Goal: Information Seeking & Learning: Learn about a topic

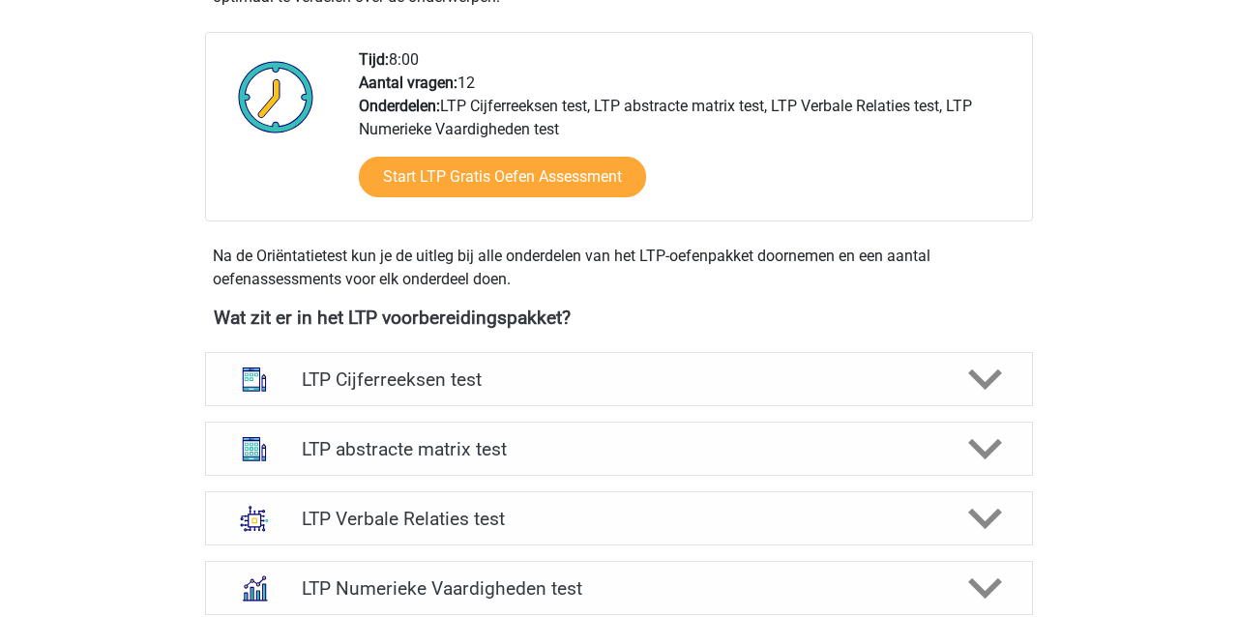
scroll to position [480, 0]
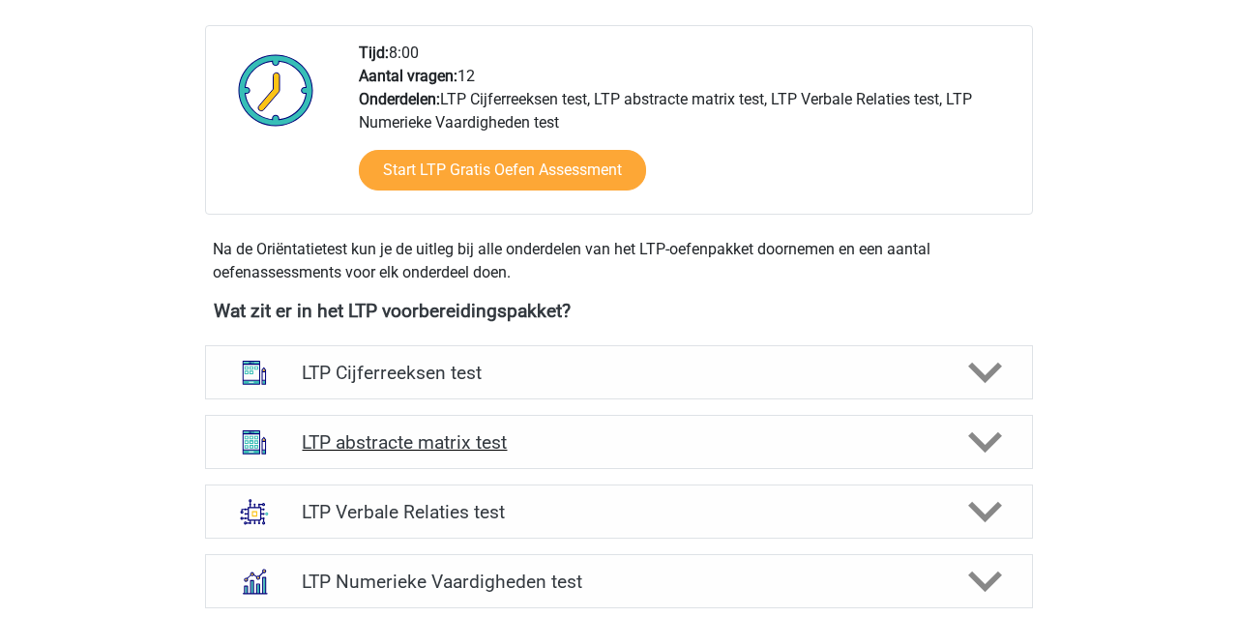
click at [381, 442] on h4 "LTP abstracte matrix test" at bounding box center [618, 442] width 633 height 22
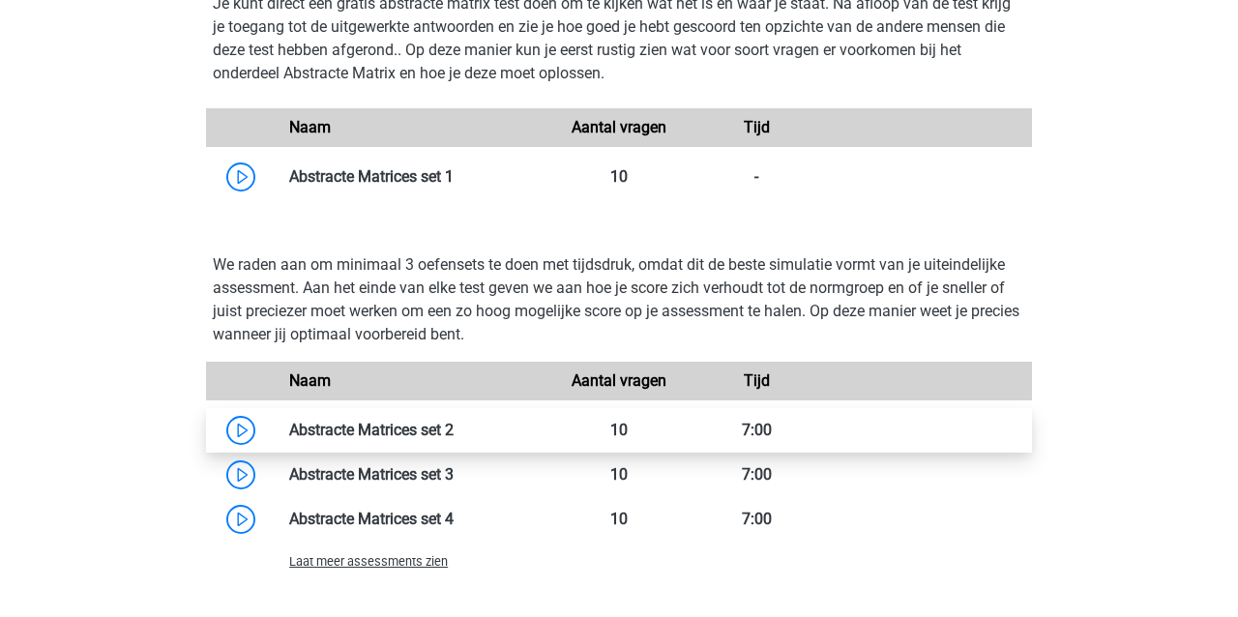
scroll to position [1274, 0]
click at [453, 432] on link at bounding box center [453, 429] width 0 height 18
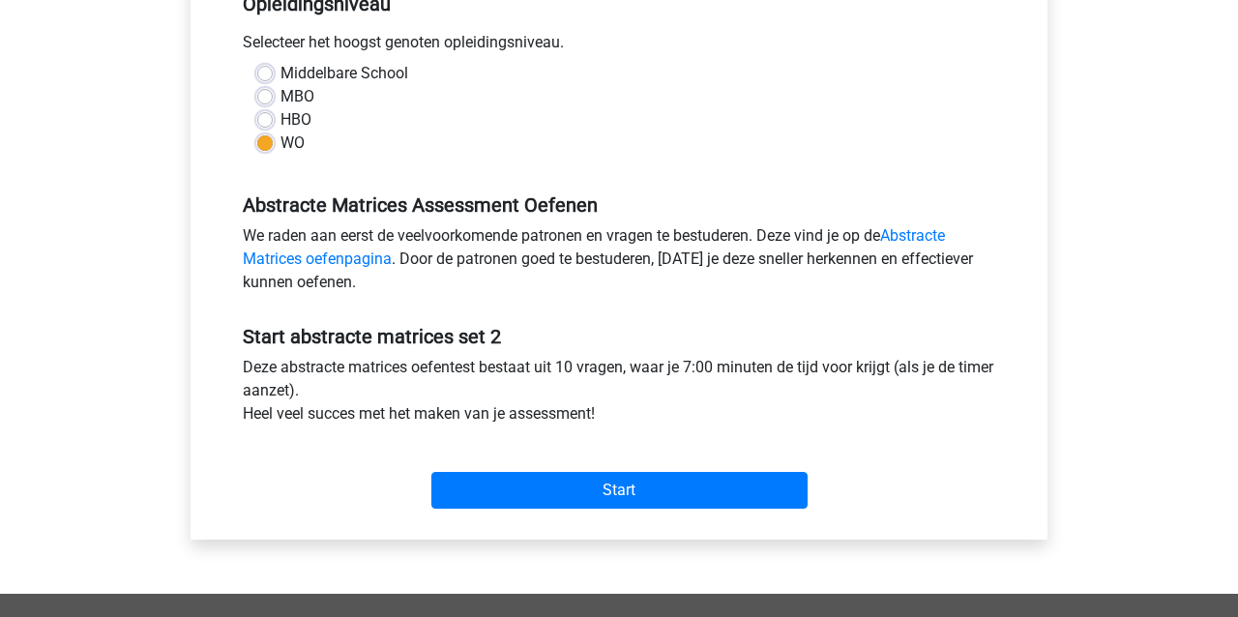
scroll to position [438, 0]
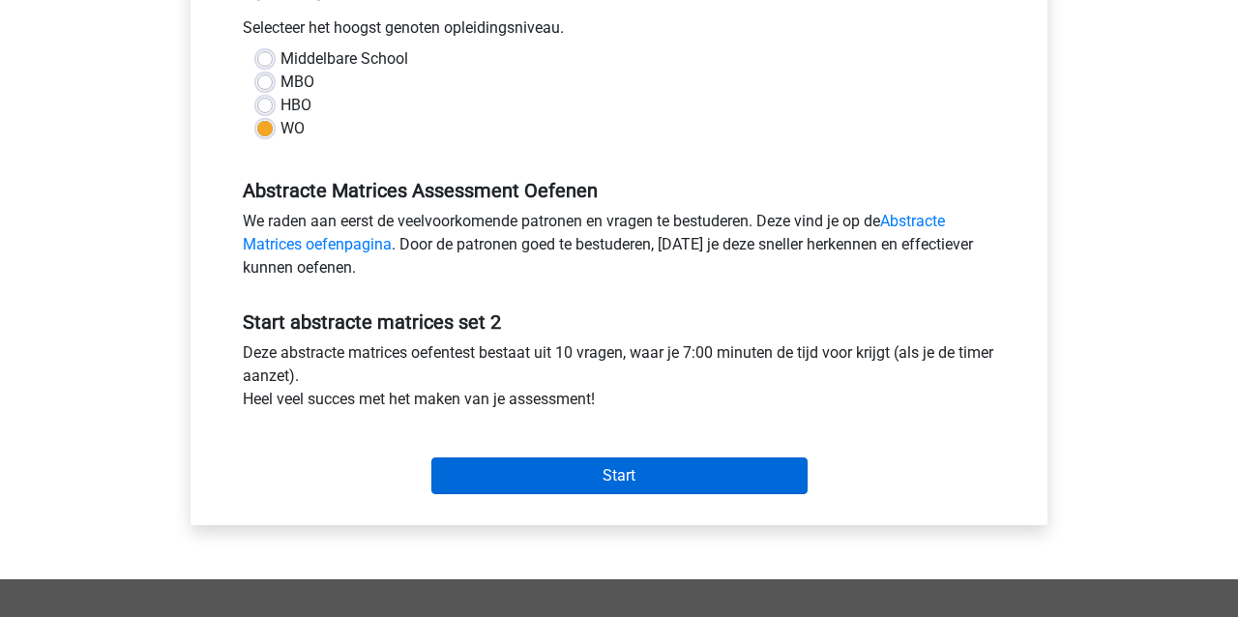
click at [505, 478] on input "Start" at bounding box center [619, 475] width 376 height 37
click at [496, 479] on input "Start" at bounding box center [619, 475] width 376 height 37
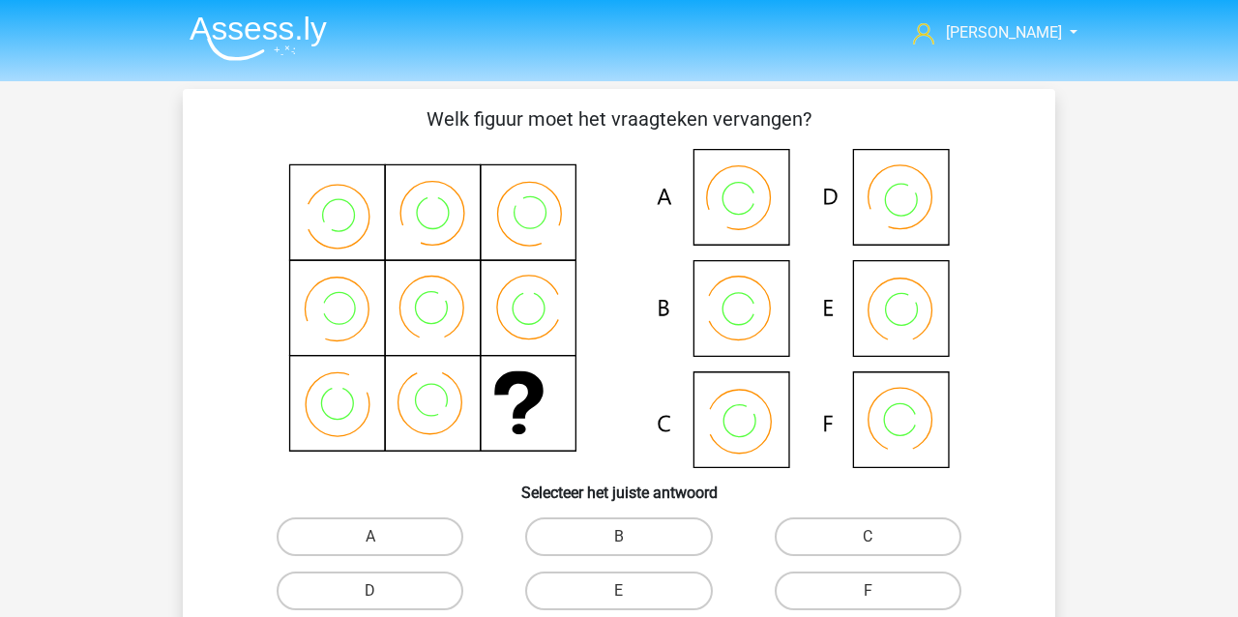
scroll to position [0, 1]
click at [763, 319] on icon at bounding box center [618, 308] width 779 height 319
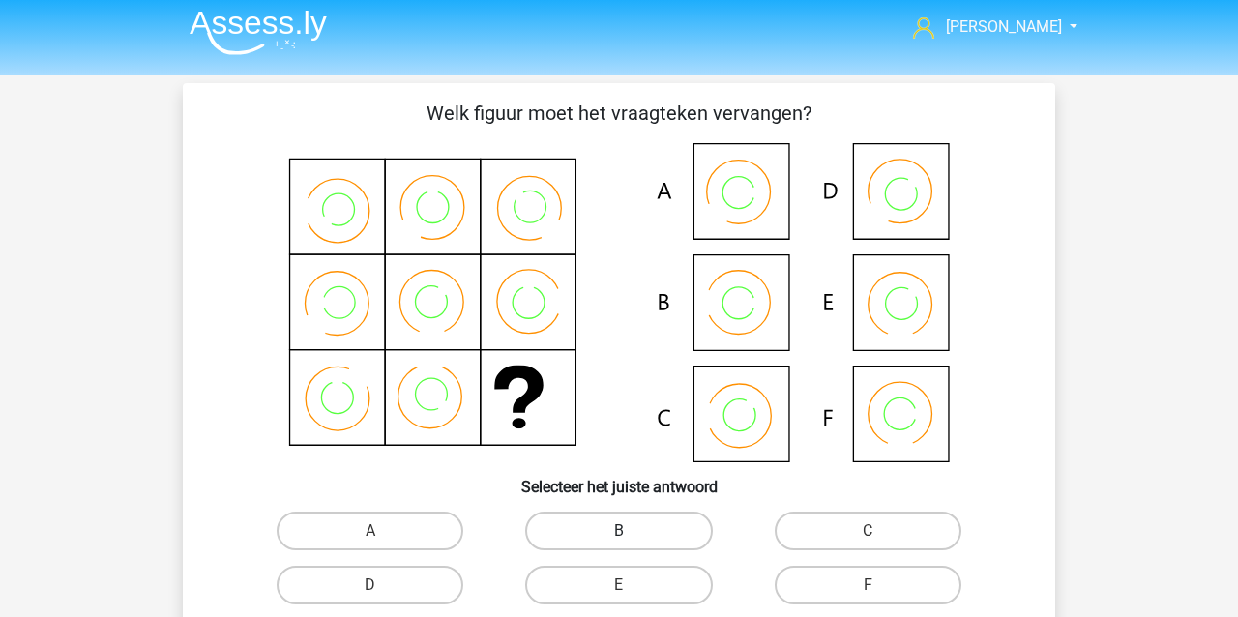
click at [610, 534] on label "B" at bounding box center [618, 530] width 187 height 39
click at [619, 534] on input "B" at bounding box center [625, 537] width 13 height 13
radio input "true"
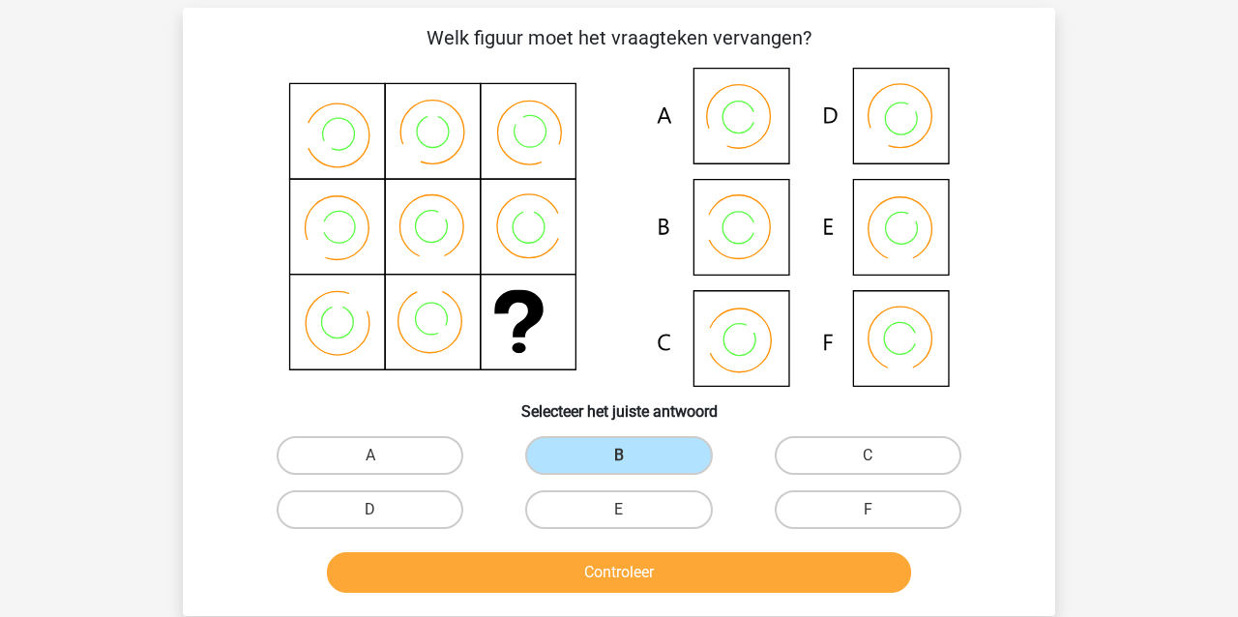
scroll to position [83, 0]
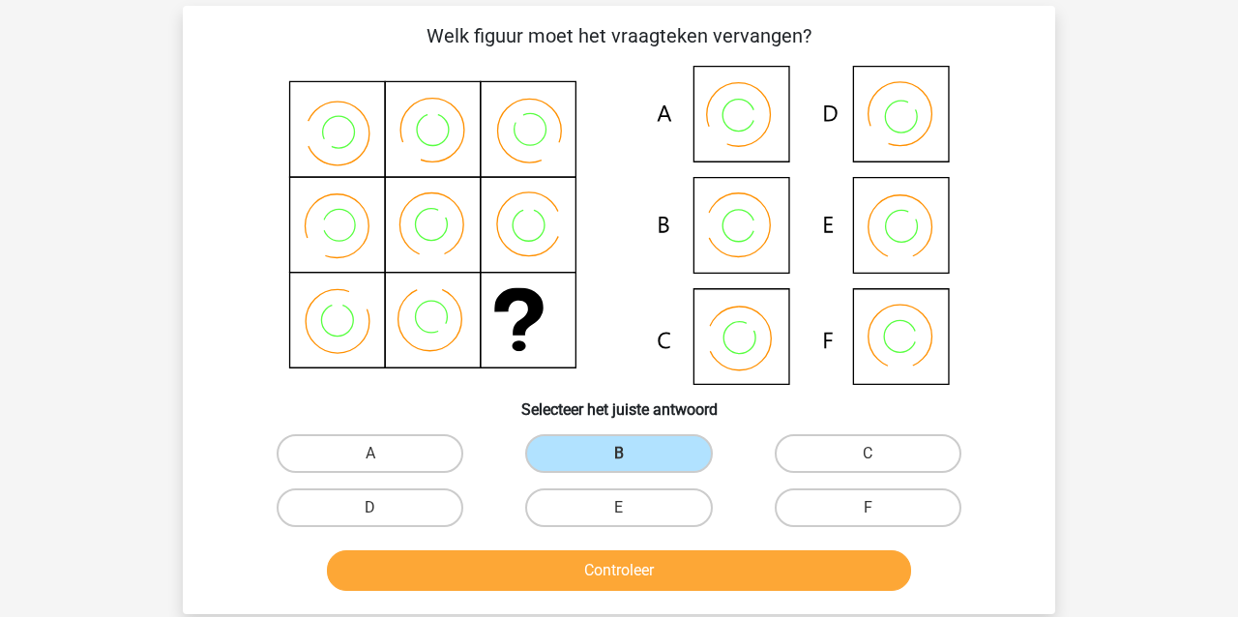
click at [580, 573] on button "Controleer" at bounding box center [619, 570] width 585 height 41
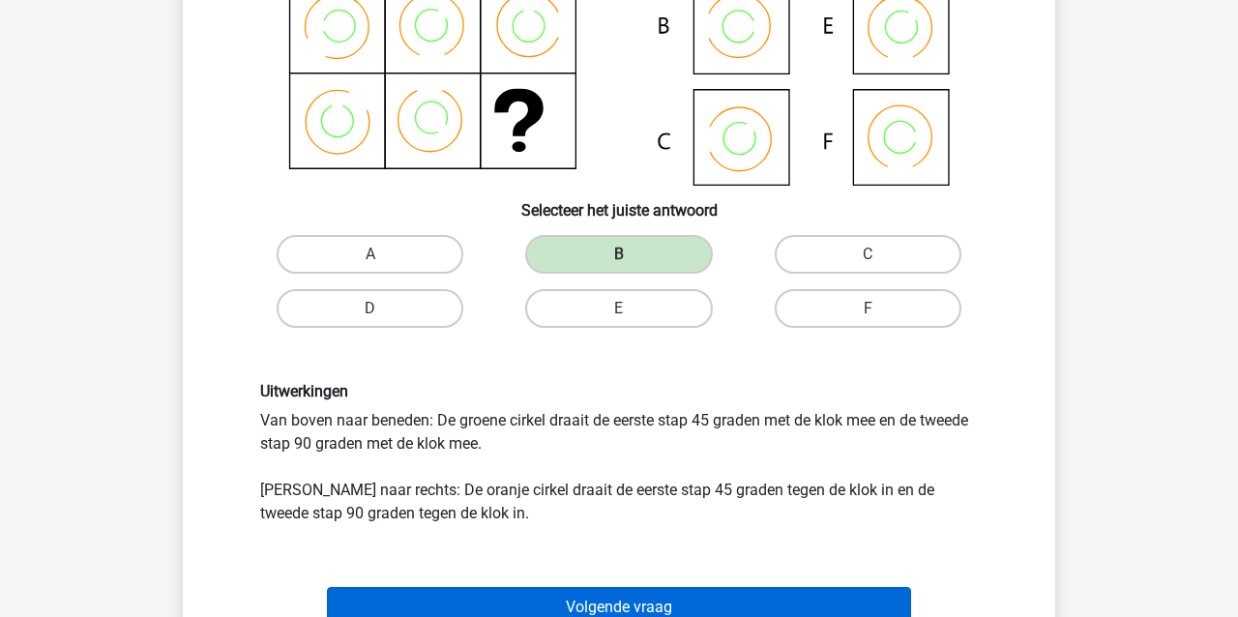
scroll to position [271, 1]
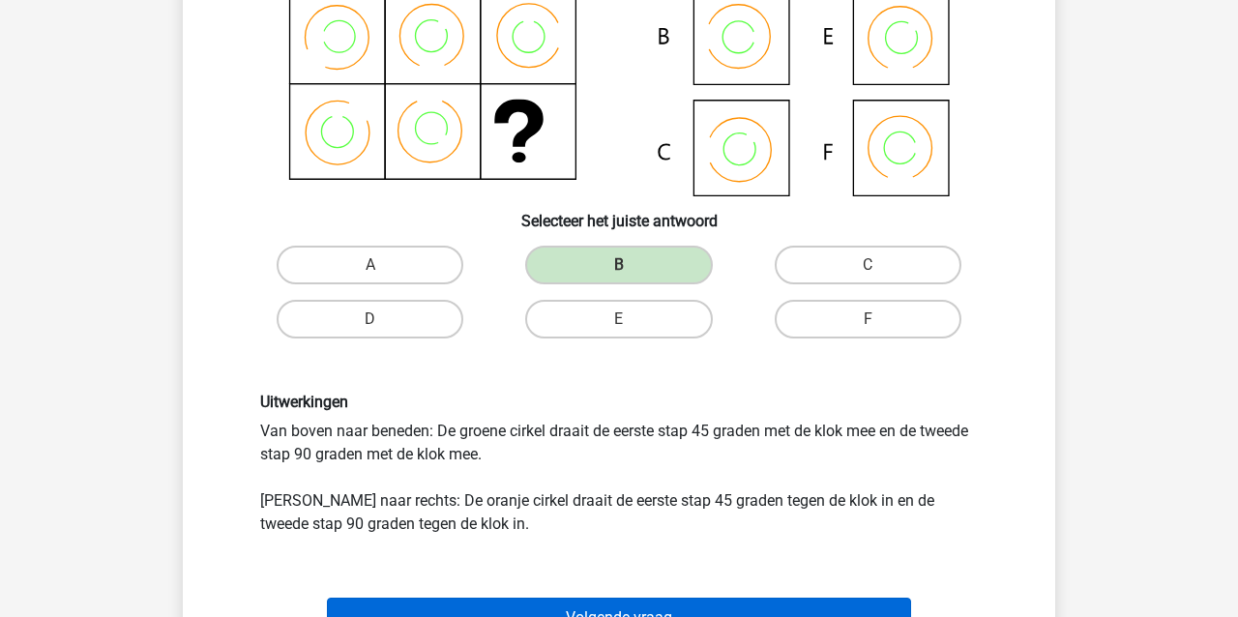
click at [490, 595] on div "Volgende vraag" at bounding box center [619, 614] width 810 height 64
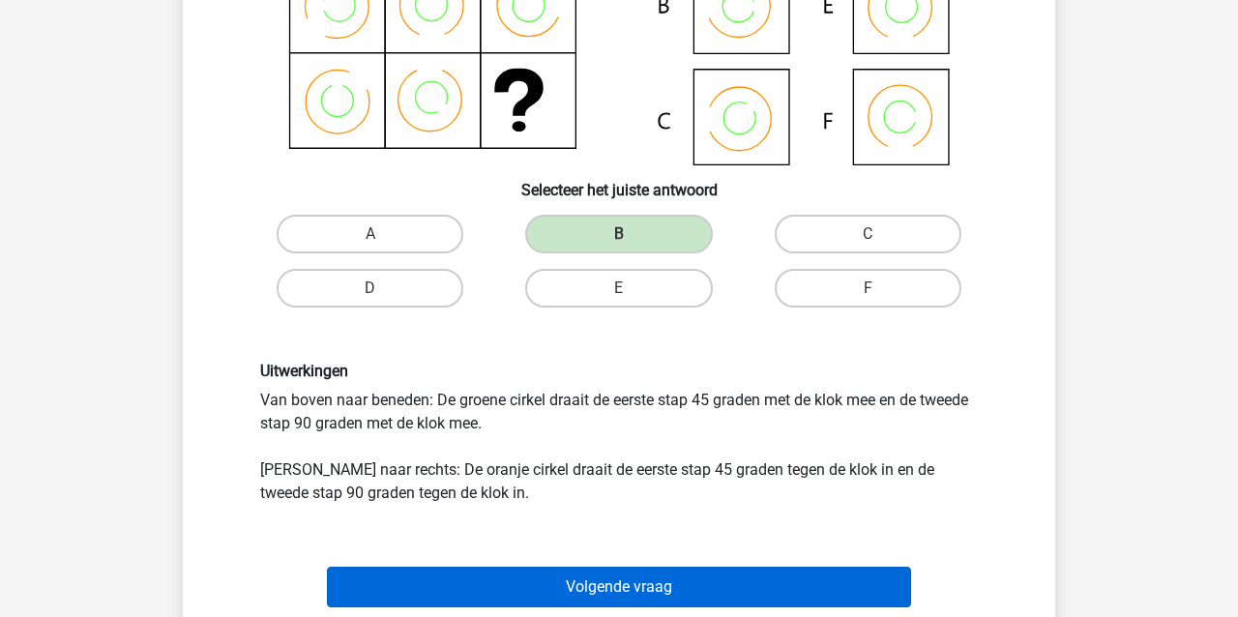
click at [513, 584] on button "Volgende vraag" at bounding box center [619, 587] width 585 height 41
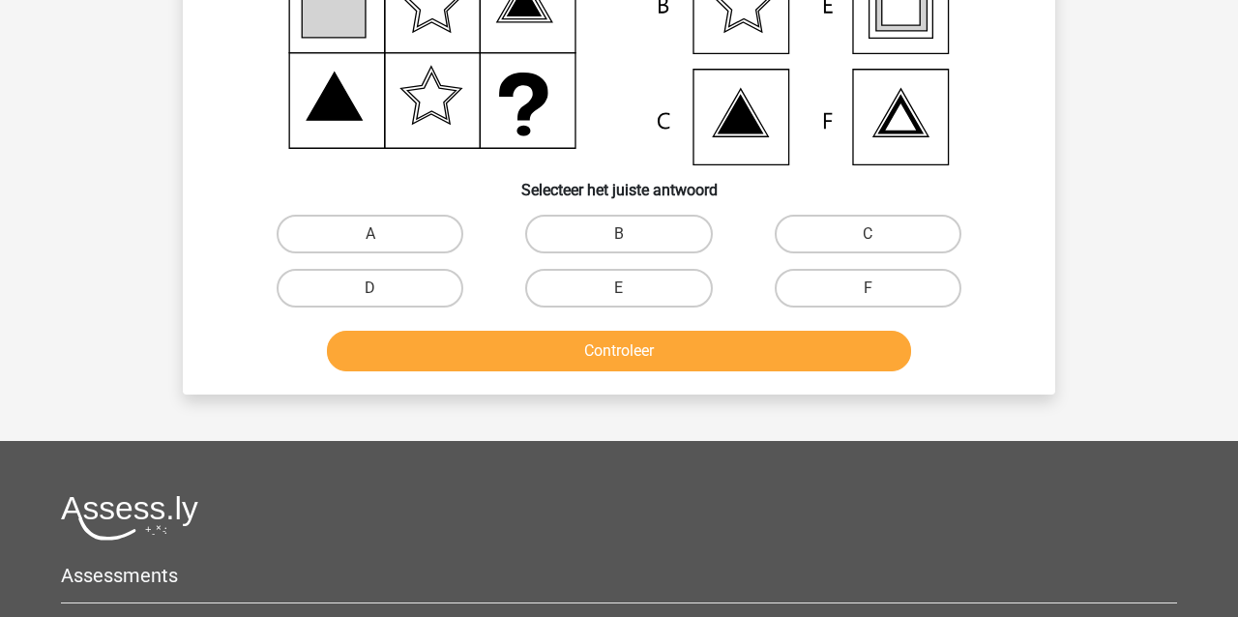
scroll to position [89, 0]
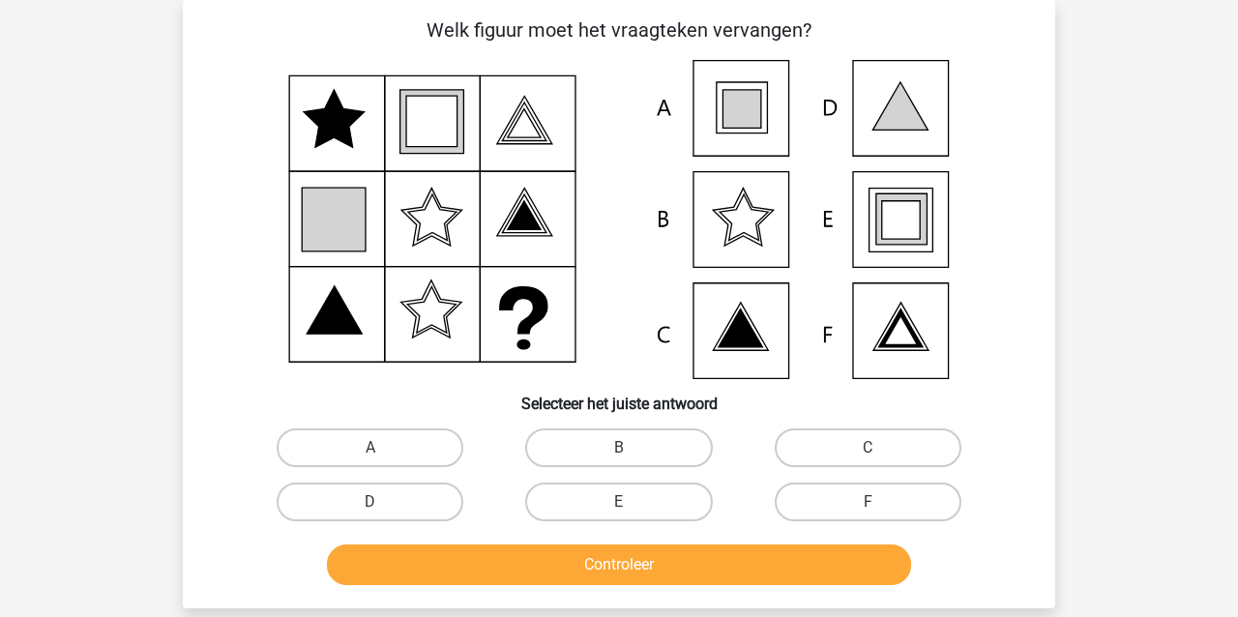
drag, startPoint x: 663, startPoint y: 507, endPoint x: 662, endPoint y: 540, distance: 33.9
click at [664, 507] on label "E" at bounding box center [618, 501] width 187 height 39
click at [631, 507] on input "E" at bounding box center [625, 508] width 13 height 13
radio input "true"
click at [662, 578] on button "Controleer" at bounding box center [619, 564] width 585 height 41
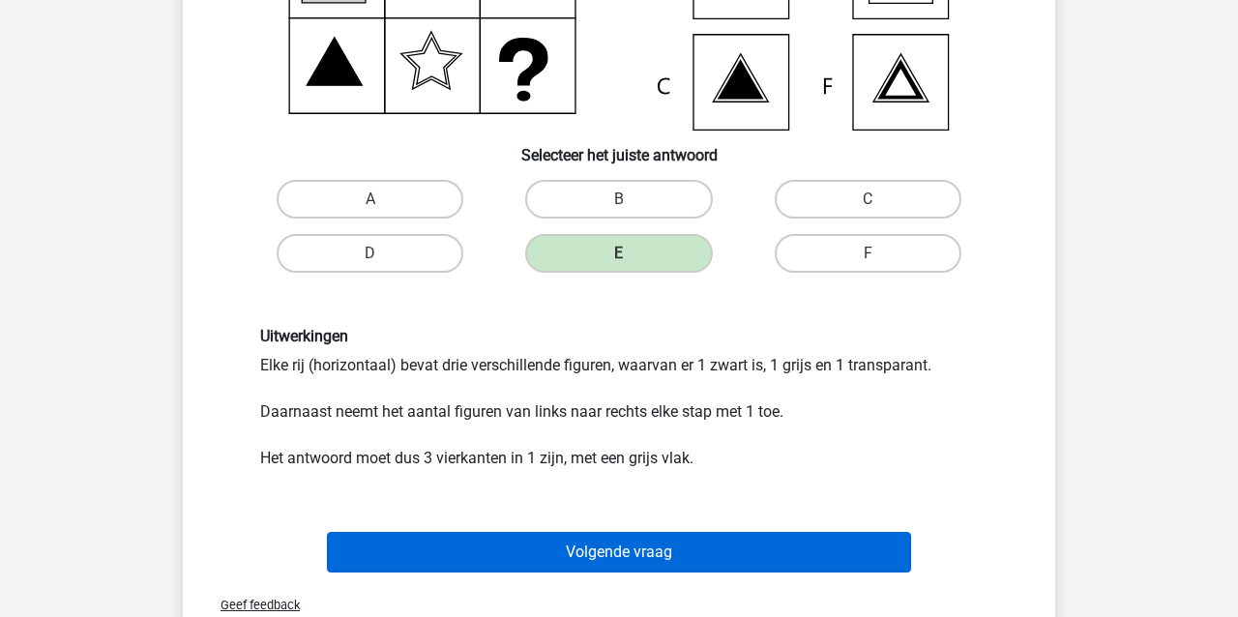
click at [555, 546] on button "Volgende vraag" at bounding box center [619, 552] width 585 height 41
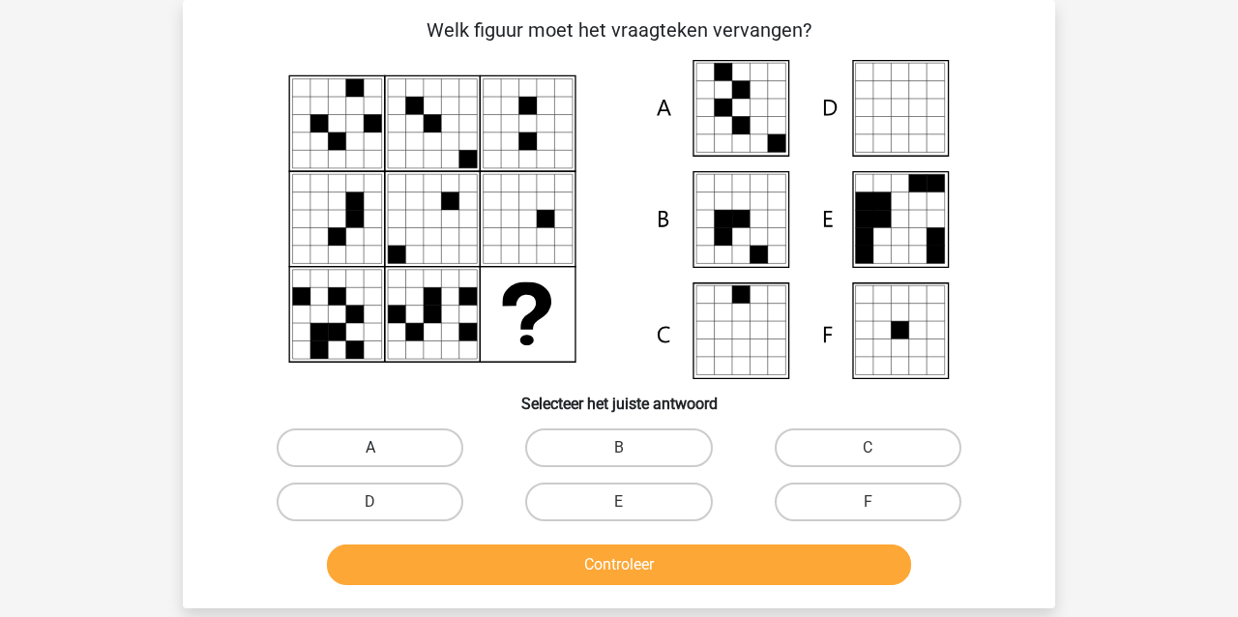
click at [415, 438] on label "A" at bounding box center [370, 447] width 187 height 39
click at [383, 448] on input "A" at bounding box center [376, 454] width 13 height 13
radio input "true"
click at [434, 565] on button "Controleer" at bounding box center [619, 564] width 585 height 41
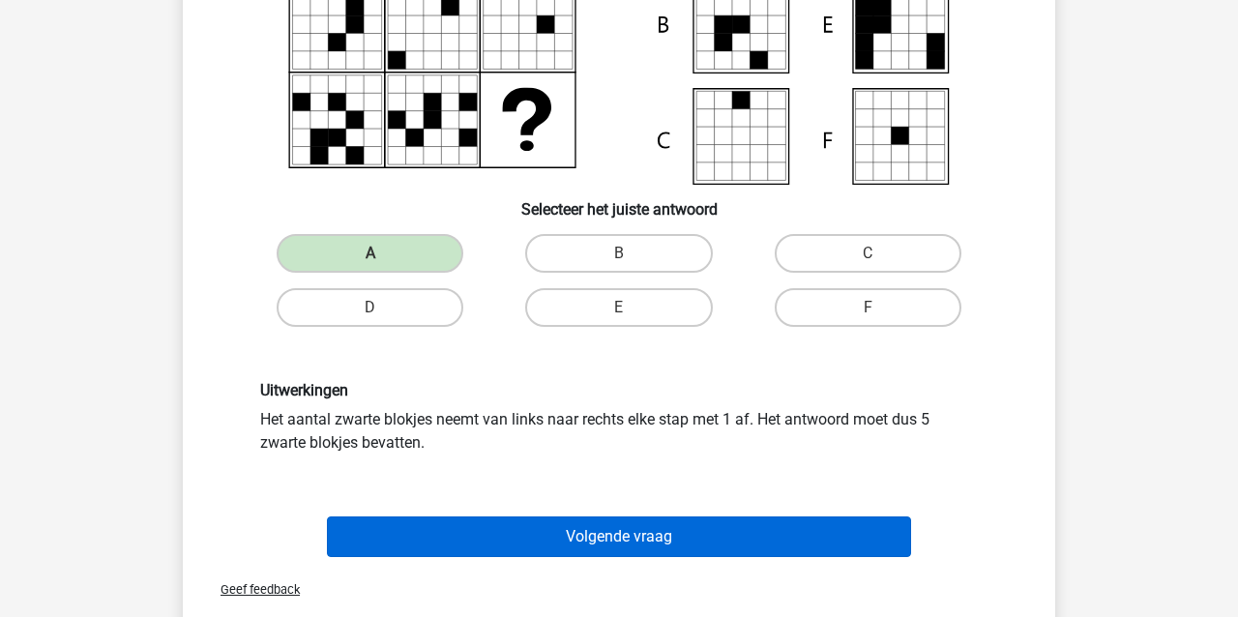
click at [437, 544] on button "Volgende vraag" at bounding box center [619, 536] width 585 height 41
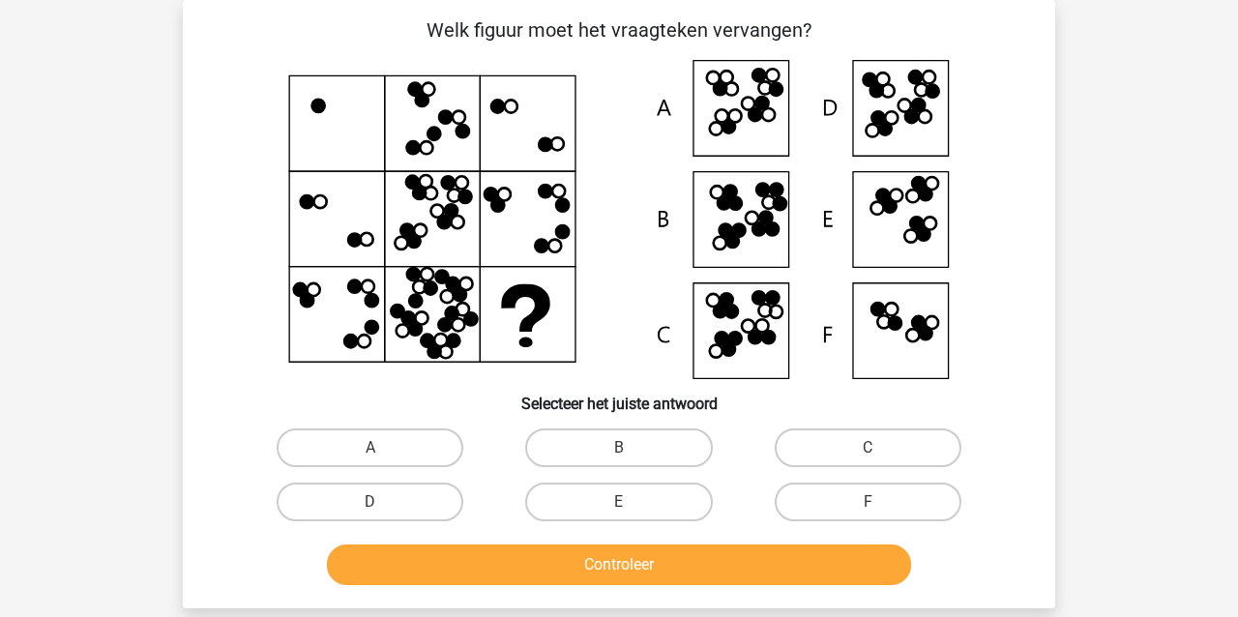
click at [602, 598] on div "Welk figuur moet het vraagteken vervangen?" at bounding box center [619, 304] width 872 height 608
drag, startPoint x: 409, startPoint y: 501, endPoint x: 470, endPoint y: 523, distance: 64.8
click at [409, 501] on label "D" at bounding box center [370, 501] width 187 height 39
click at [383, 502] on input "D" at bounding box center [376, 508] width 13 height 13
radio input "true"
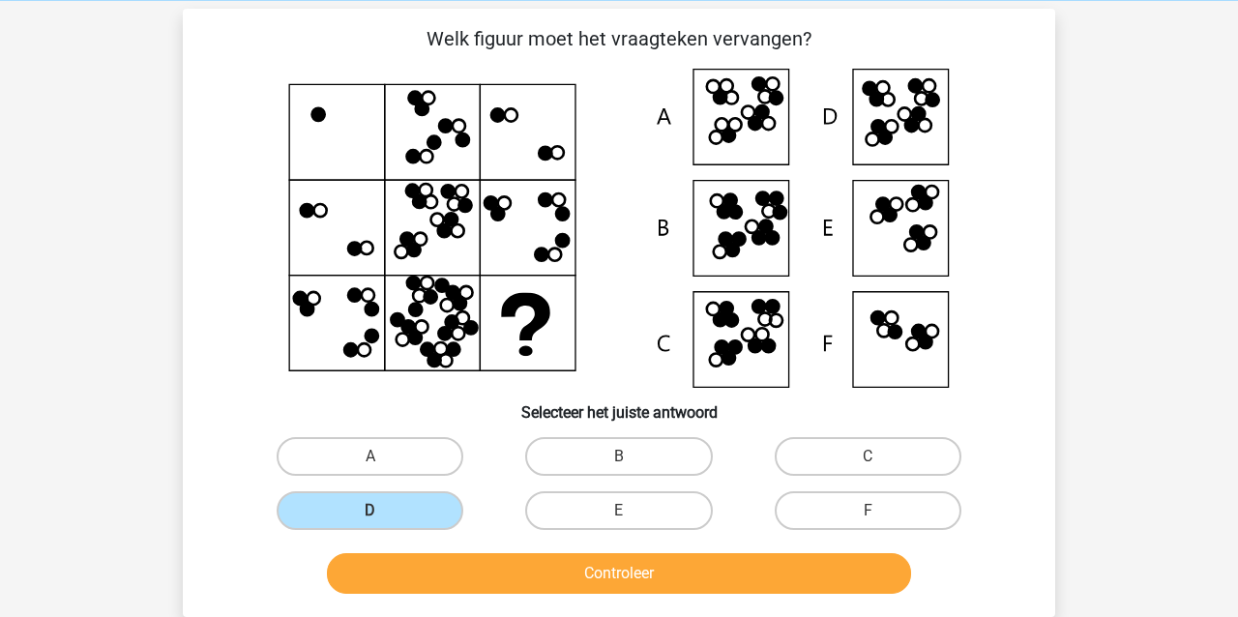
scroll to position [77, 0]
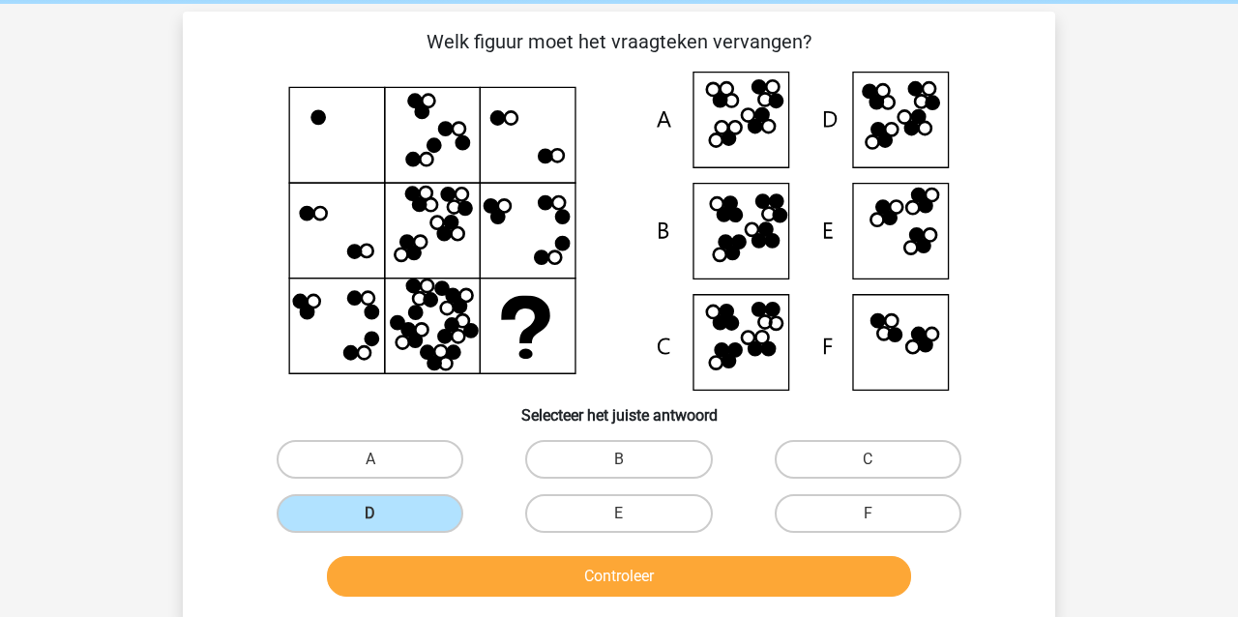
click at [544, 576] on button "Controleer" at bounding box center [619, 576] width 585 height 41
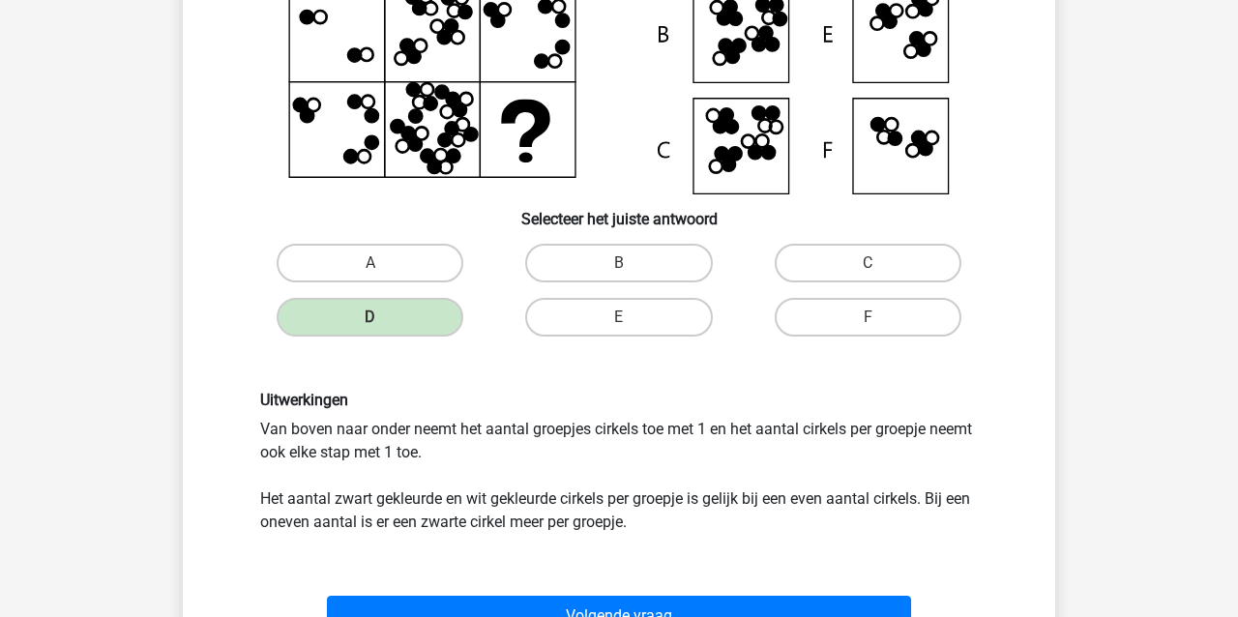
scroll to position [276, 0]
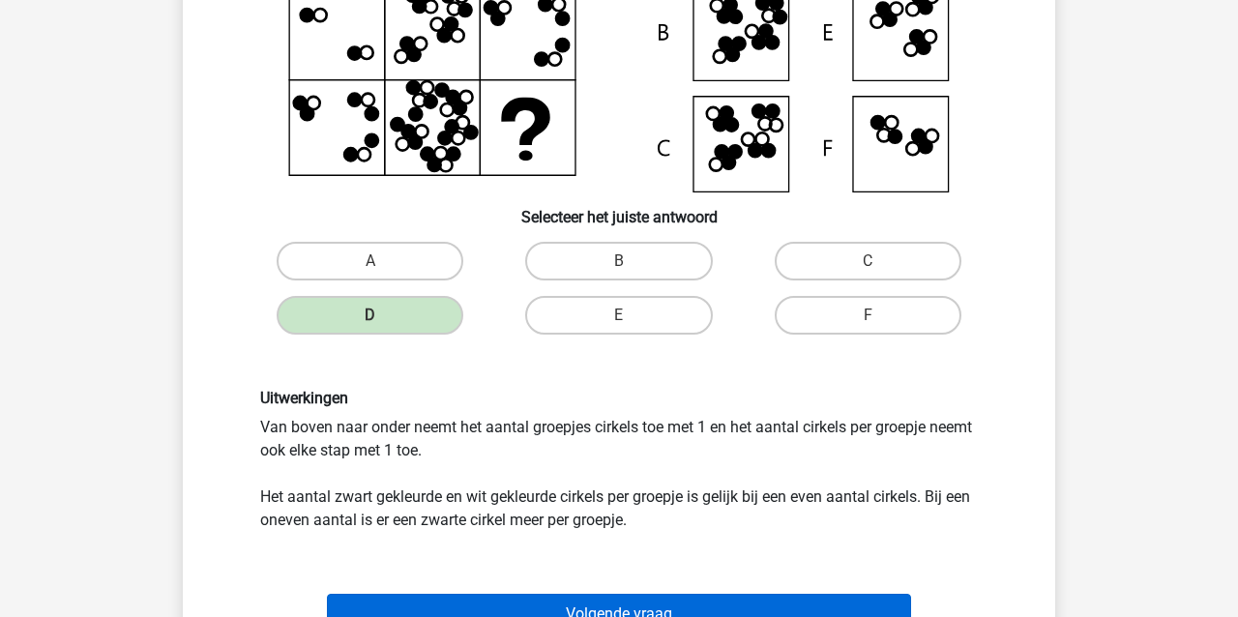
click at [605, 600] on button "Volgende vraag" at bounding box center [619, 614] width 585 height 41
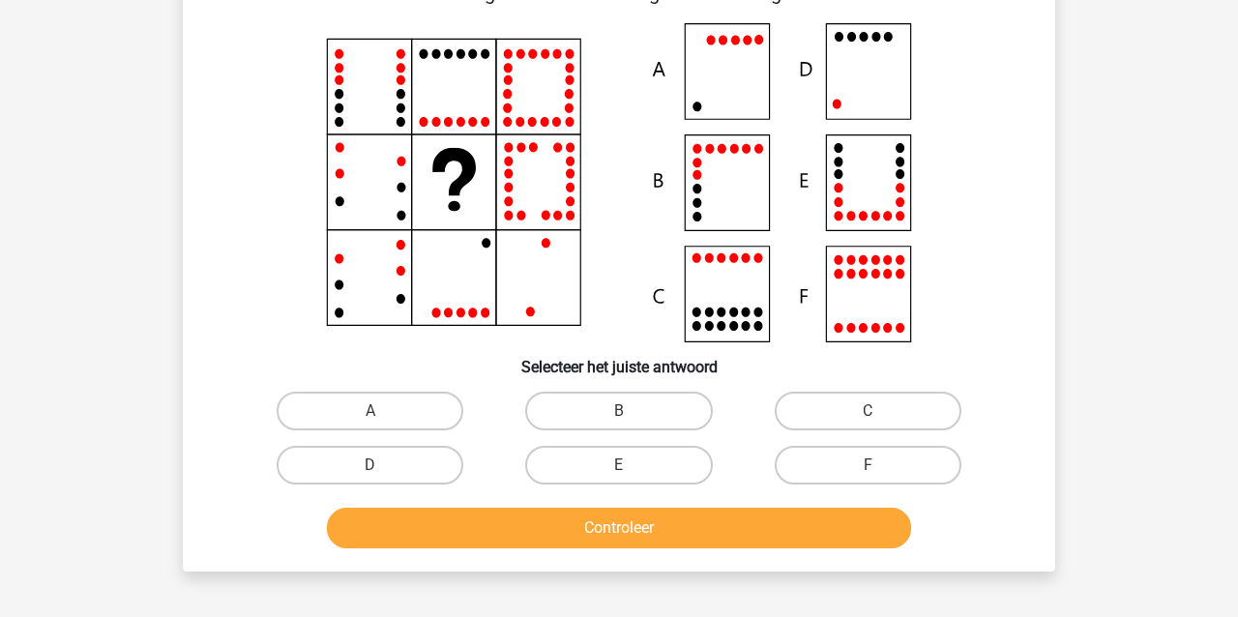
scroll to position [89, 0]
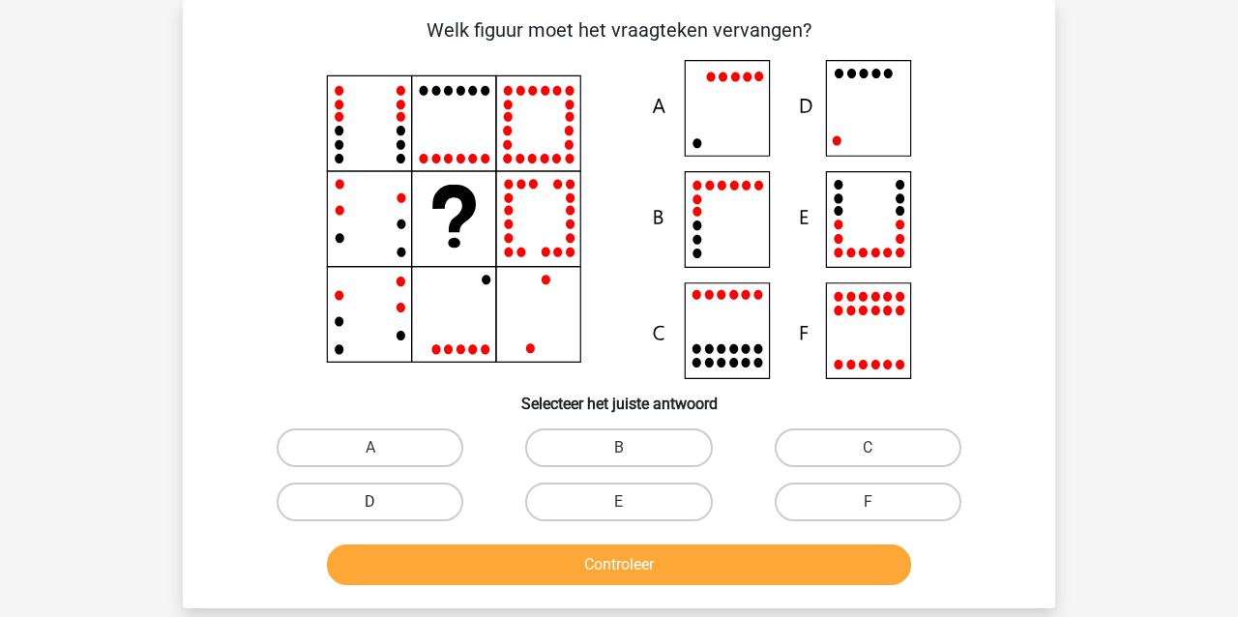
click at [344, 496] on label "D" at bounding box center [370, 501] width 187 height 39
click at [370, 502] on input "D" at bounding box center [376, 508] width 13 height 13
radio input "true"
click at [423, 572] on button "Controleer" at bounding box center [619, 564] width 585 height 41
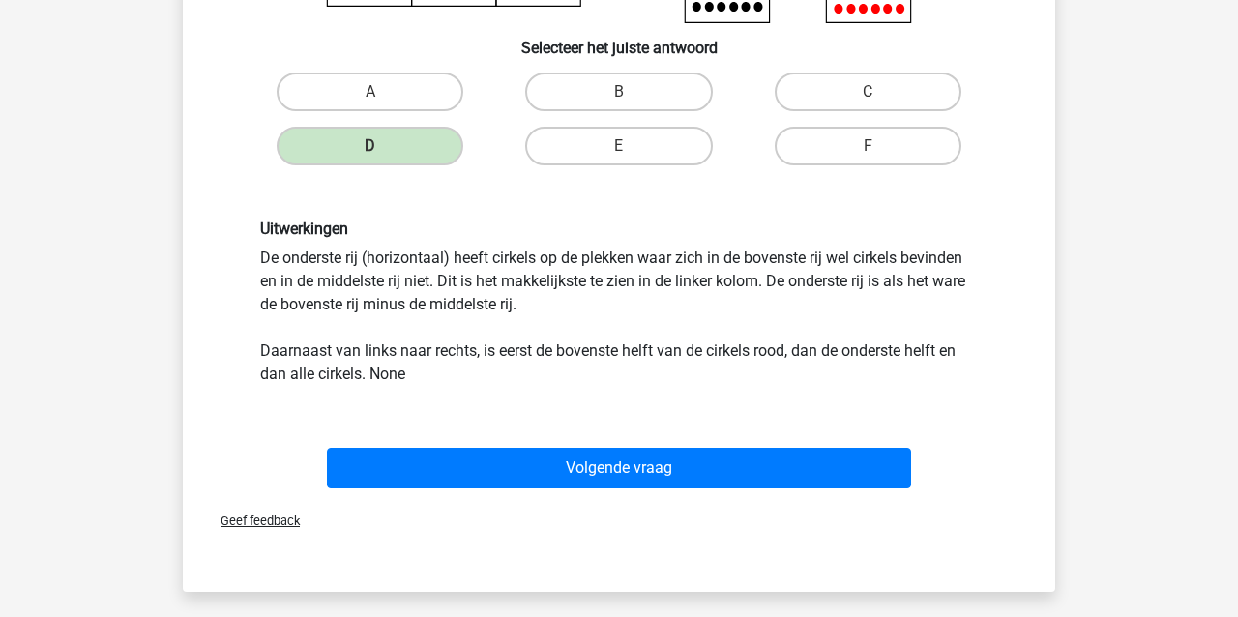
scroll to position [488, 0]
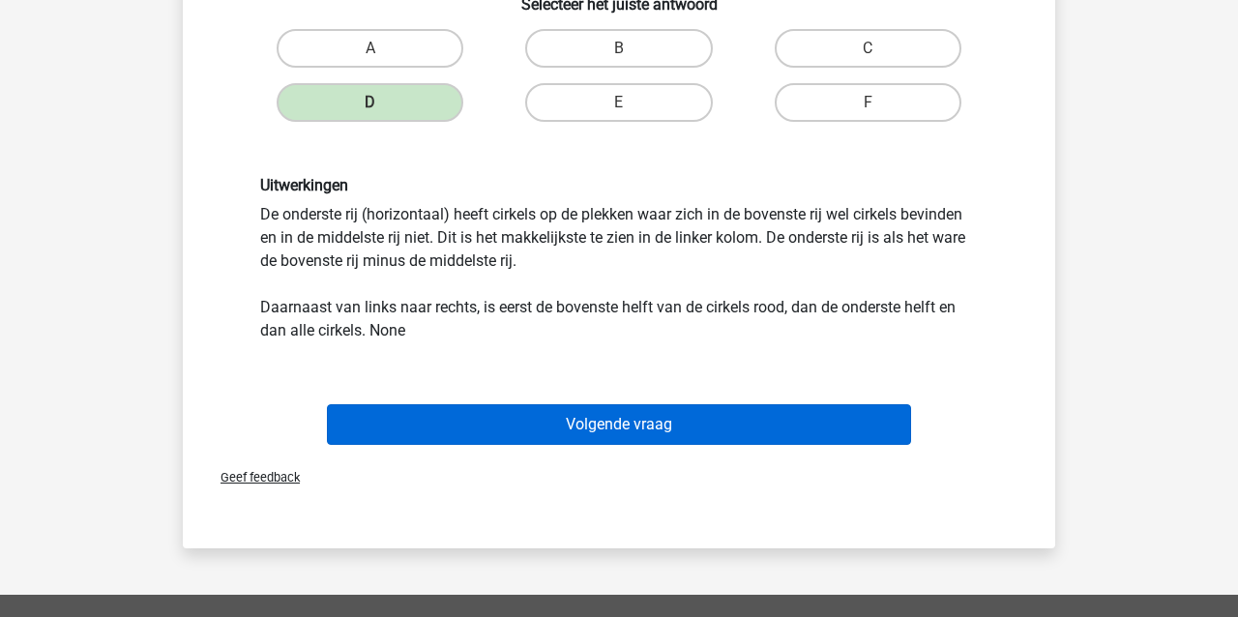
click at [386, 421] on button "Volgende vraag" at bounding box center [619, 424] width 585 height 41
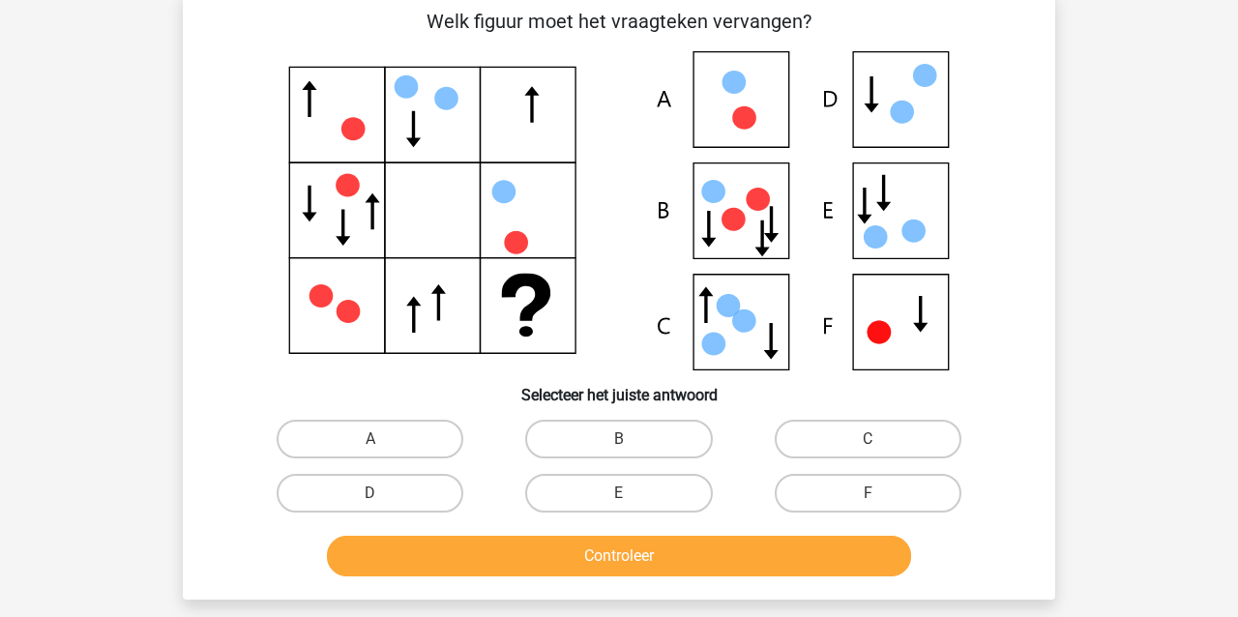
scroll to position [98, 0]
click at [584, 491] on label "E" at bounding box center [618, 493] width 187 height 39
click at [619, 493] on input "E" at bounding box center [625, 499] width 13 height 13
radio input "true"
click at [567, 553] on button "Controleer" at bounding box center [619, 556] width 585 height 41
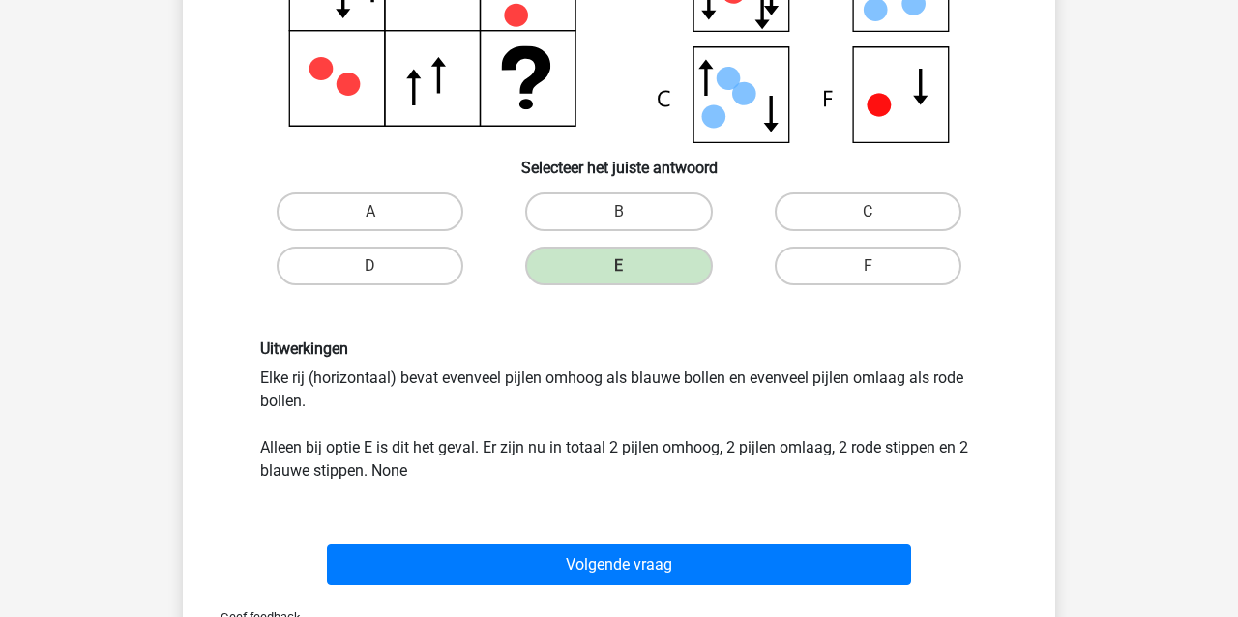
scroll to position [351, 0]
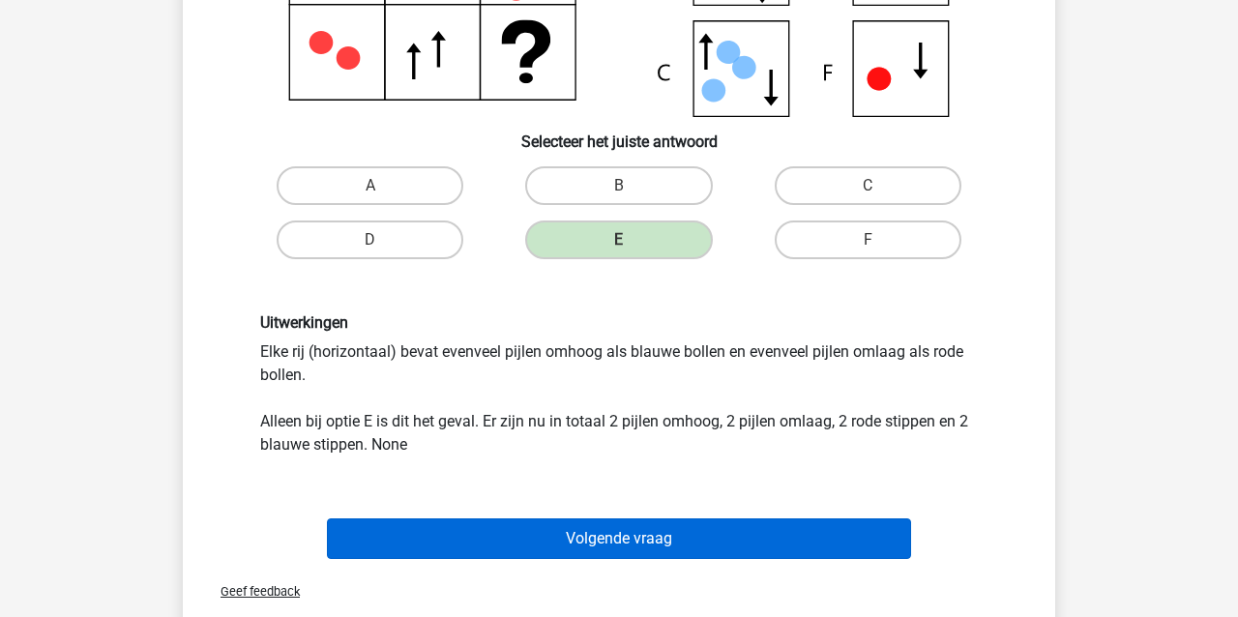
click at [562, 546] on button "Volgende vraag" at bounding box center [619, 538] width 585 height 41
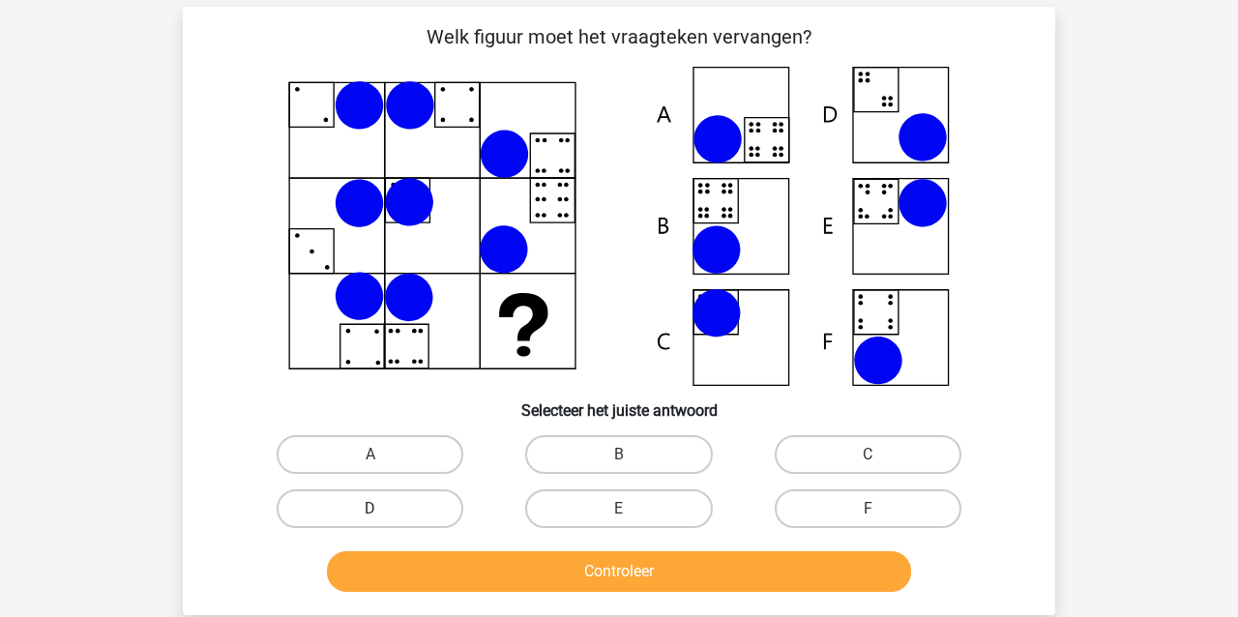
scroll to position [82, 0]
click at [647, 459] on label "B" at bounding box center [618, 454] width 187 height 39
click at [631, 459] on input "B" at bounding box center [625, 460] width 13 height 13
radio input "true"
click at [726, 581] on button "Controleer" at bounding box center [619, 571] width 585 height 41
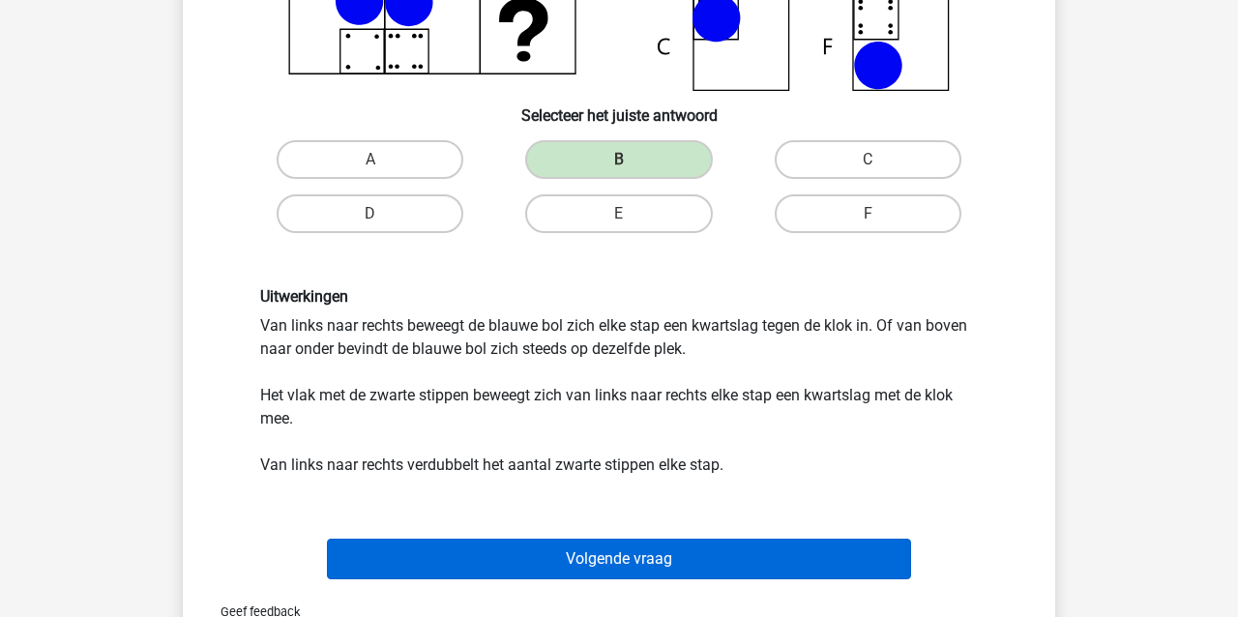
click at [610, 558] on button "Volgende vraag" at bounding box center [619, 559] width 585 height 41
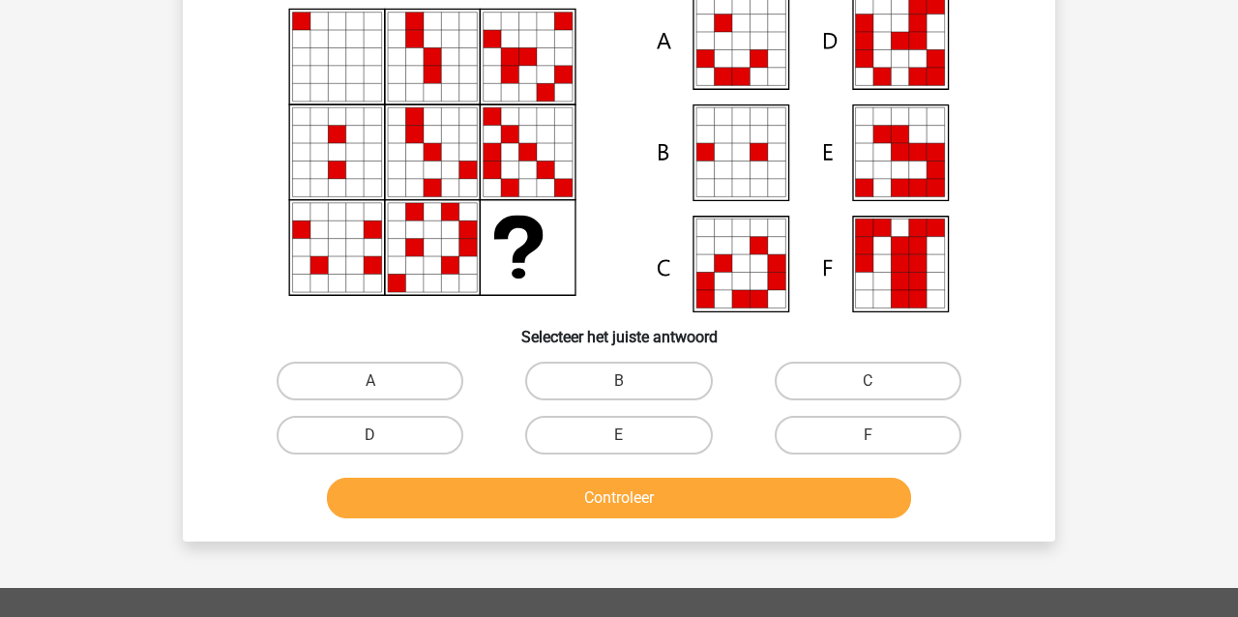
scroll to position [89, 0]
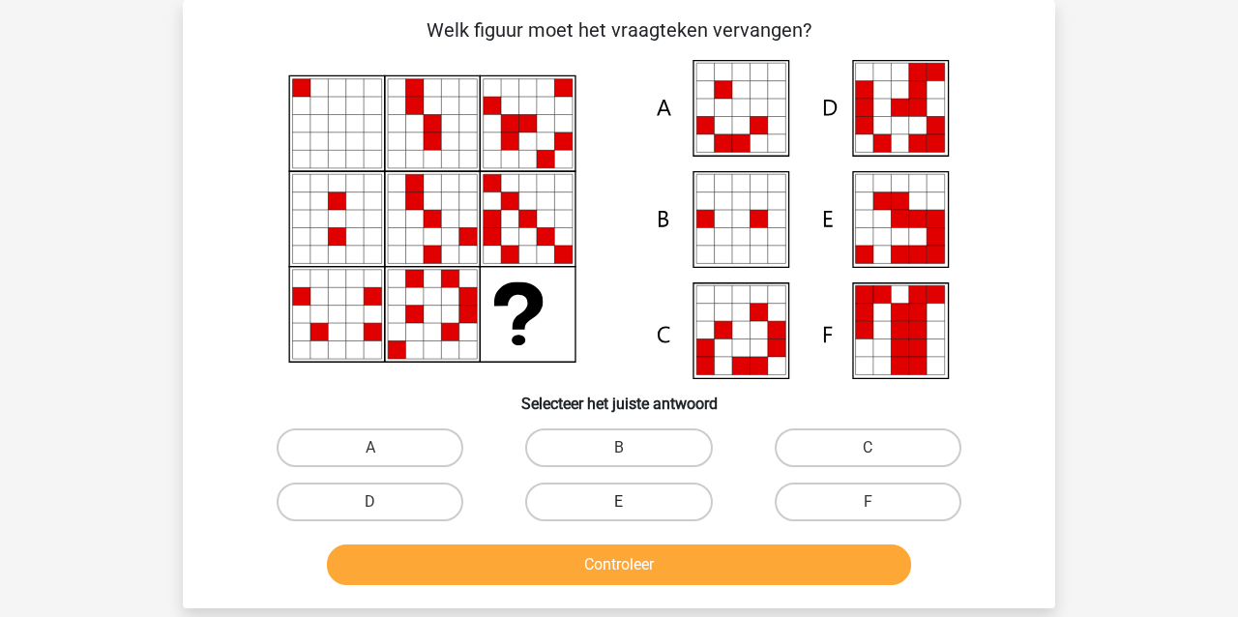
click at [585, 500] on label "E" at bounding box center [618, 501] width 187 height 39
click at [619, 502] on input "E" at bounding box center [625, 508] width 13 height 13
radio input "true"
click at [581, 572] on button "Controleer" at bounding box center [619, 564] width 585 height 41
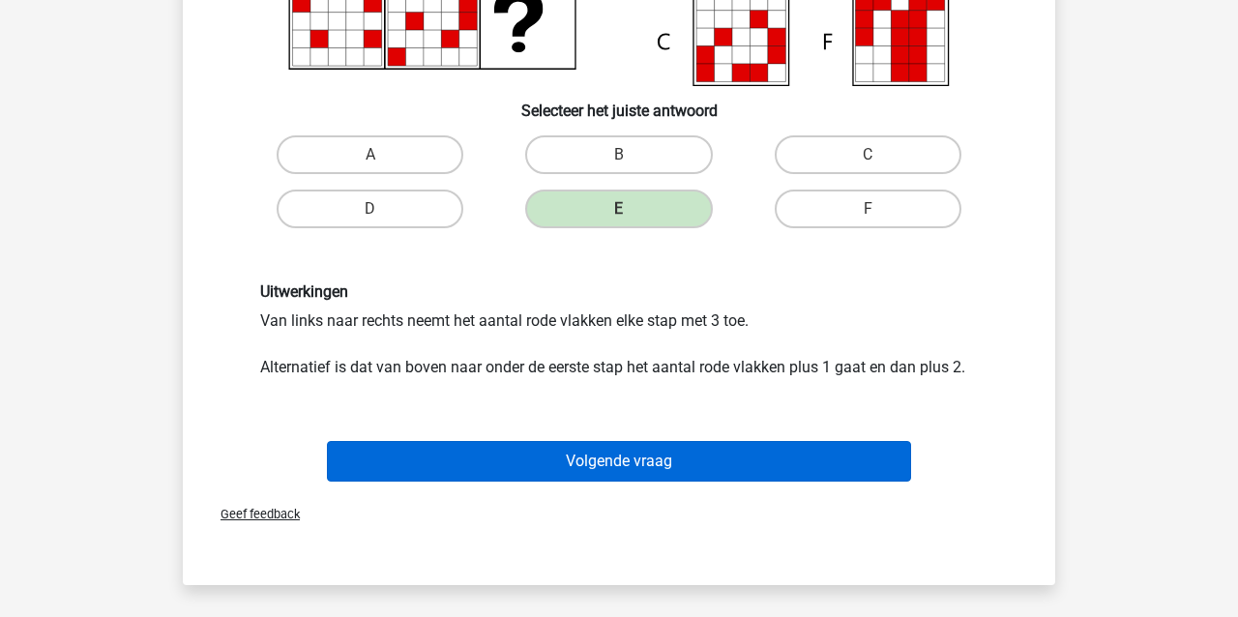
click at [513, 448] on button "Volgende vraag" at bounding box center [619, 461] width 585 height 41
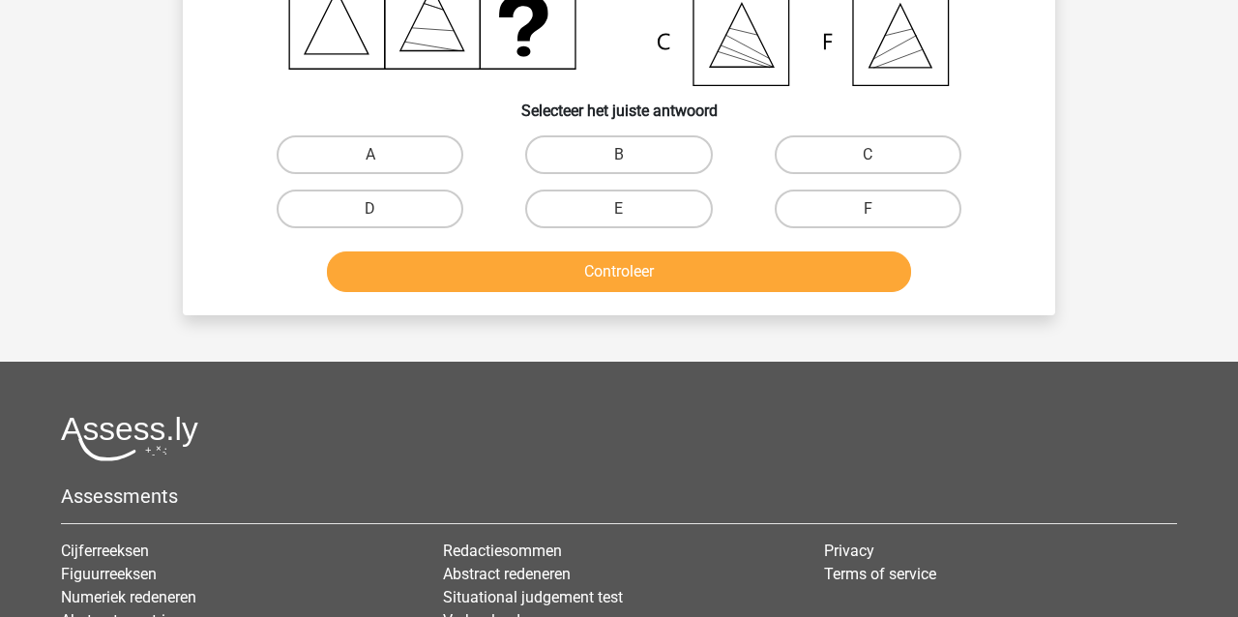
scroll to position [89, 0]
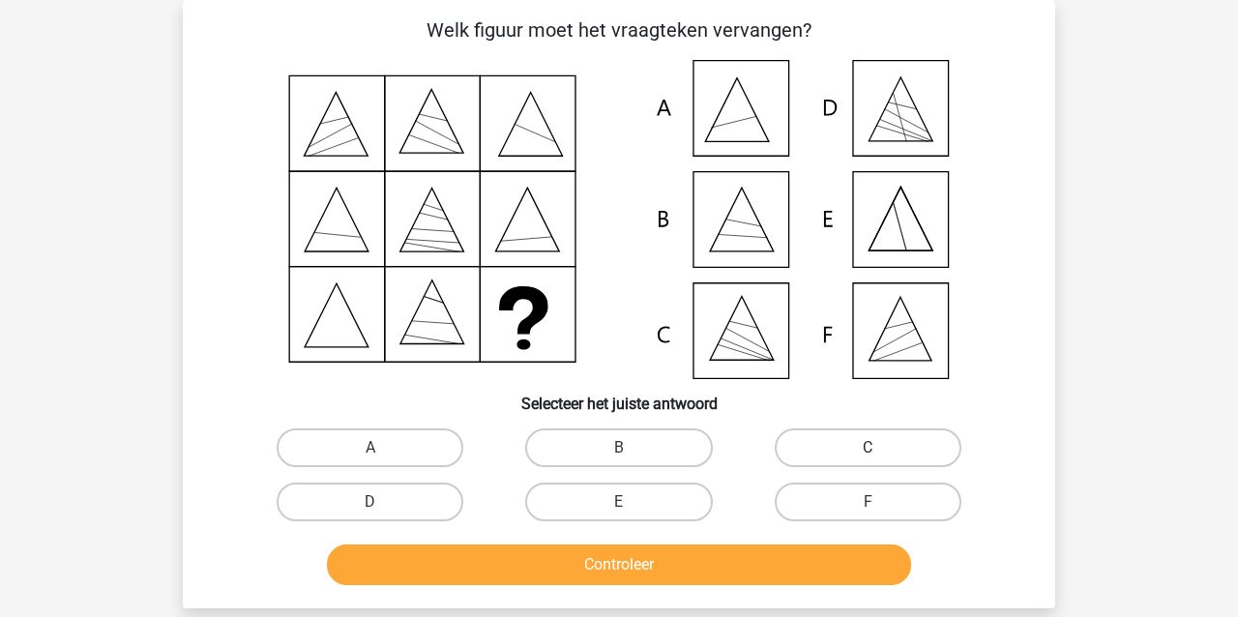
click at [786, 438] on label "C" at bounding box center [867, 447] width 187 height 39
click at [867, 448] on input "C" at bounding box center [873, 454] width 13 height 13
radio input "true"
click at [754, 563] on button "Controleer" at bounding box center [619, 564] width 585 height 41
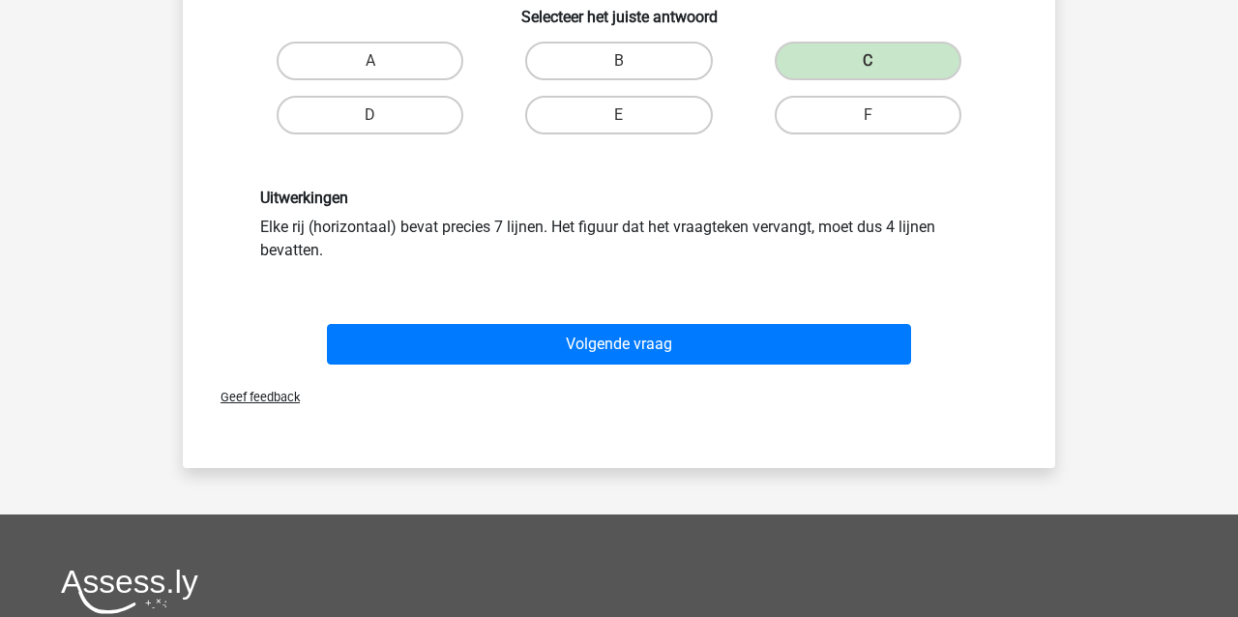
scroll to position [510, 0]
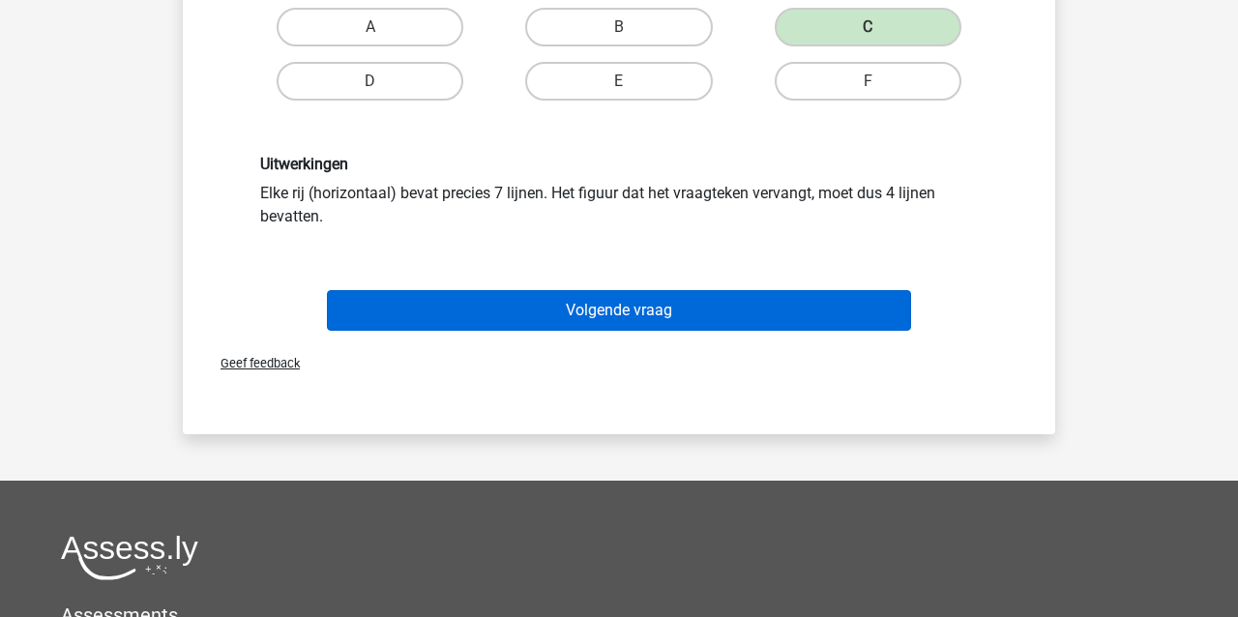
click at [507, 309] on button "Volgende vraag" at bounding box center [619, 310] width 585 height 41
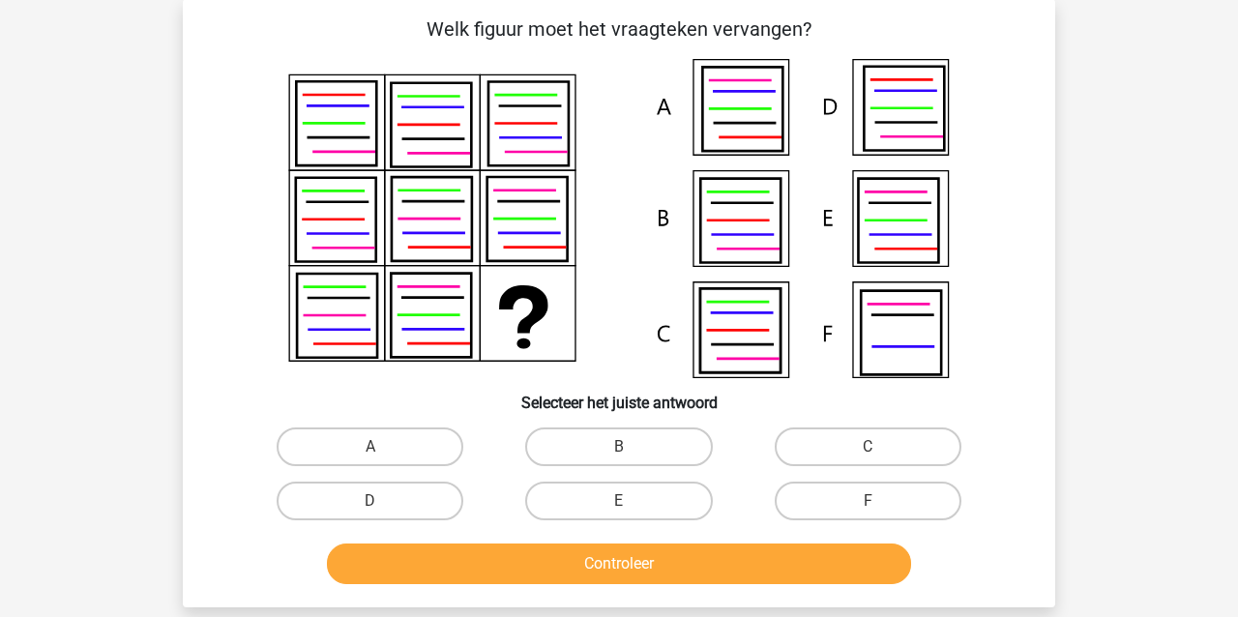
scroll to position [89, 0]
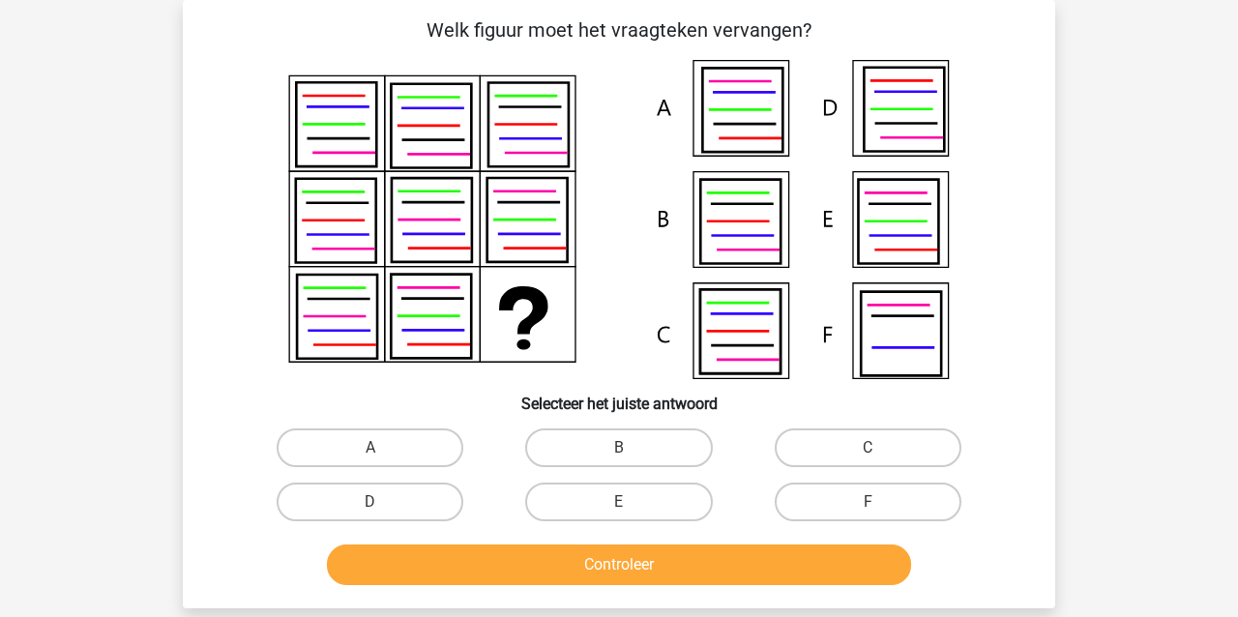
click at [877, 507] on input "F" at bounding box center [873, 508] width 13 height 13
radio input "true"
click at [845, 444] on label "C" at bounding box center [867, 447] width 187 height 39
click at [867, 448] on input "C" at bounding box center [873, 454] width 13 height 13
radio input "true"
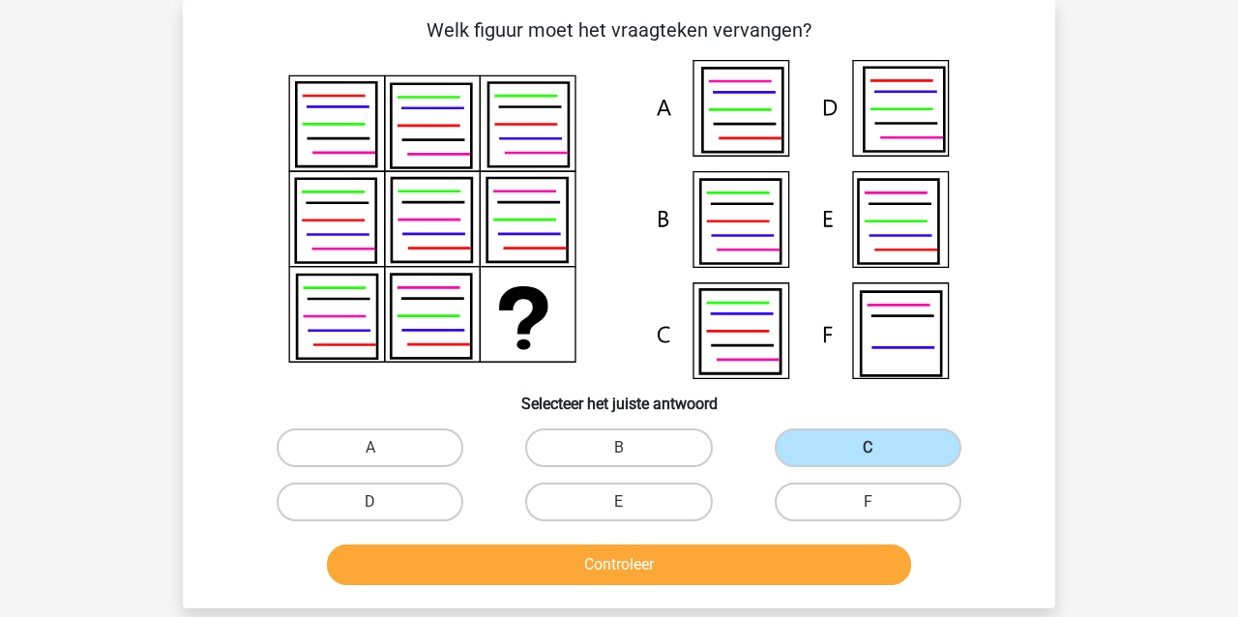
click at [763, 562] on button "Controleer" at bounding box center [619, 564] width 585 height 41
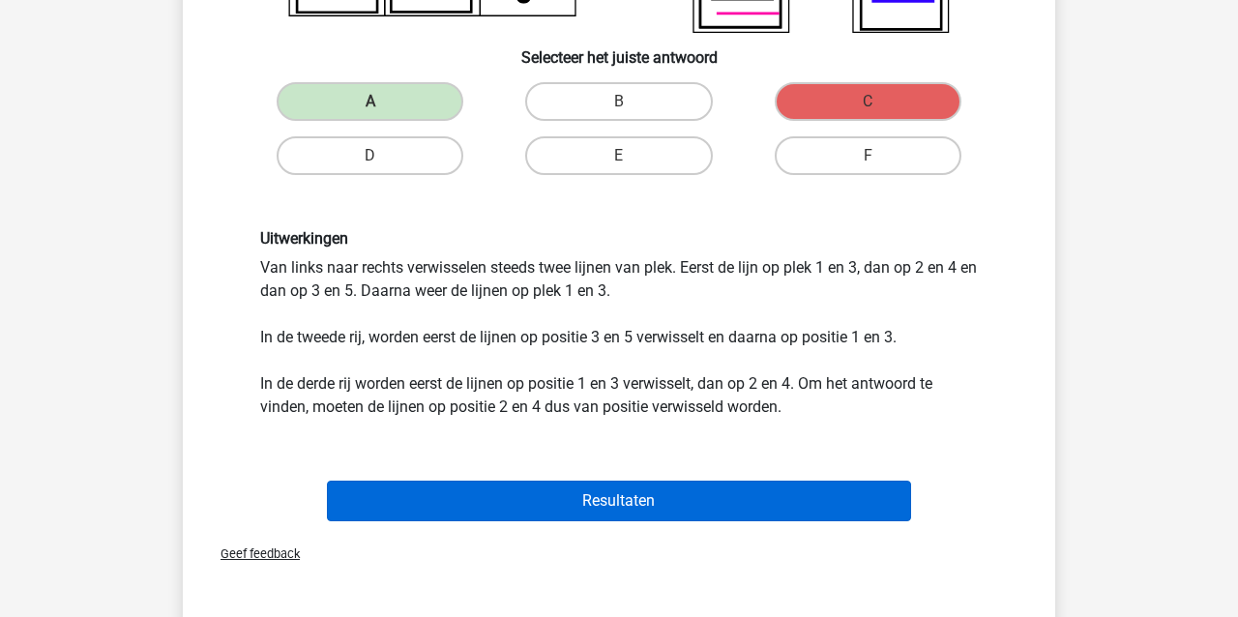
scroll to position [428, 2]
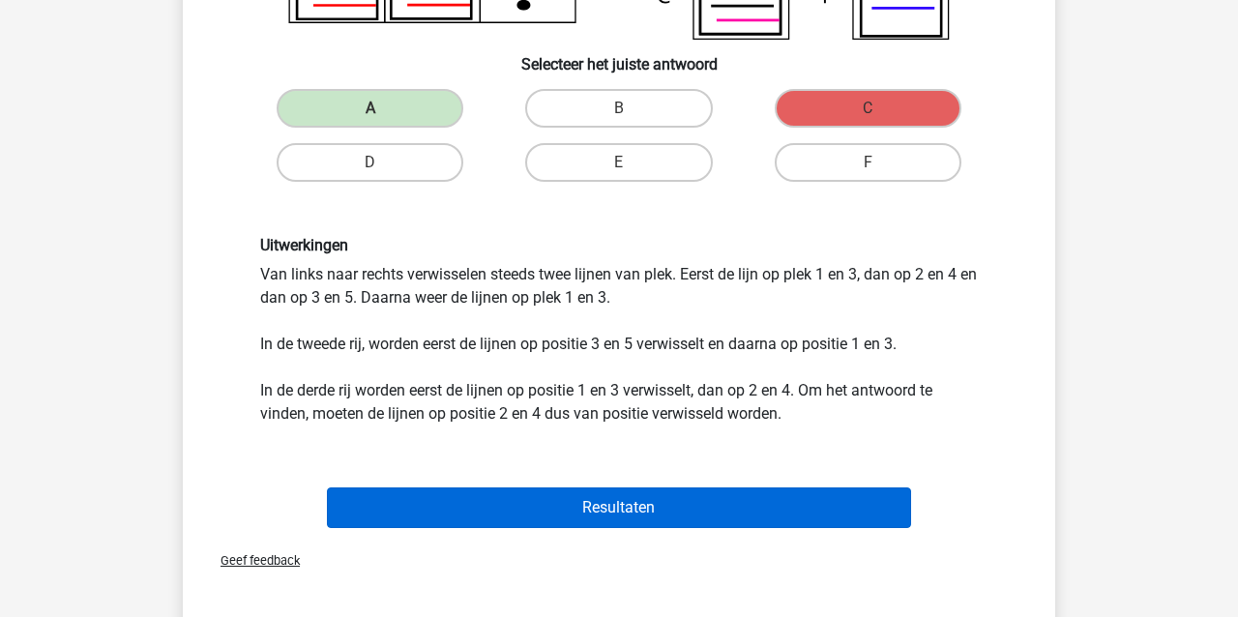
click at [378, 491] on button "Resultaten" at bounding box center [619, 507] width 585 height 41
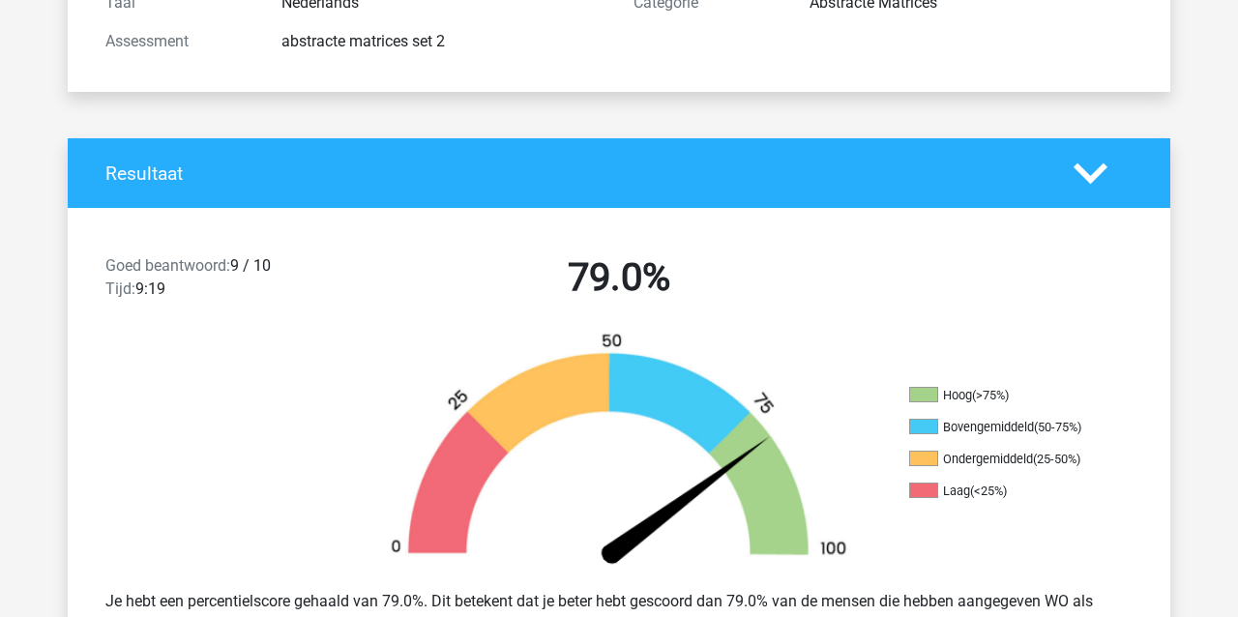
scroll to position [286, 0]
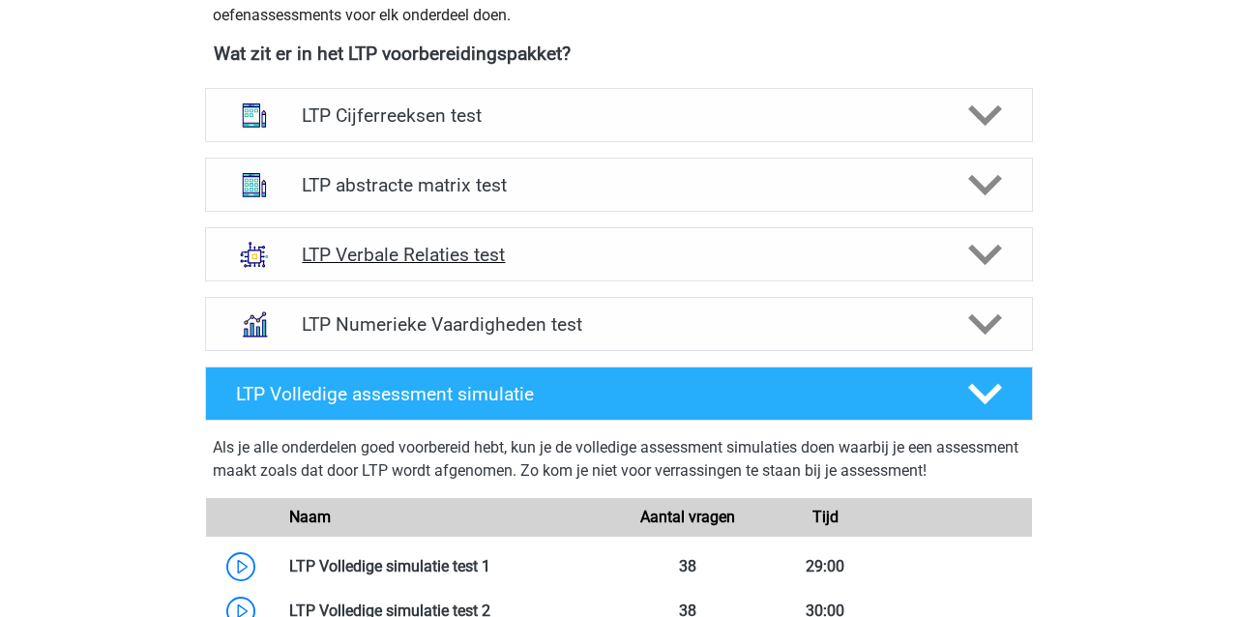
scroll to position [729, 0]
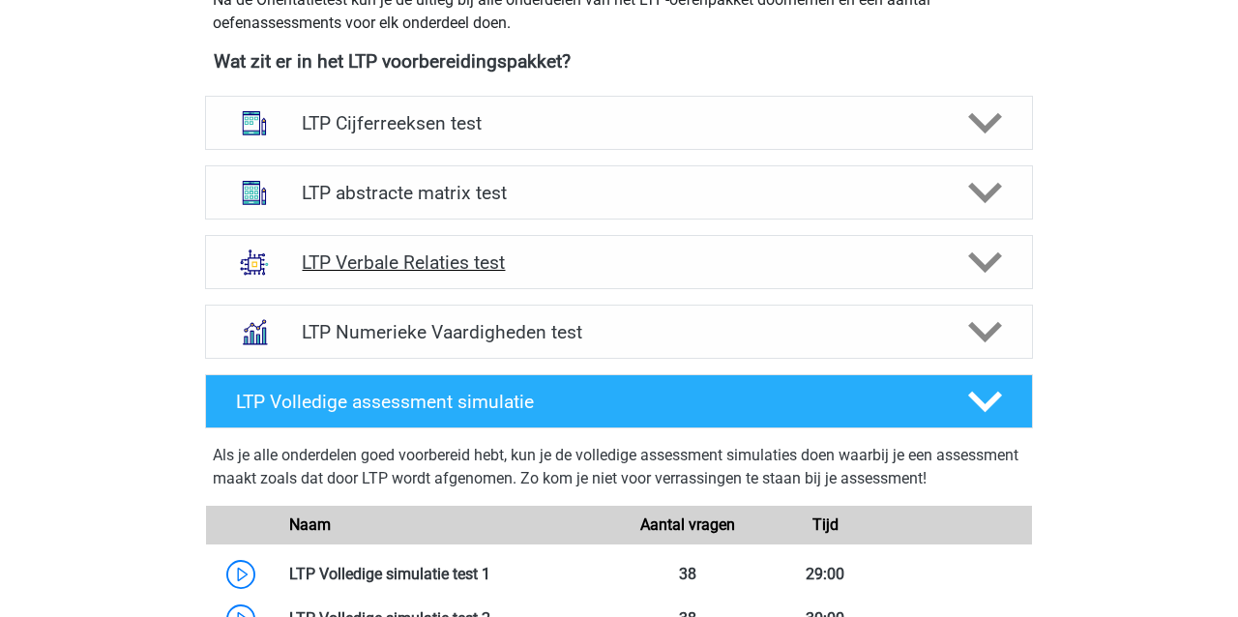
click at [468, 248] on div "LTP Verbale Relaties test" at bounding box center [619, 262] width 828 height 54
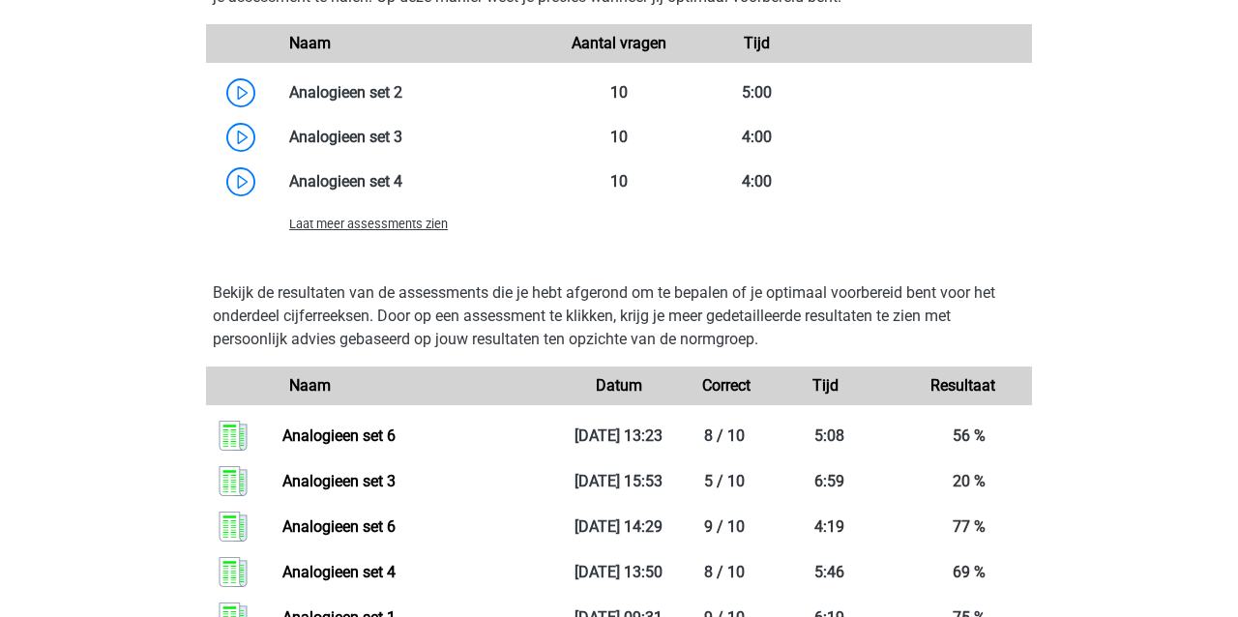
scroll to position [1907, 0]
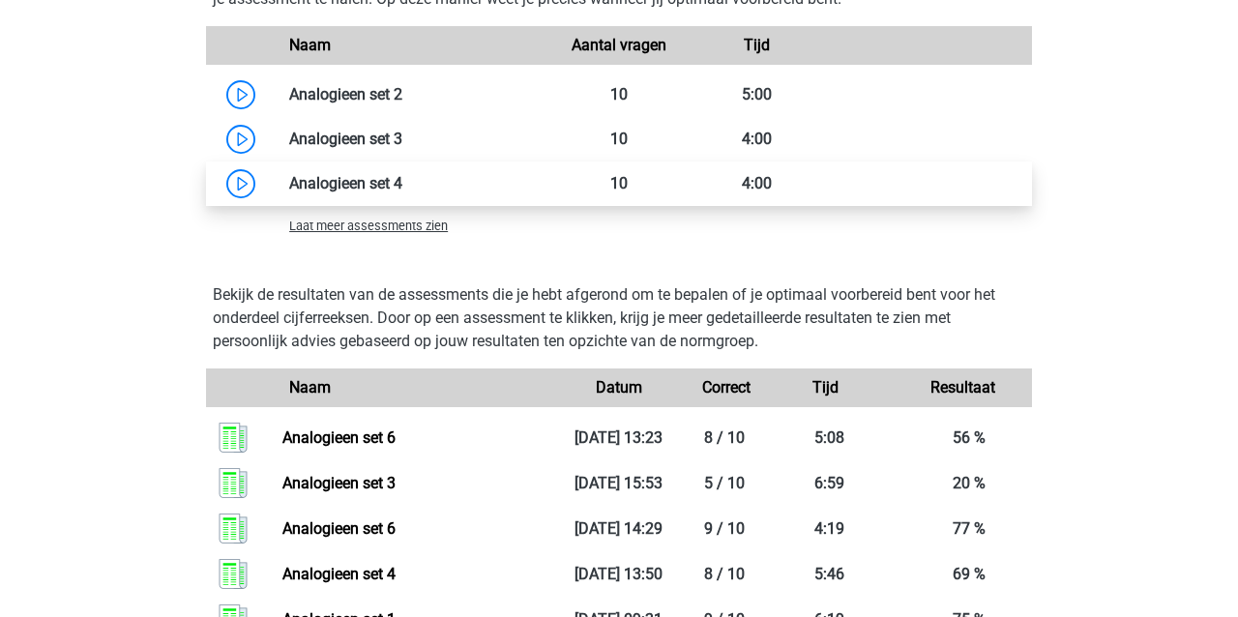
click at [402, 182] on link at bounding box center [402, 183] width 0 height 18
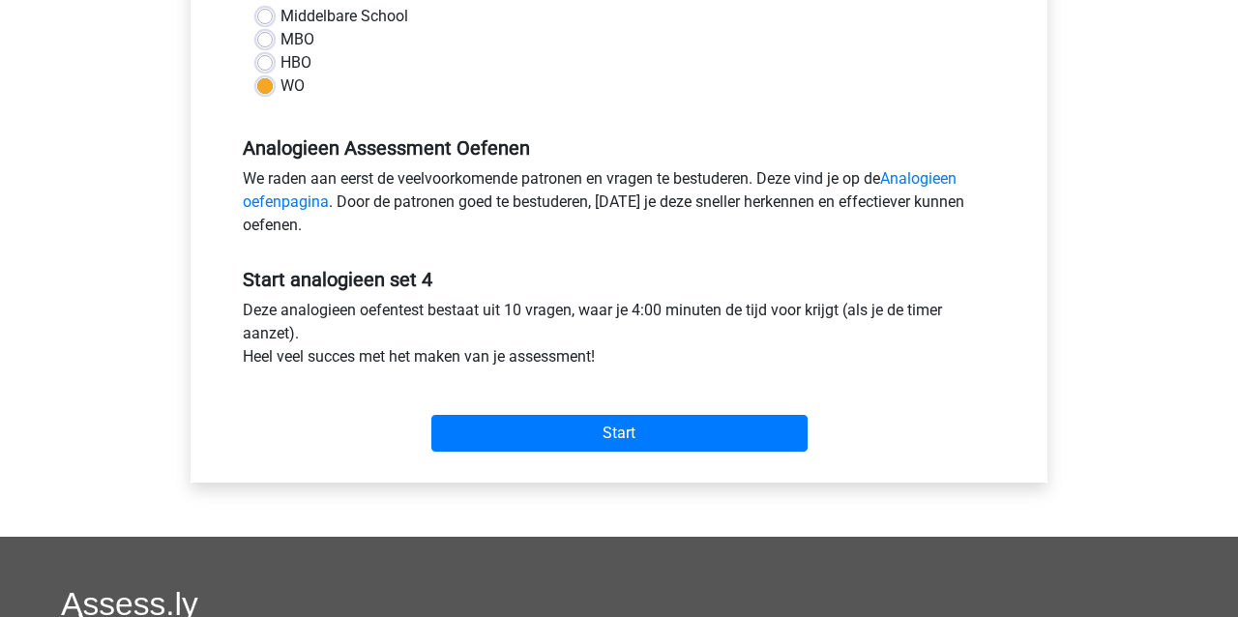
scroll to position [528, 0]
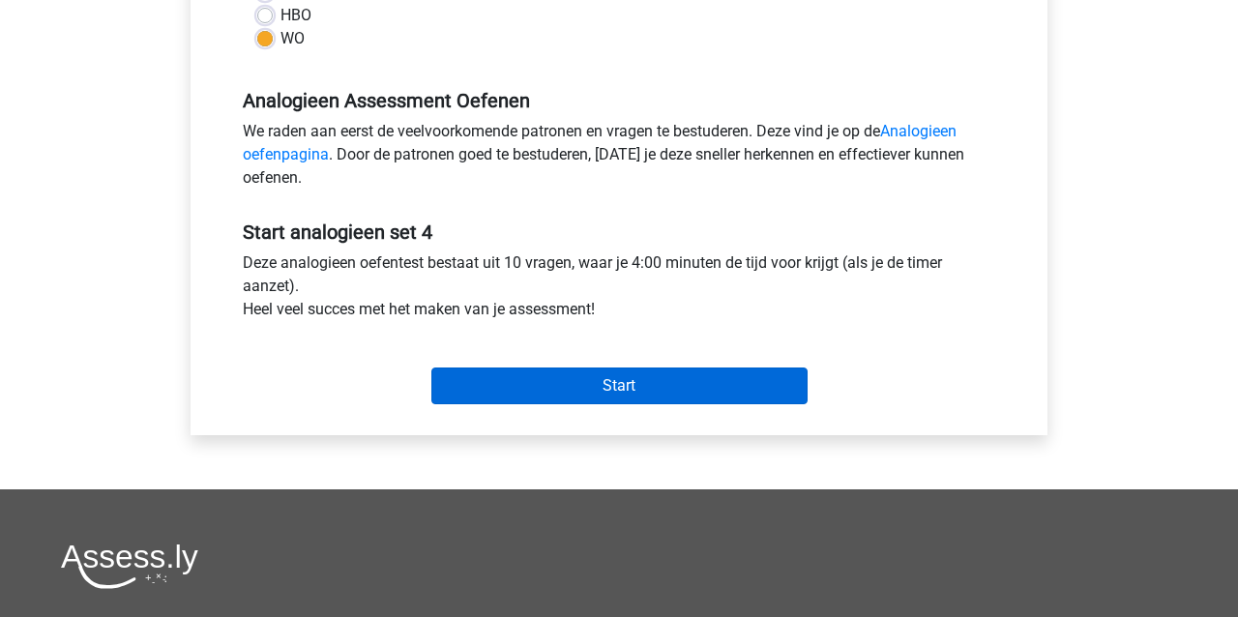
click at [629, 391] on input "Start" at bounding box center [619, 385] width 376 height 37
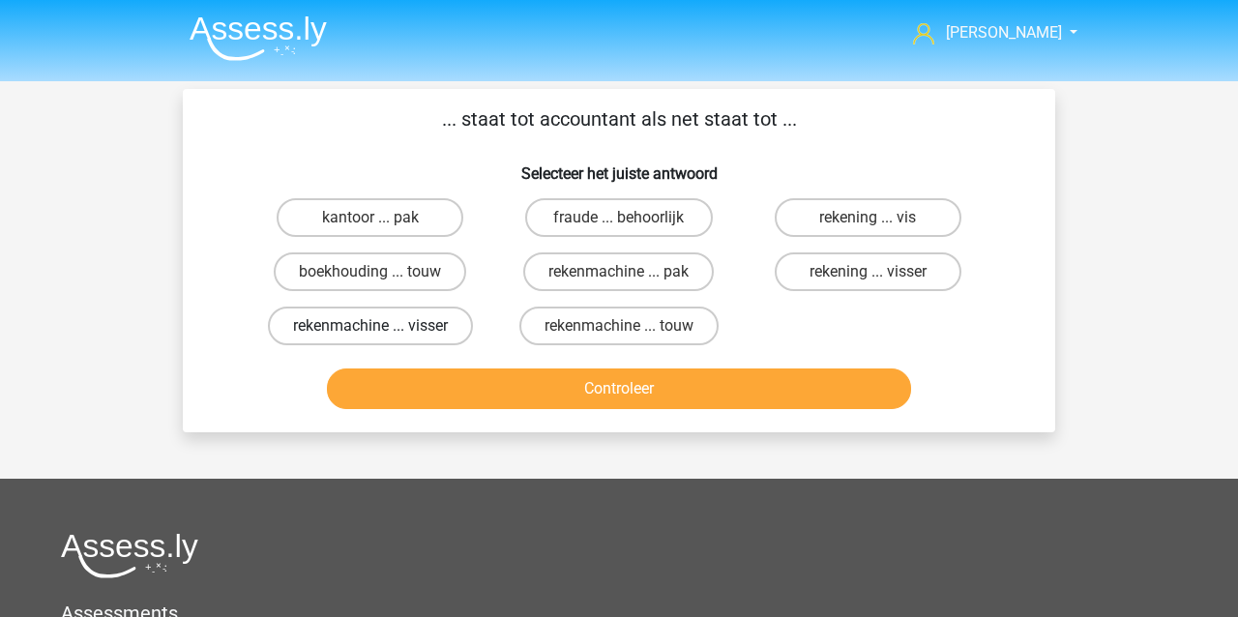
drag, startPoint x: 402, startPoint y: 326, endPoint x: 412, endPoint y: 322, distance: 10.4
click at [402, 326] on label "rekenmachine ... visser" at bounding box center [370, 326] width 205 height 39
click at [383, 326] on input "rekenmachine ... visser" at bounding box center [376, 332] width 13 height 13
radio input "true"
click at [549, 387] on button "Controleer" at bounding box center [619, 388] width 585 height 41
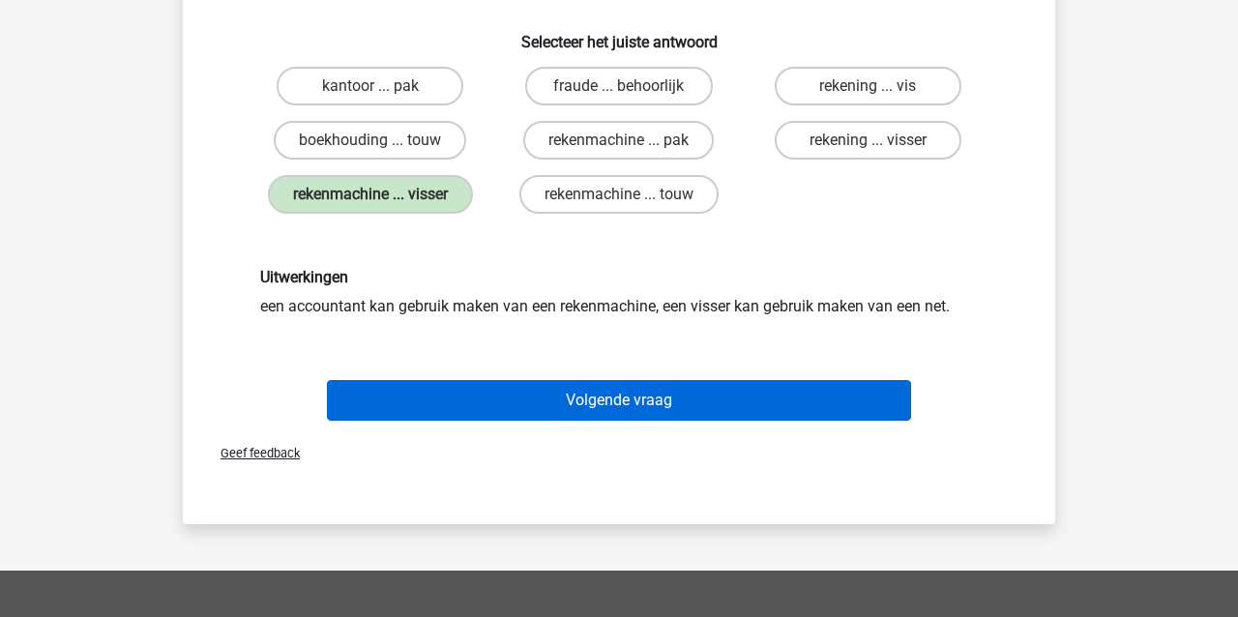
click at [567, 381] on button "Volgende vraag" at bounding box center [619, 400] width 585 height 41
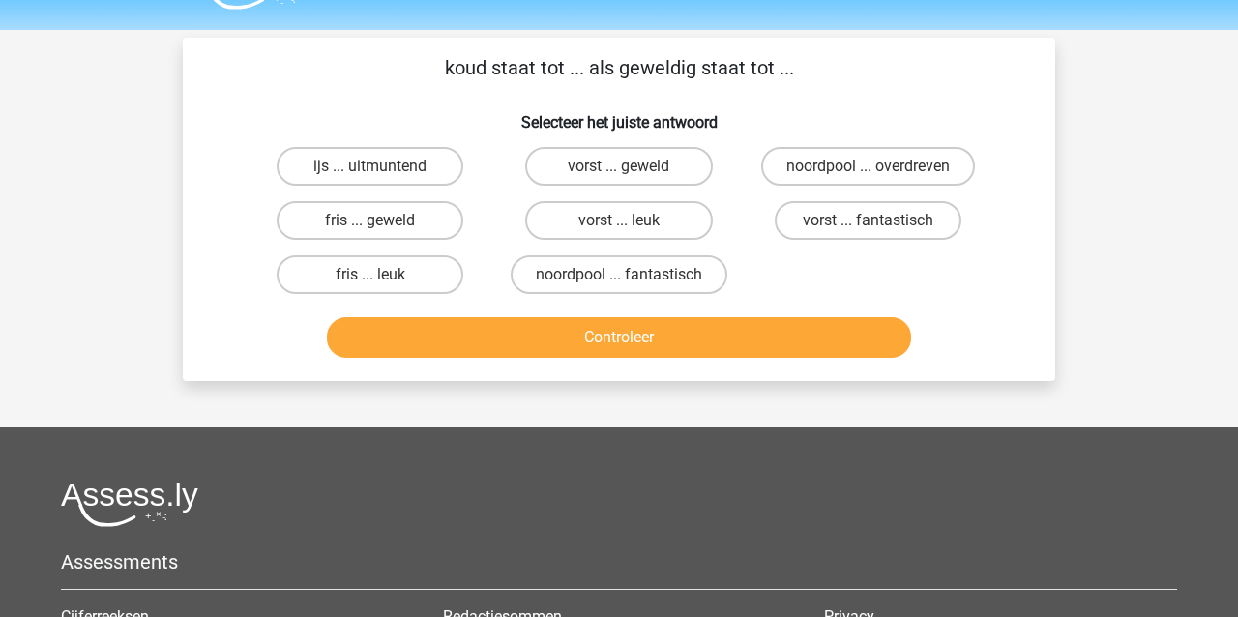
scroll to position [38, 0]
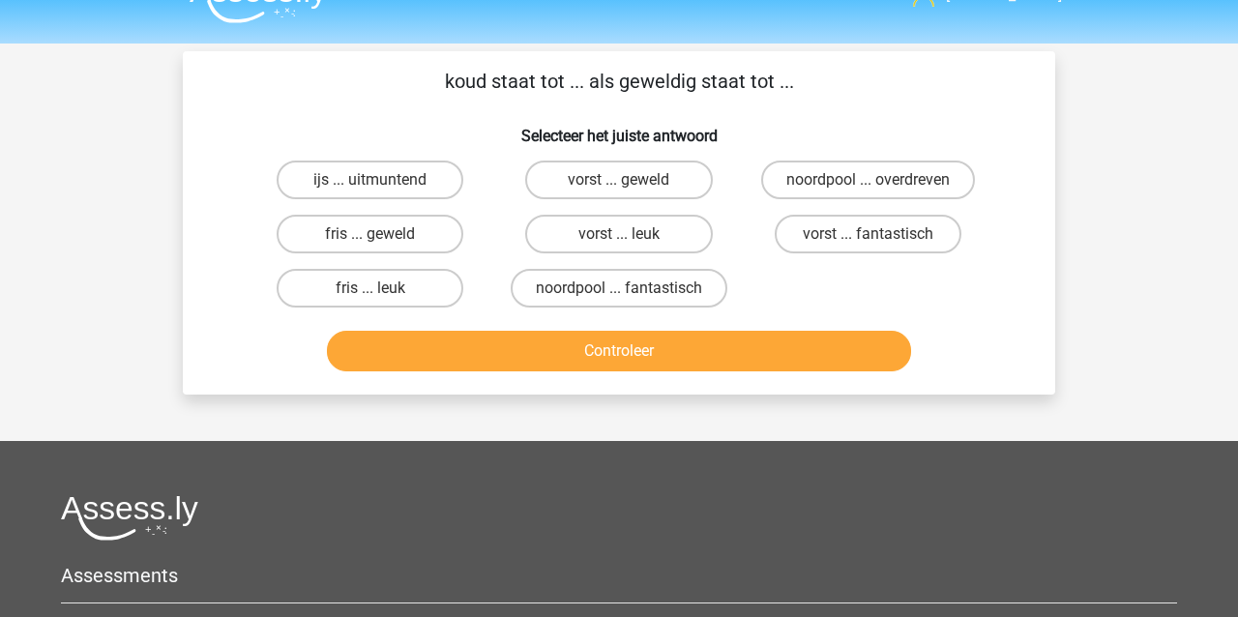
drag, startPoint x: 832, startPoint y: 245, endPoint x: 803, endPoint y: 272, distance: 39.0
click at [832, 245] on label "vorst ... fantastisch" at bounding box center [867, 234] width 187 height 39
click at [867, 245] on input "vorst ... fantastisch" at bounding box center [873, 240] width 13 height 13
radio input "true"
click at [735, 353] on button "Controleer" at bounding box center [619, 351] width 585 height 41
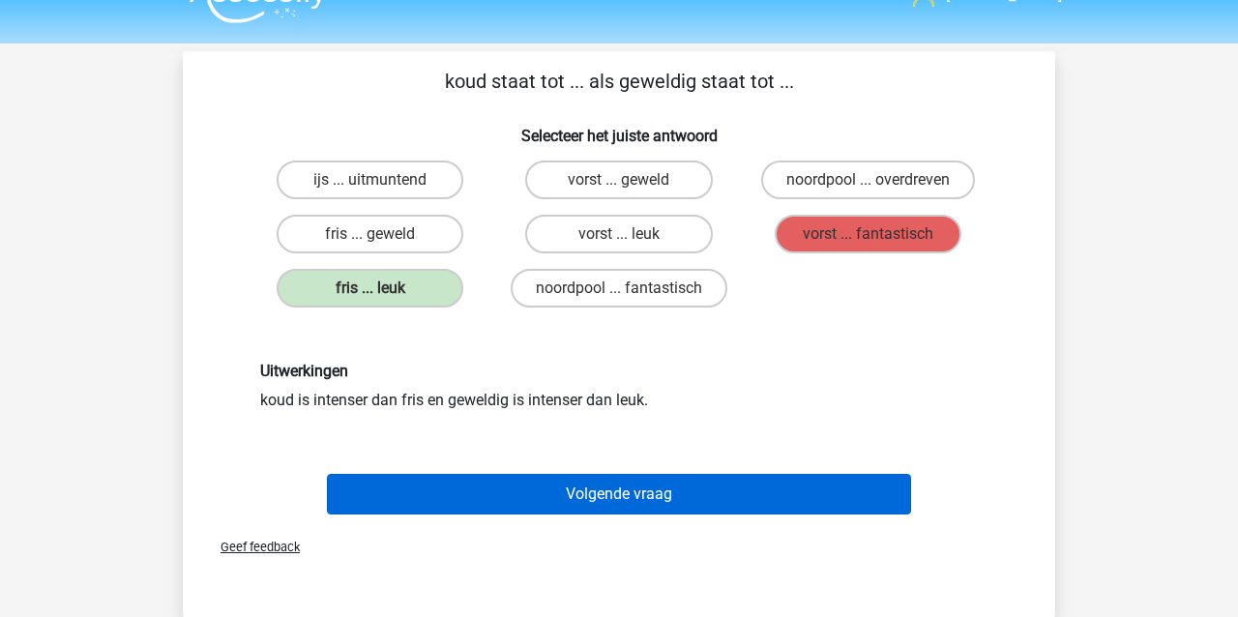
click at [650, 500] on button "Volgende vraag" at bounding box center [619, 494] width 585 height 41
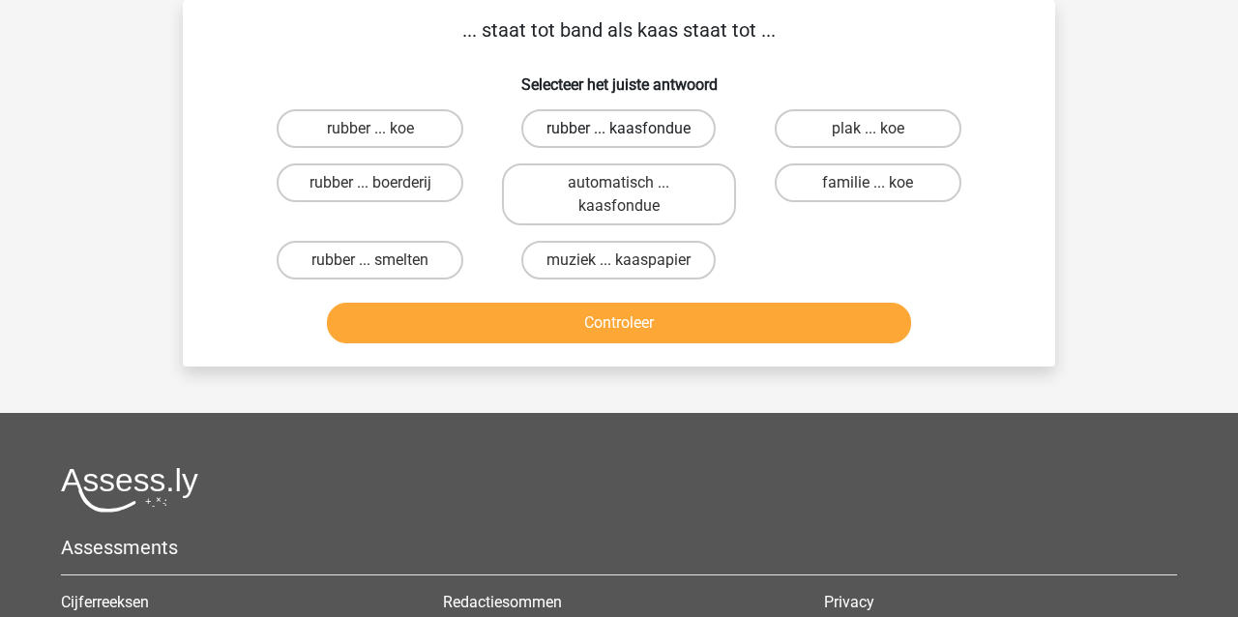
click at [582, 121] on label "rubber ... kaasfondue" at bounding box center [618, 128] width 194 height 39
click at [619, 129] on input "rubber ... kaasfondue" at bounding box center [625, 135] width 13 height 13
radio input "true"
click at [641, 328] on button "Controleer" at bounding box center [619, 323] width 585 height 41
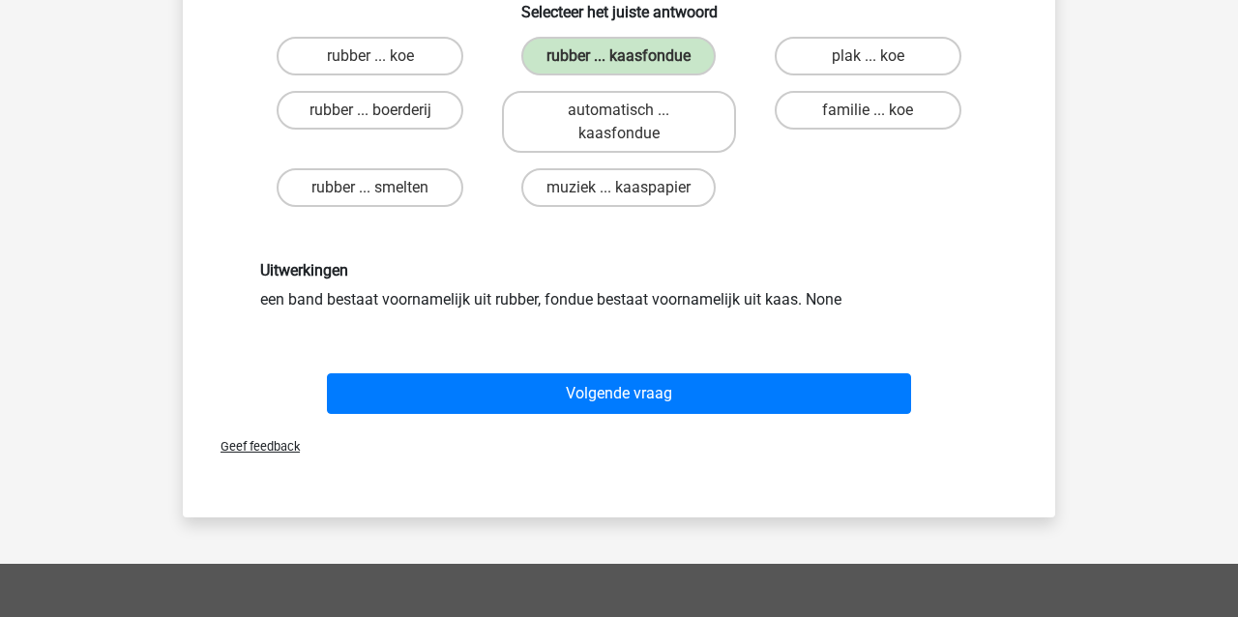
scroll to position [176, 0]
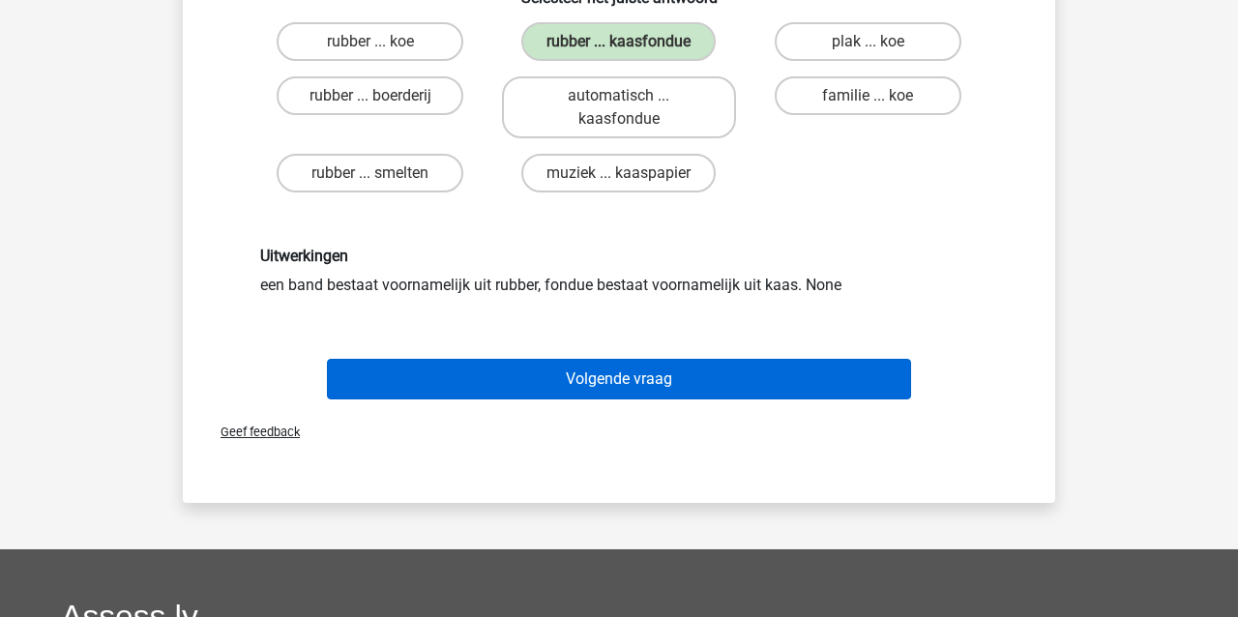
click at [684, 384] on button "Volgende vraag" at bounding box center [619, 379] width 585 height 41
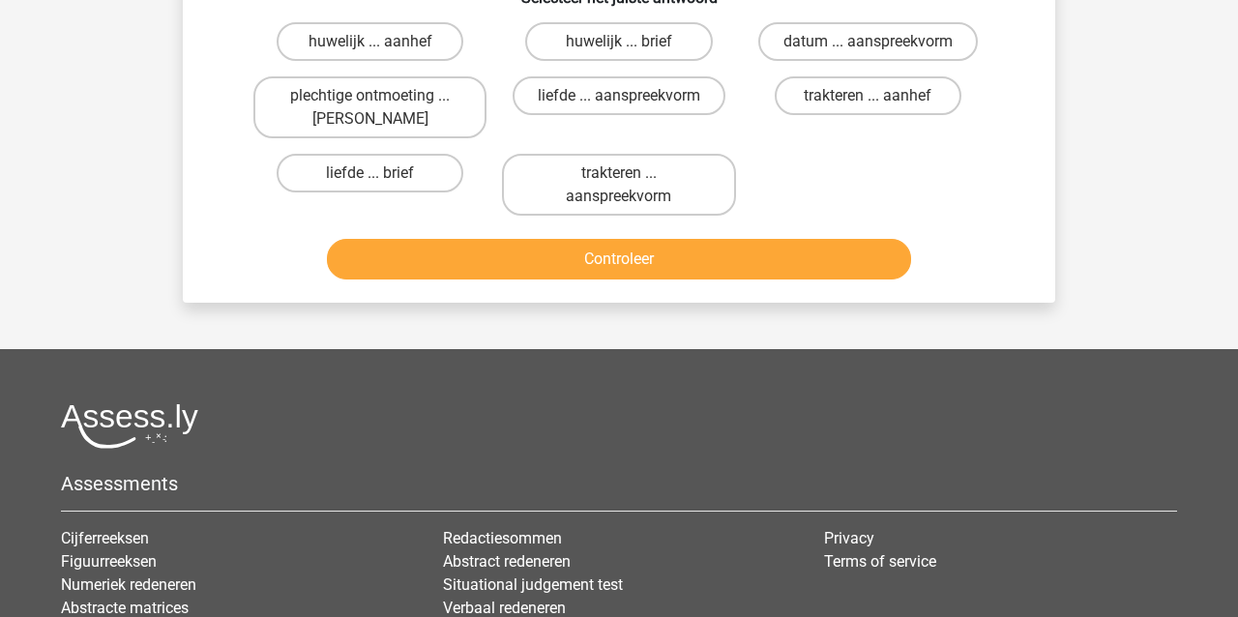
scroll to position [89, 0]
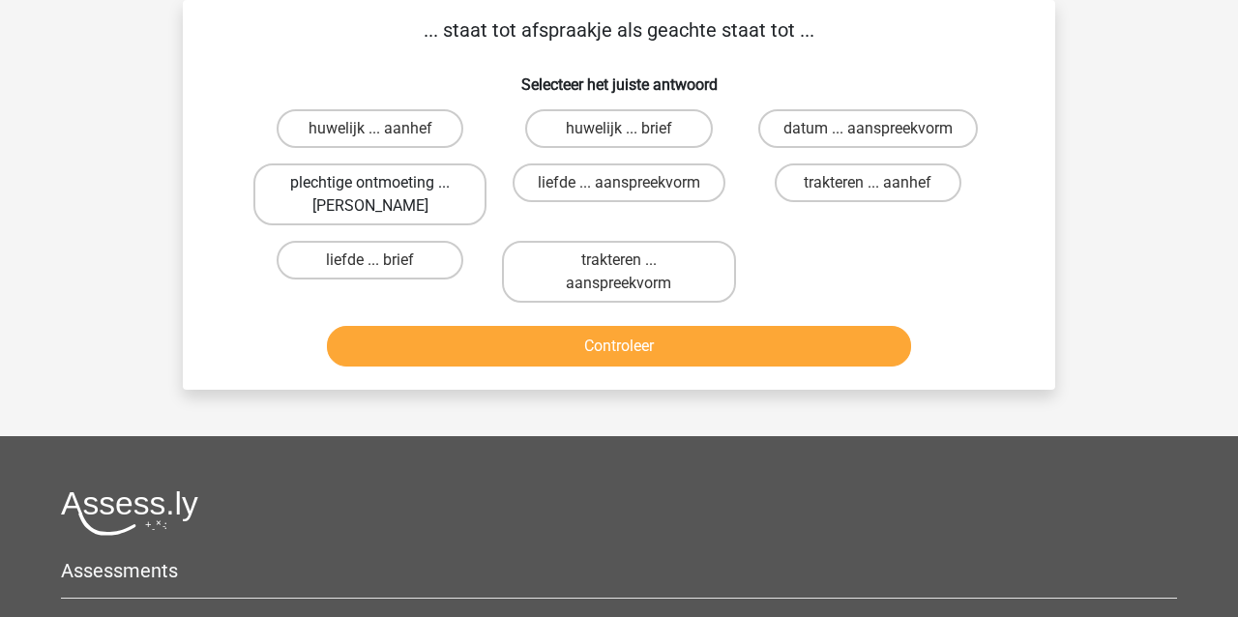
click at [419, 196] on label "plechtige ontmoeting ... hoi" at bounding box center [369, 194] width 233 height 62
click at [383, 195] on input "plechtige ontmoeting ... hoi" at bounding box center [376, 189] width 13 height 13
radio input "true"
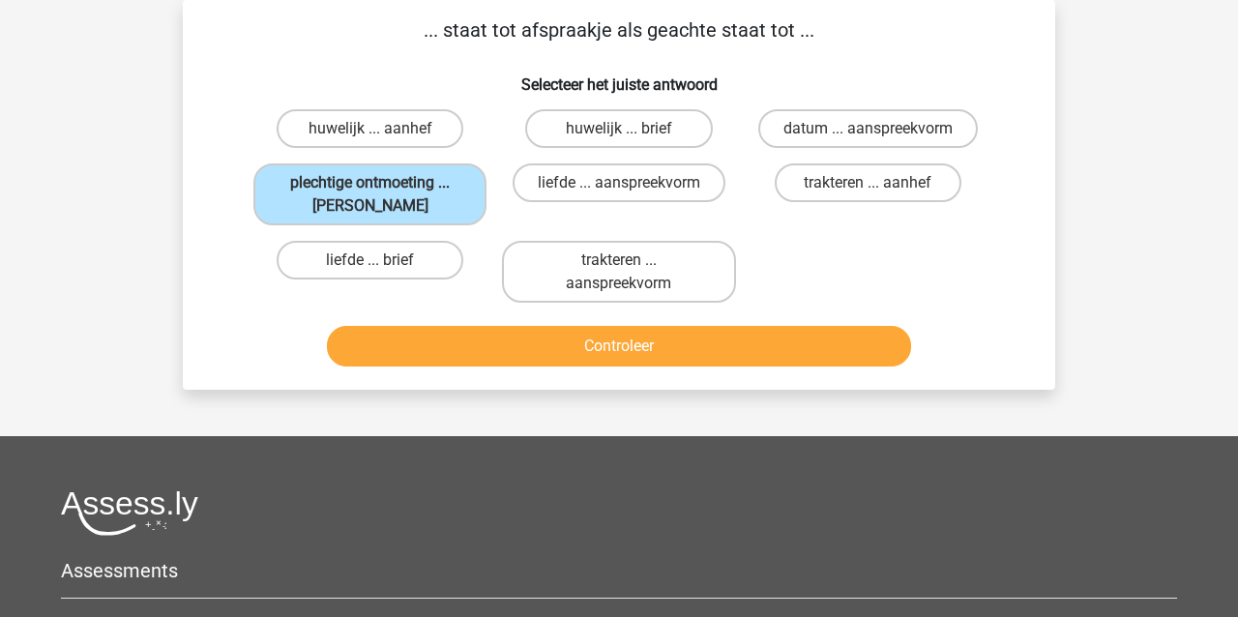
click at [744, 347] on button "Controleer" at bounding box center [619, 346] width 585 height 41
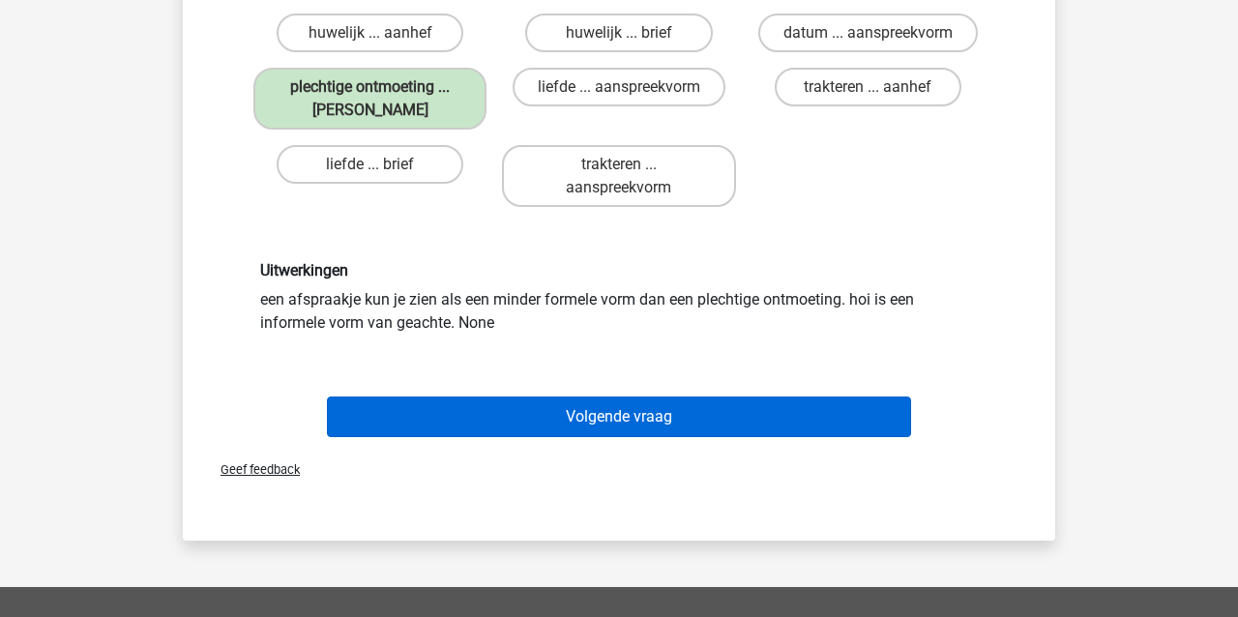
click at [772, 415] on button "Volgende vraag" at bounding box center [619, 416] width 585 height 41
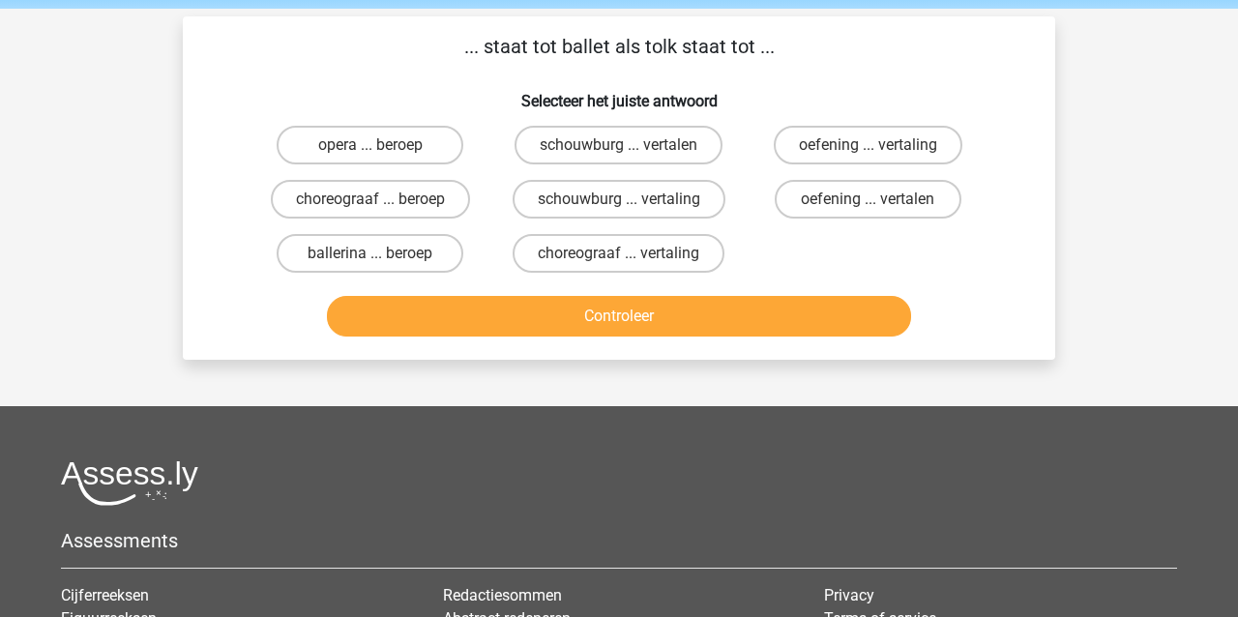
scroll to position [73, 0]
click at [684, 258] on label "choreograaf ... vertaling" at bounding box center [618, 253] width 212 height 39
click at [631, 258] on input "choreograaf ... vertaling" at bounding box center [625, 259] width 13 height 13
radio input "true"
click at [734, 316] on button "Controleer" at bounding box center [619, 316] width 585 height 41
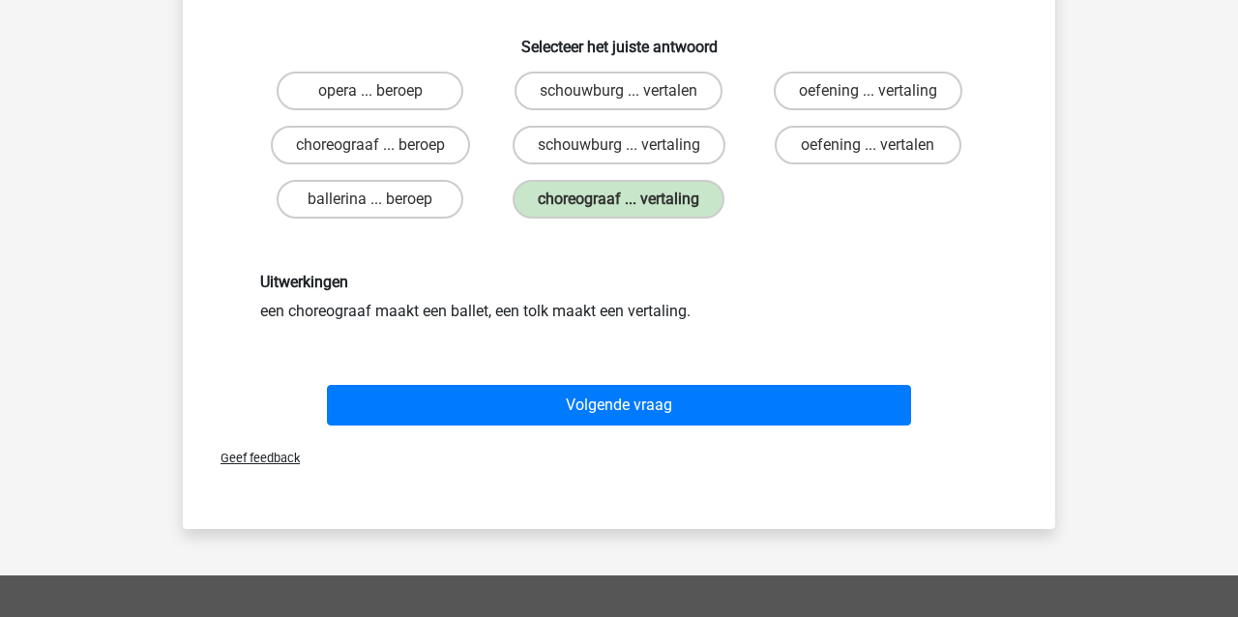
scroll to position [140, 0]
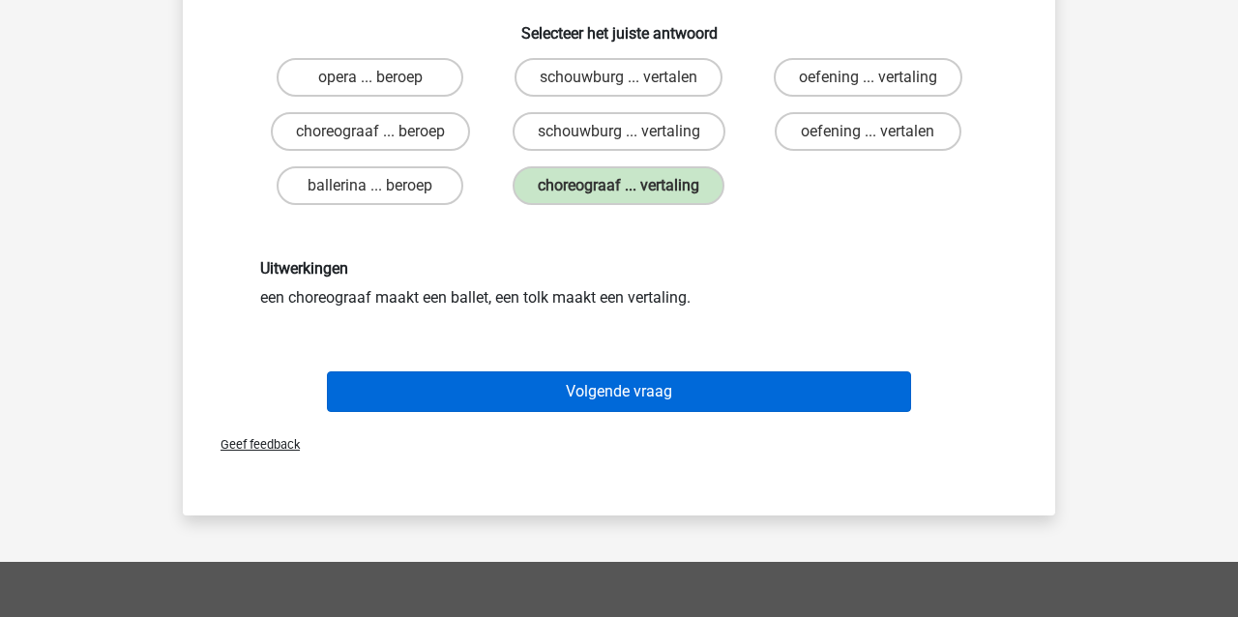
click at [808, 390] on button "Volgende vraag" at bounding box center [619, 391] width 585 height 41
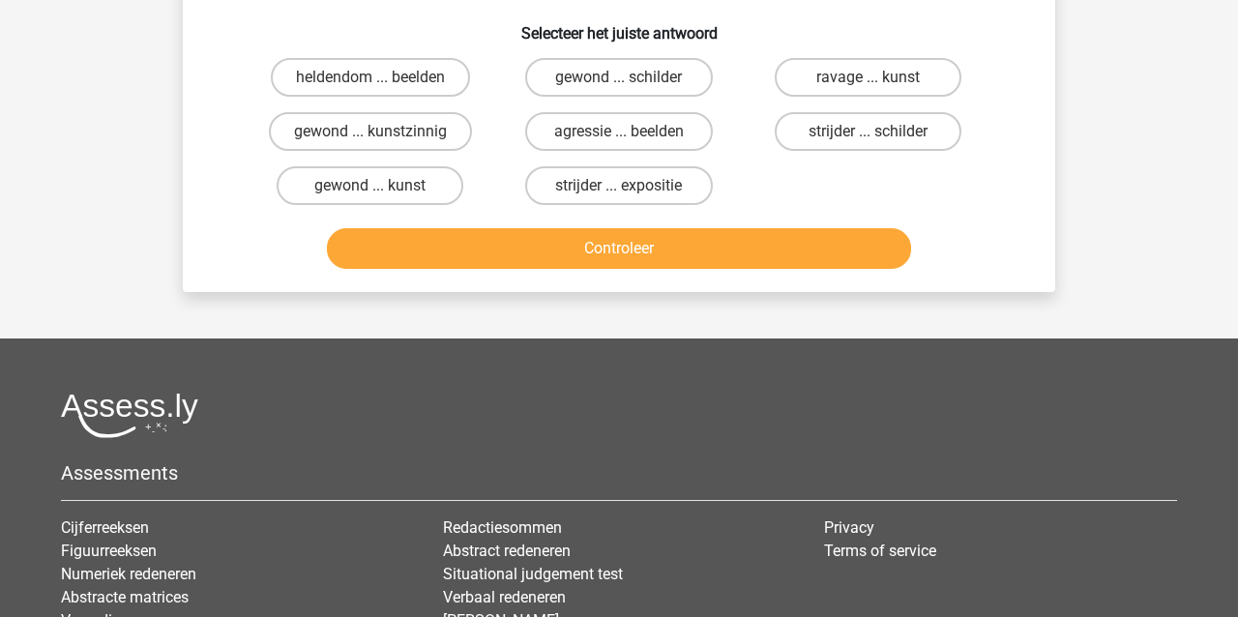
scroll to position [89, 0]
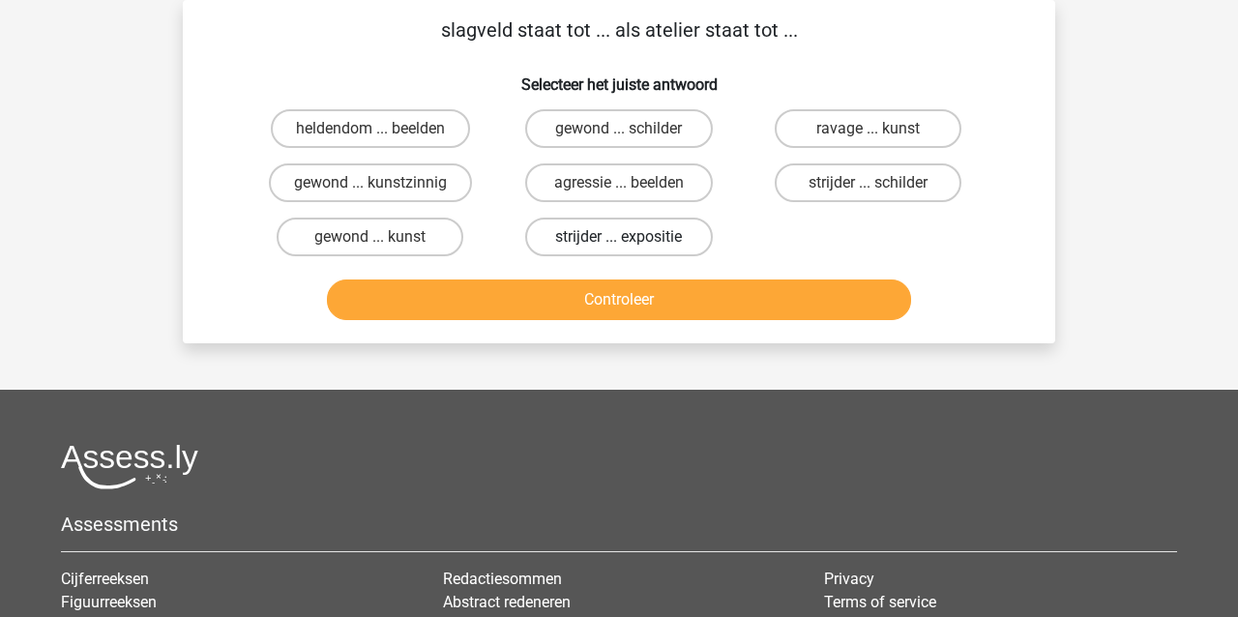
click at [617, 233] on label "strijder ... expositie" at bounding box center [618, 237] width 187 height 39
click at [619, 237] on input "strijder ... expositie" at bounding box center [625, 243] width 13 height 13
radio input "true"
click at [855, 182] on label "strijder ... schilder" at bounding box center [867, 182] width 187 height 39
click at [867, 183] on input "strijder ... schilder" at bounding box center [873, 189] width 13 height 13
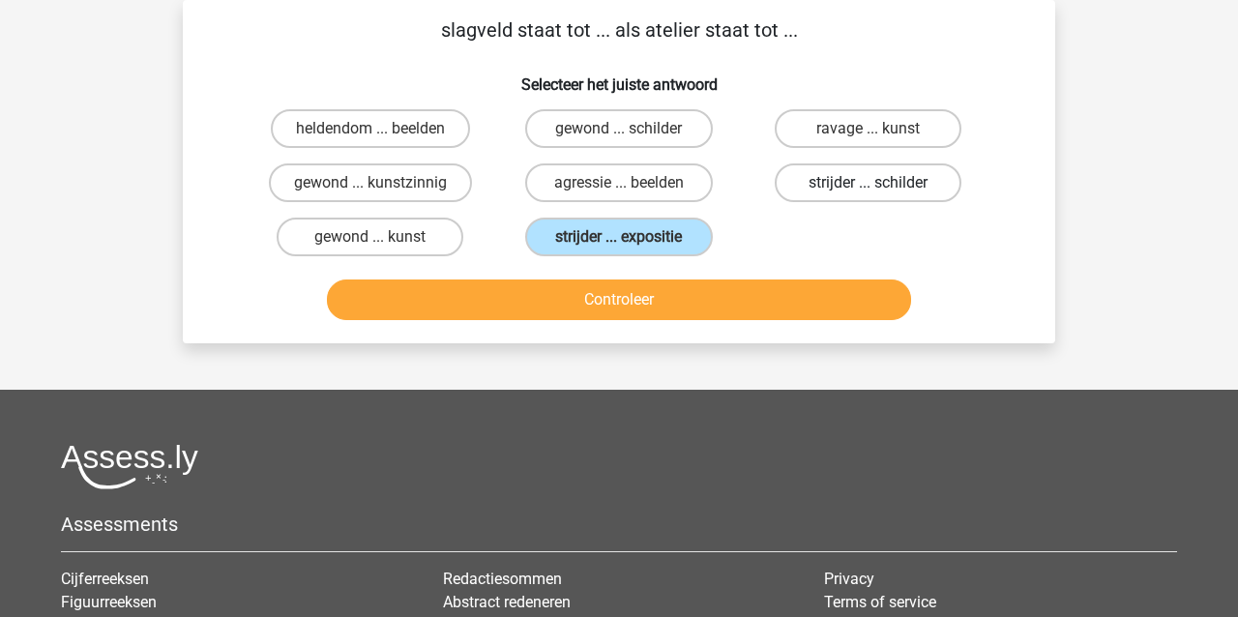
radio input "true"
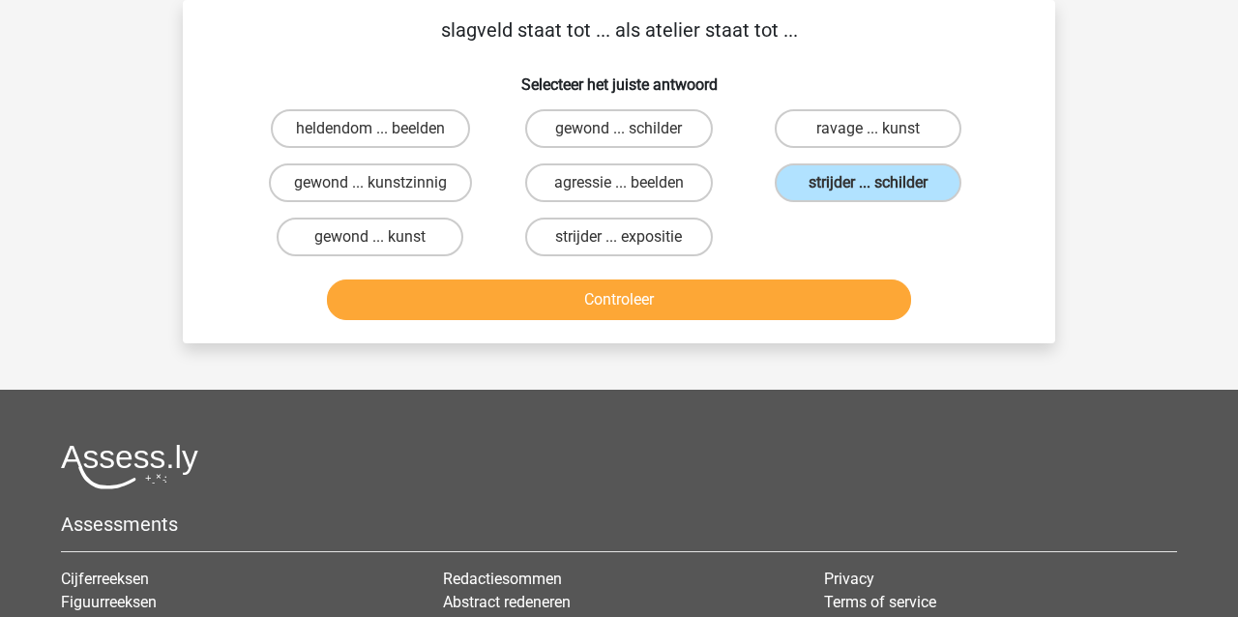
click at [741, 306] on button "Controleer" at bounding box center [619, 299] width 585 height 41
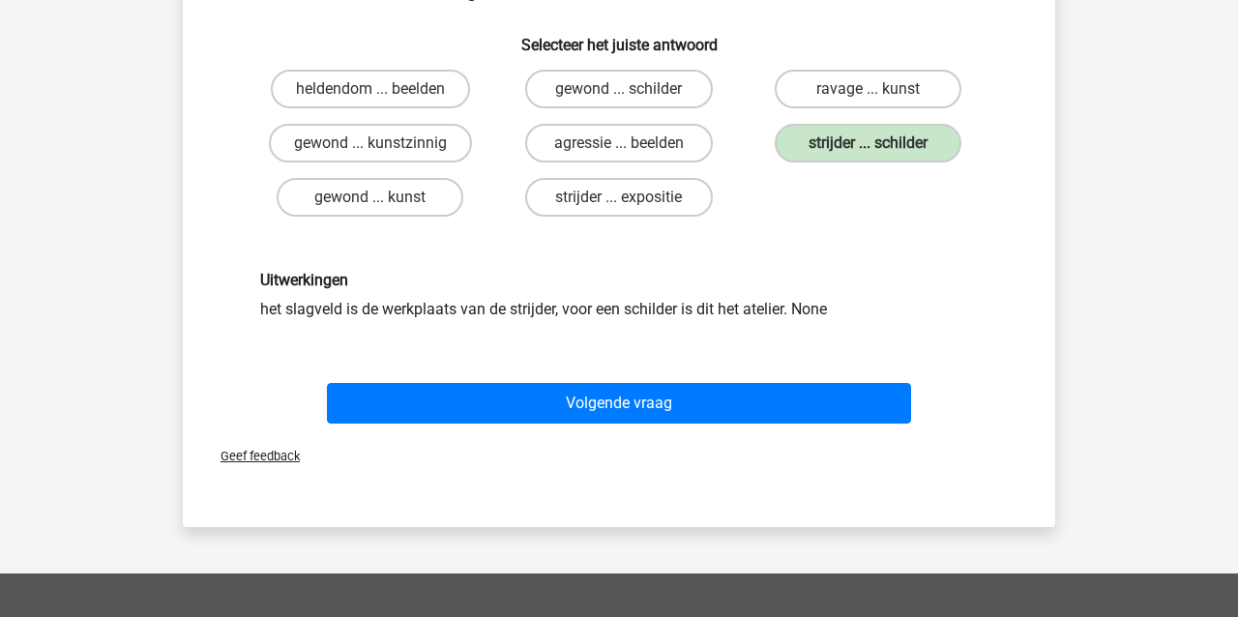
scroll to position [132, 0]
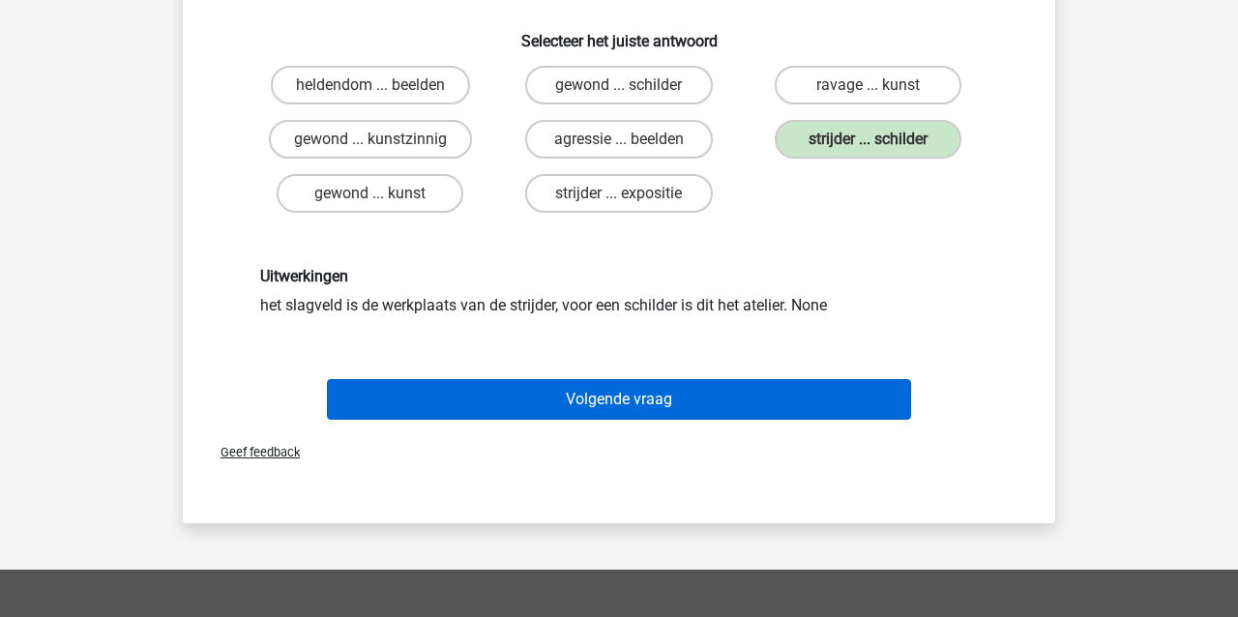
click at [644, 407] on button "Volgende vraag" at bounding box center [619, 399] width 585 height 41
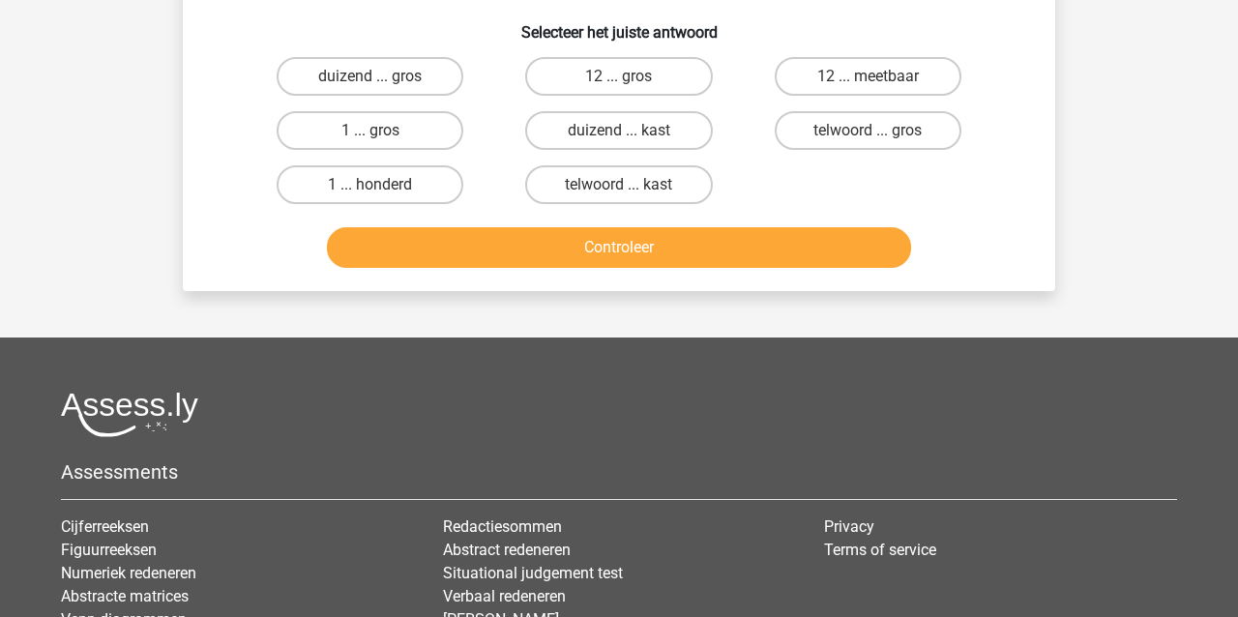
scroll to position [141, 0]
drag, startPoint x: 359, startPoint y: 130, endPoint x: 342, endPoint y: 134, distance: 17.1
click at [359, 130] on label "1 ... gros" at bounding box center [370, 130] width 187 height 39
click at [370, 131] on input "1 ... gros" at bounding box center [376, 137] width 13 height 13
radio input "true"
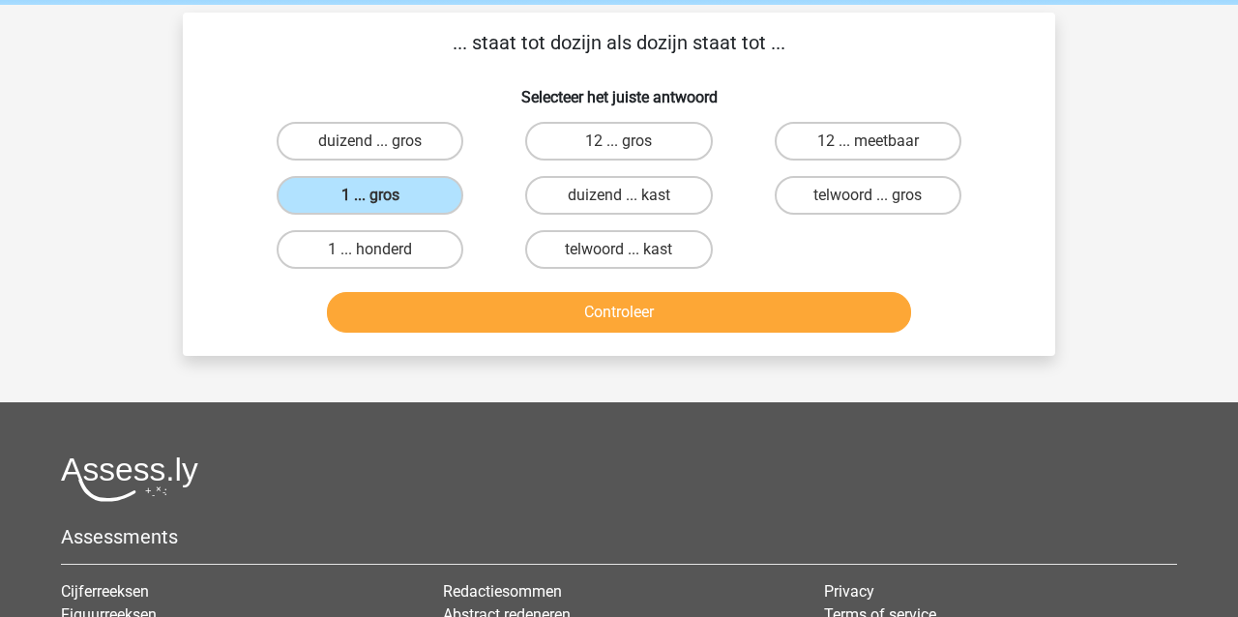
scroll to position [76, 0]
click at [596, 313] on button "Controleer" at bounding box center [619, 312] width 585 height 41
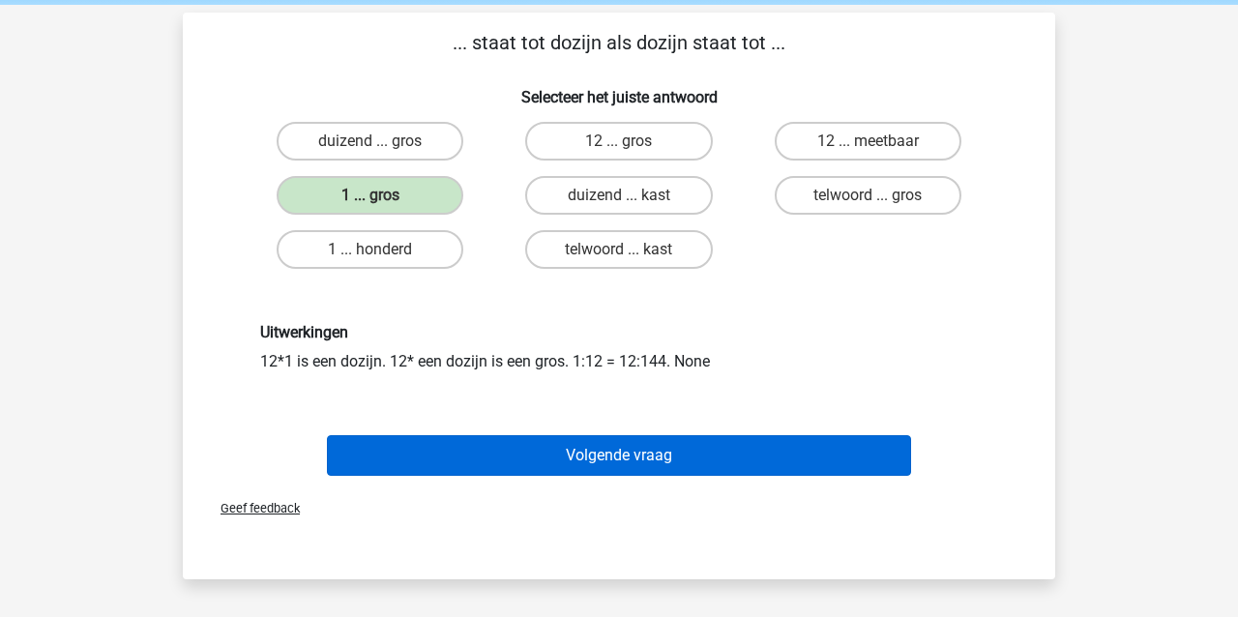
click at [585, 449] on button "Volgende vraag" at bounding box center [619, 455] width 585 height 41
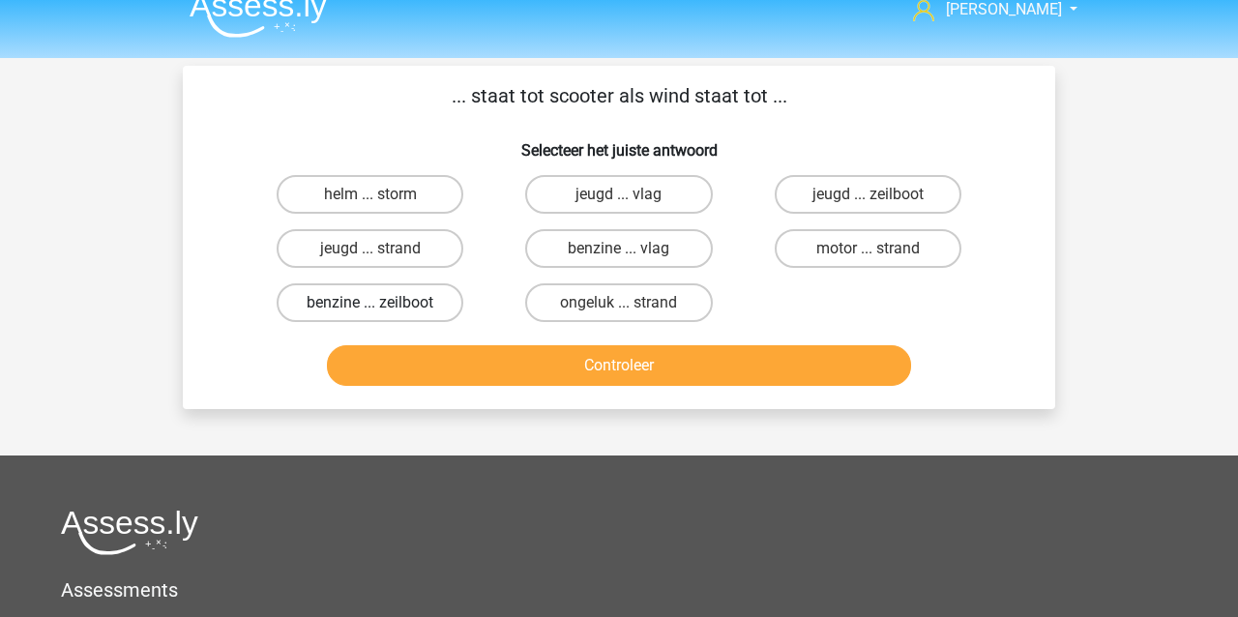
scroll to position [21, 1]
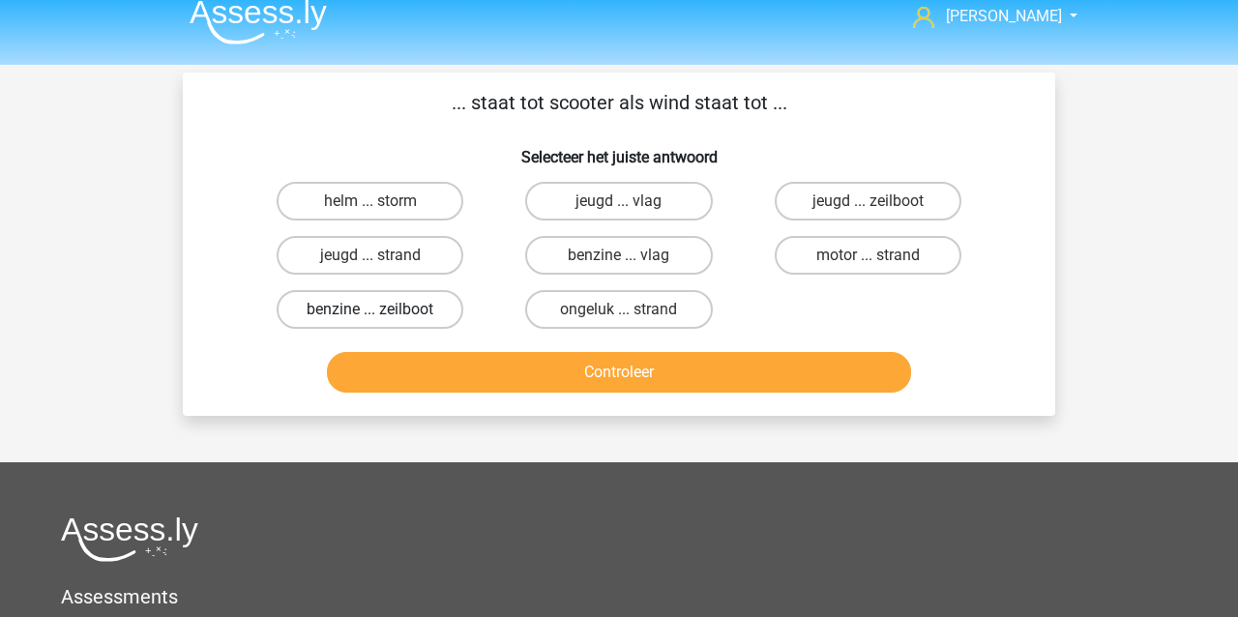
click at [374, 296] on label "benzine ... zeilboot" at bounding box center [370, 309] width 187 height 39
click at [374, 309] on input "benzine ... zeilboot" at bounding box center [376, 315] width 13 height 13
radio input "true"
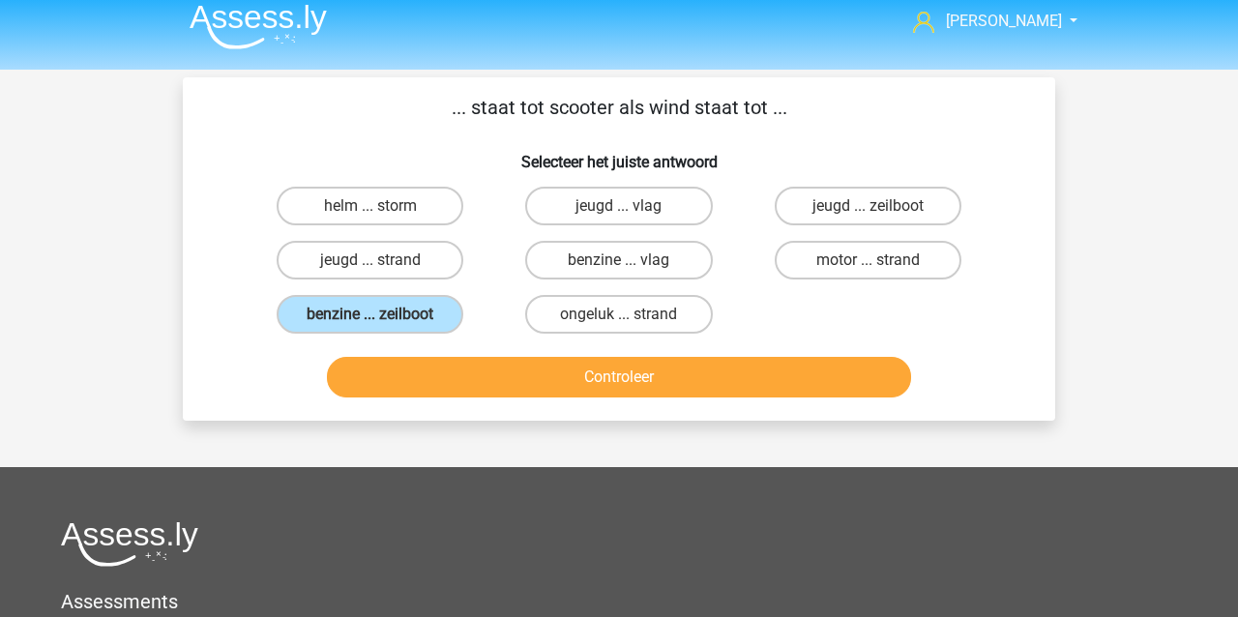
click at [479, 365] on button "Controleer" at bounding box center [619, 377] width 585 height 41
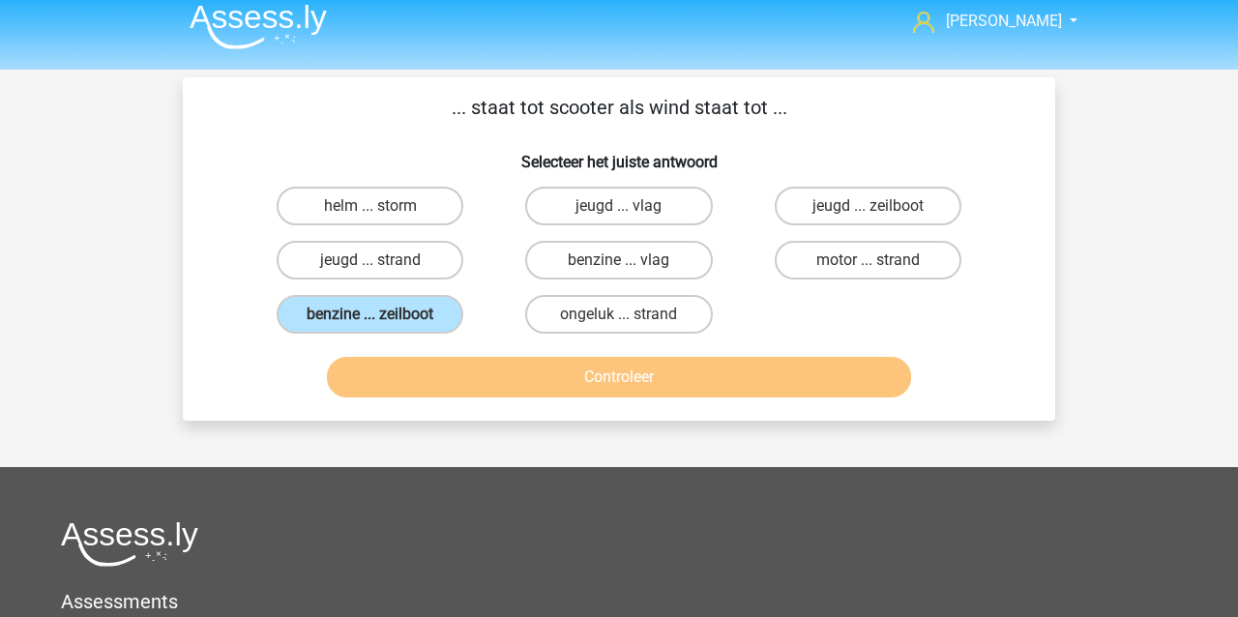
scroll to position [15, 1]
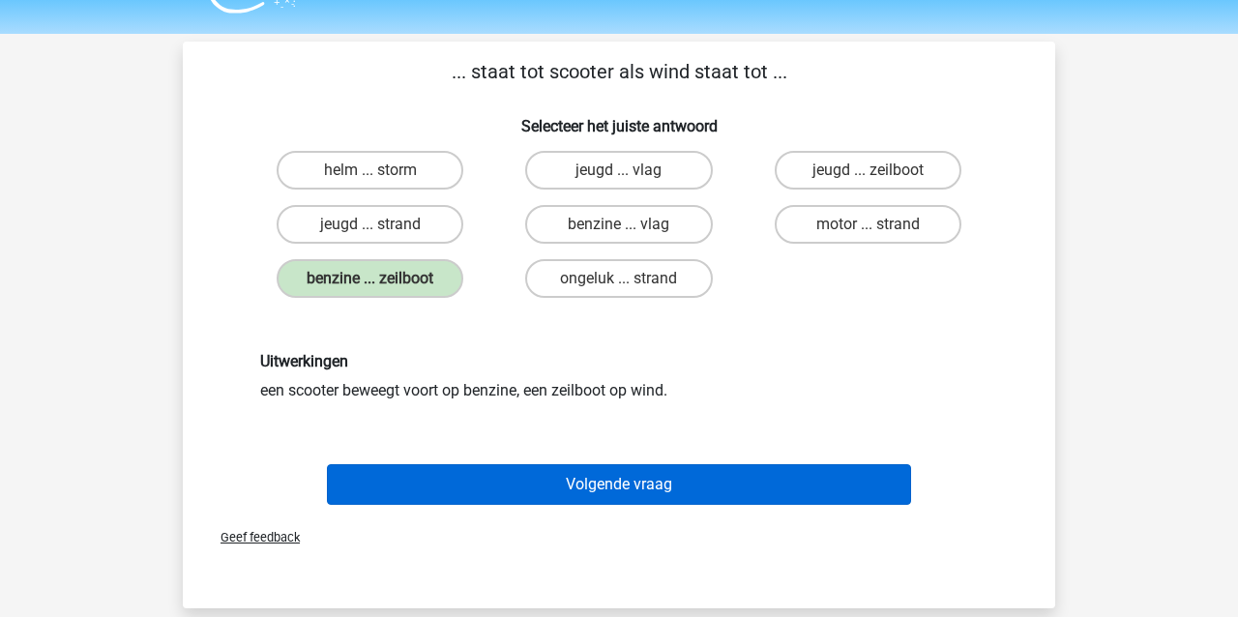
click at [617, 488] on button "Volgende vraag" at bounding box center [619, 484] width 585 height 41
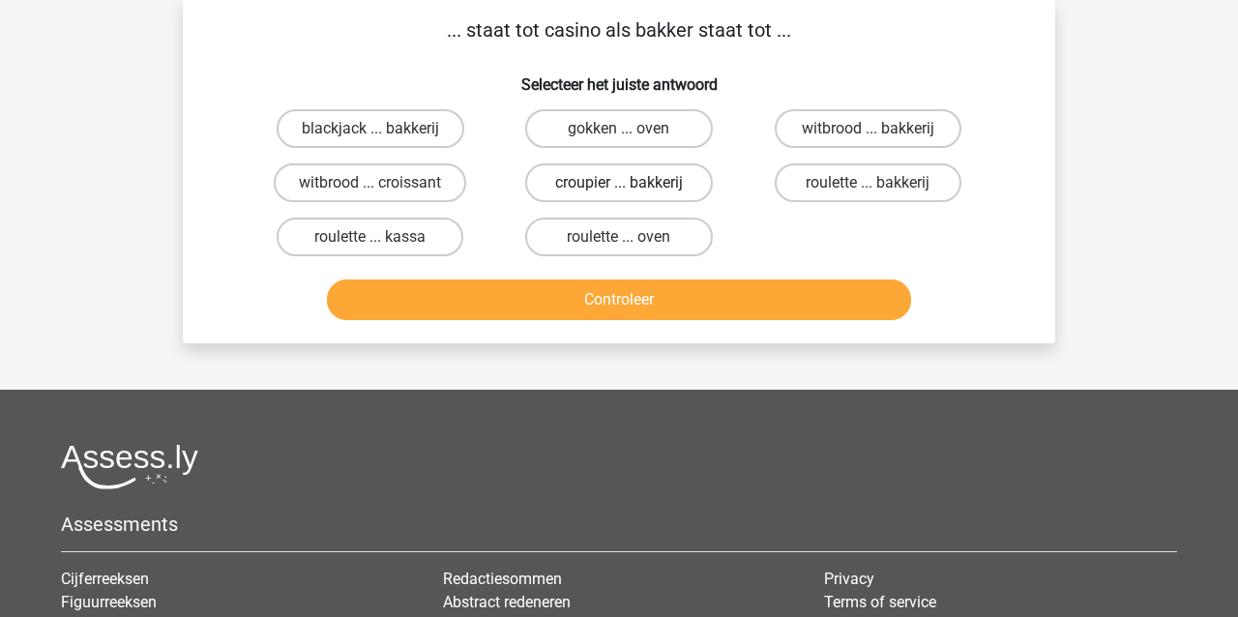
click at [612, 184] on label "croupier ... bakkerij" at bounding box center [618, 182] width 187 height 39
click at [619, 184] on input "croupier ... bakkerij" at bounding box center [625, 189] width 13 height 13
radio input "true"
click at [623, 308] on button "Controleer" at bounding box center [619, 299] width 585 height 41
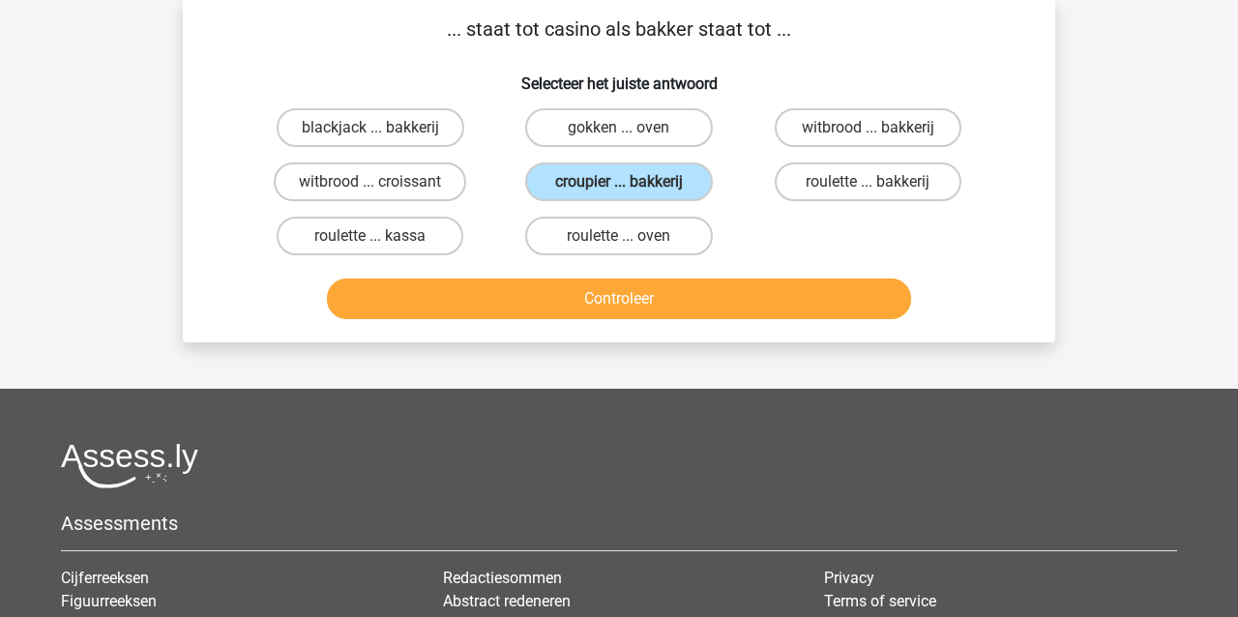
scroll to position [90, 1]
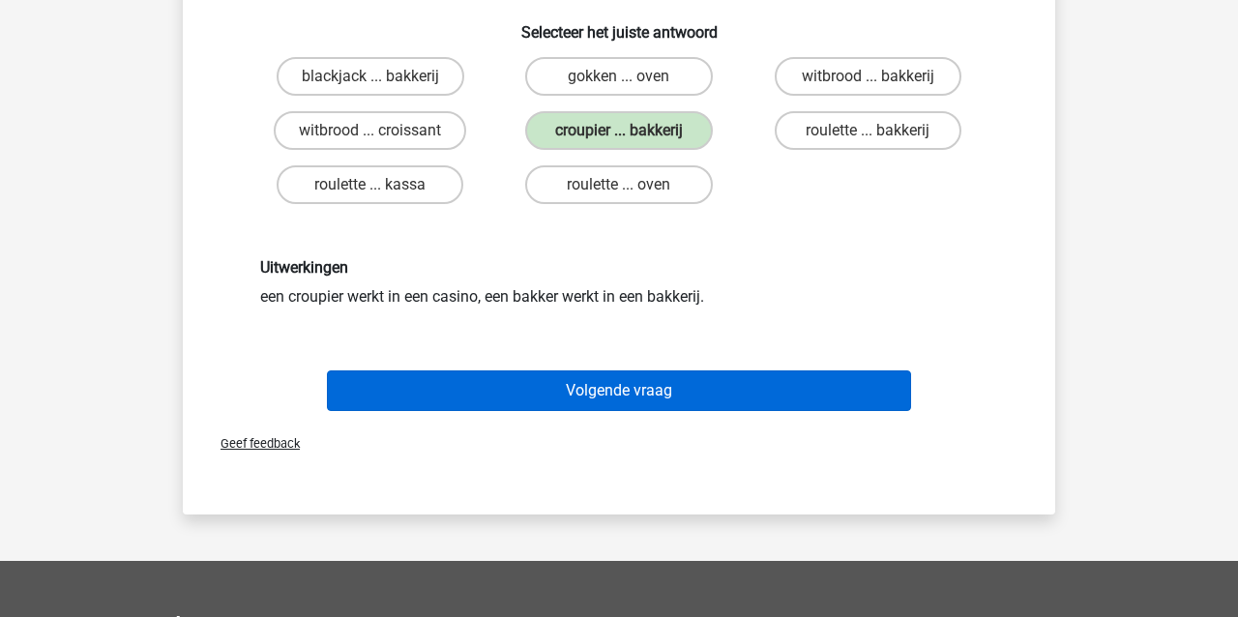
click at [752, 399] on button "Volgende vraag" at bounding box center [619, 390] width 585 height 41
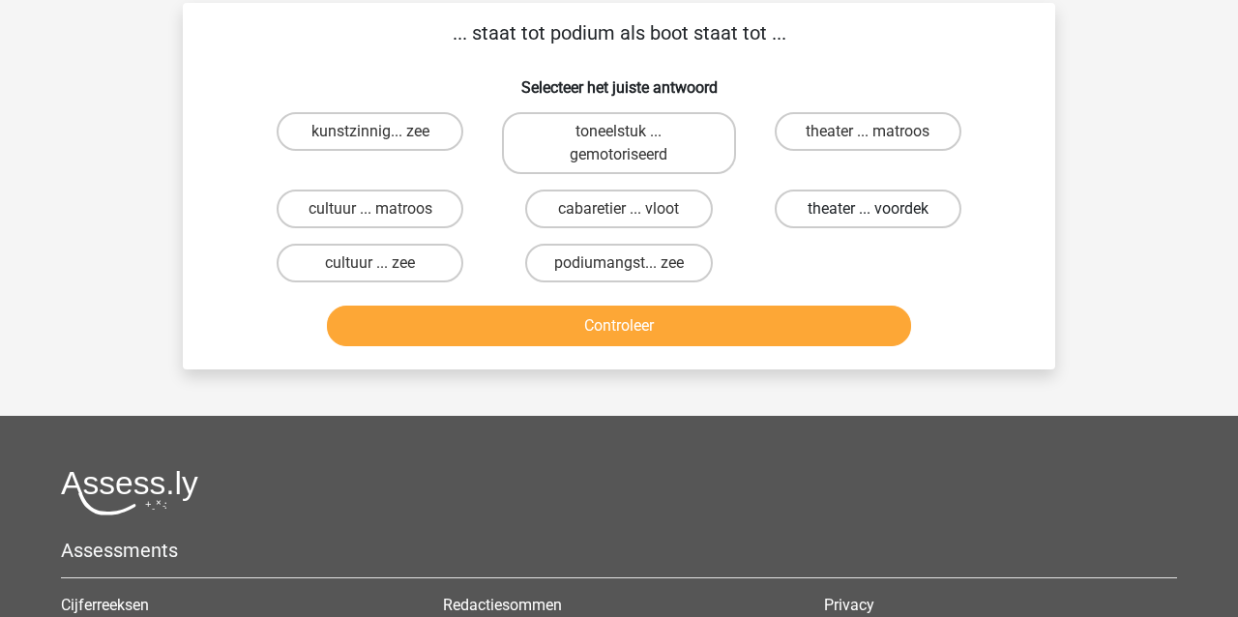
scroll to position [84, 3]
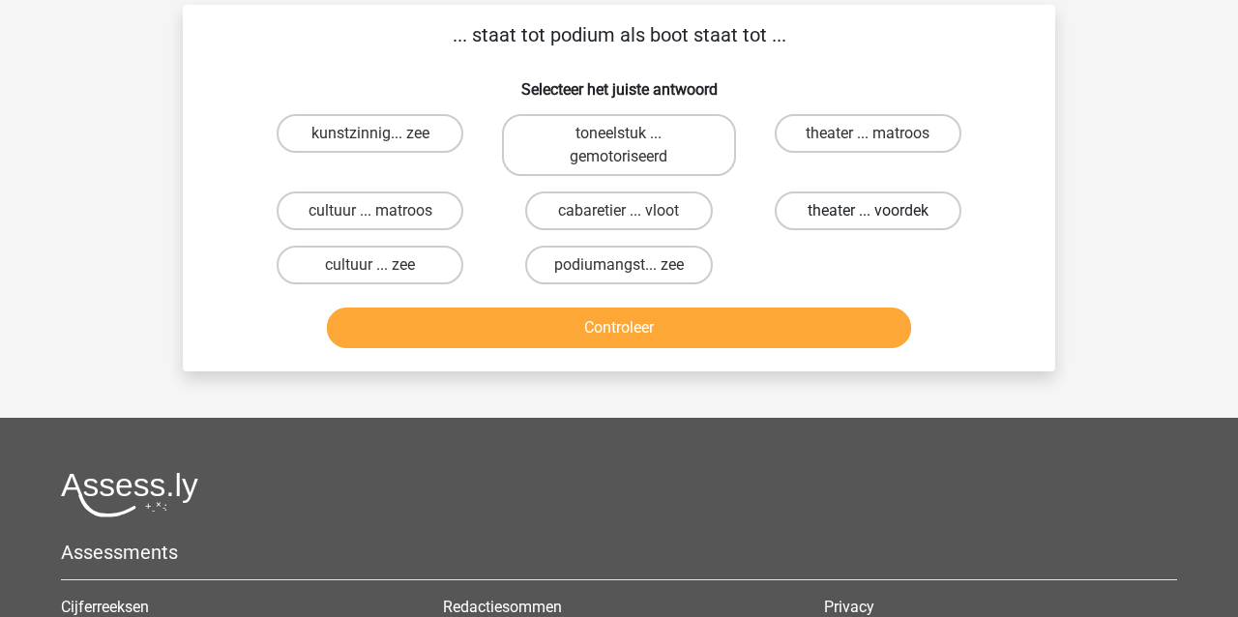
click at [895, 211] on label "theater ... voordek" at bounding box center [867, 210] width 187 height 39
click at [880, 211] on input "theater ... voordek" at bounding box center [873, 217] width 13 height 13
radio input "true"
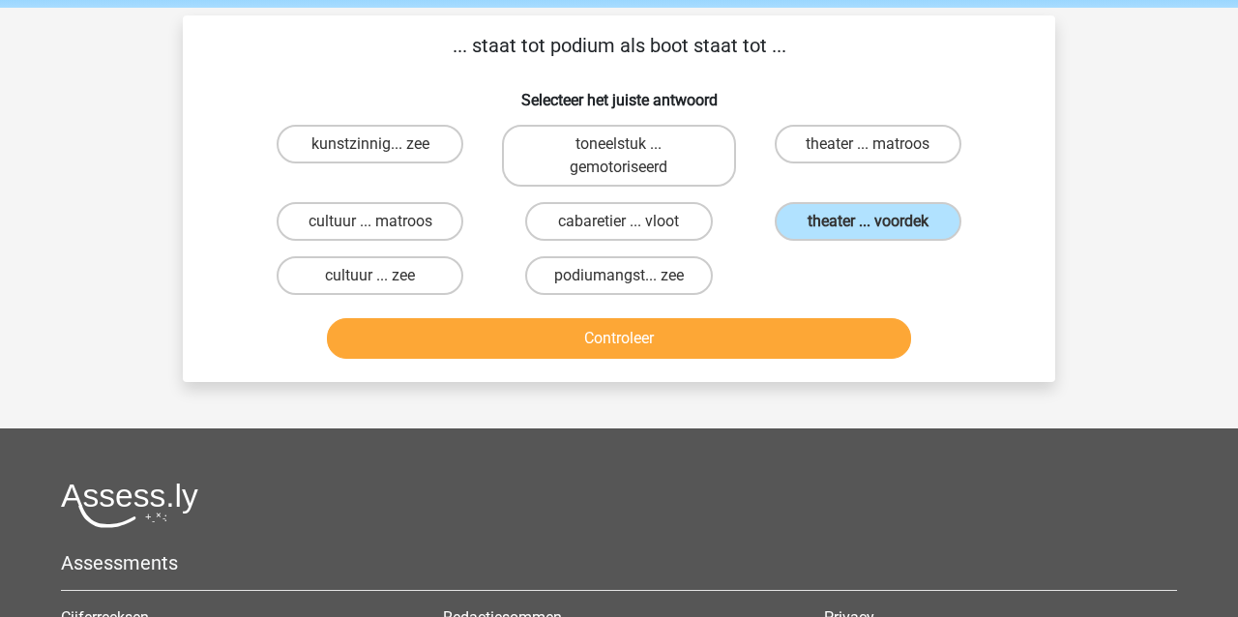
click at [743, 344] on button "Controleer" at bounding box center [619, 338] width 585 height 41
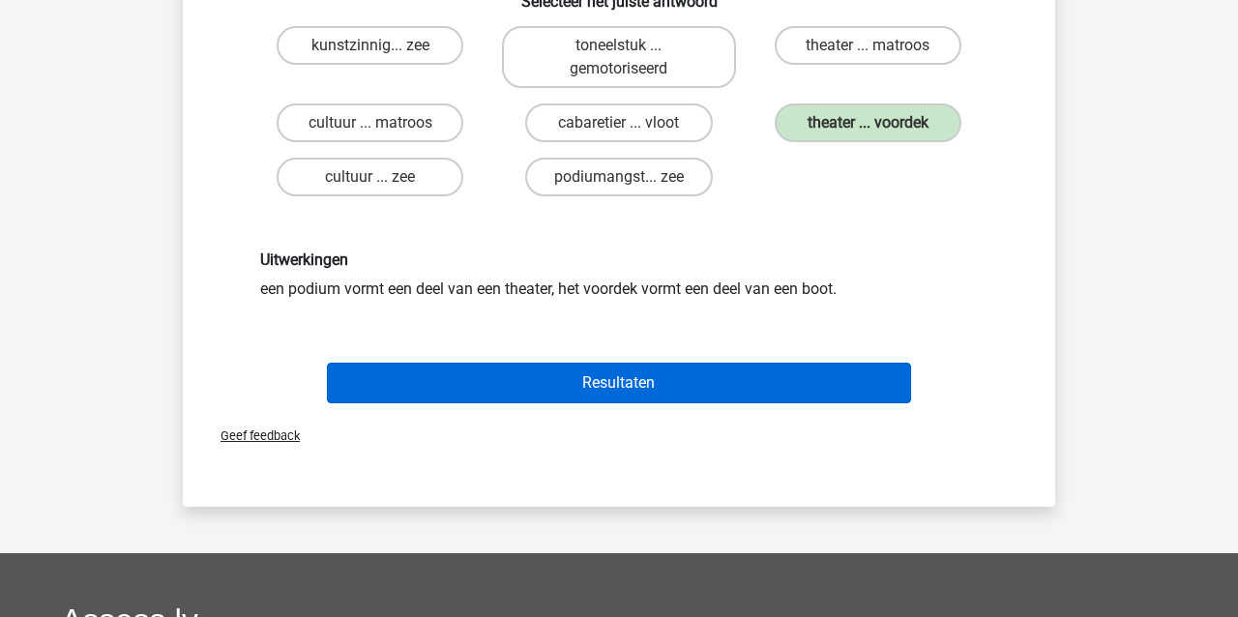
scroll to position [185, 0]
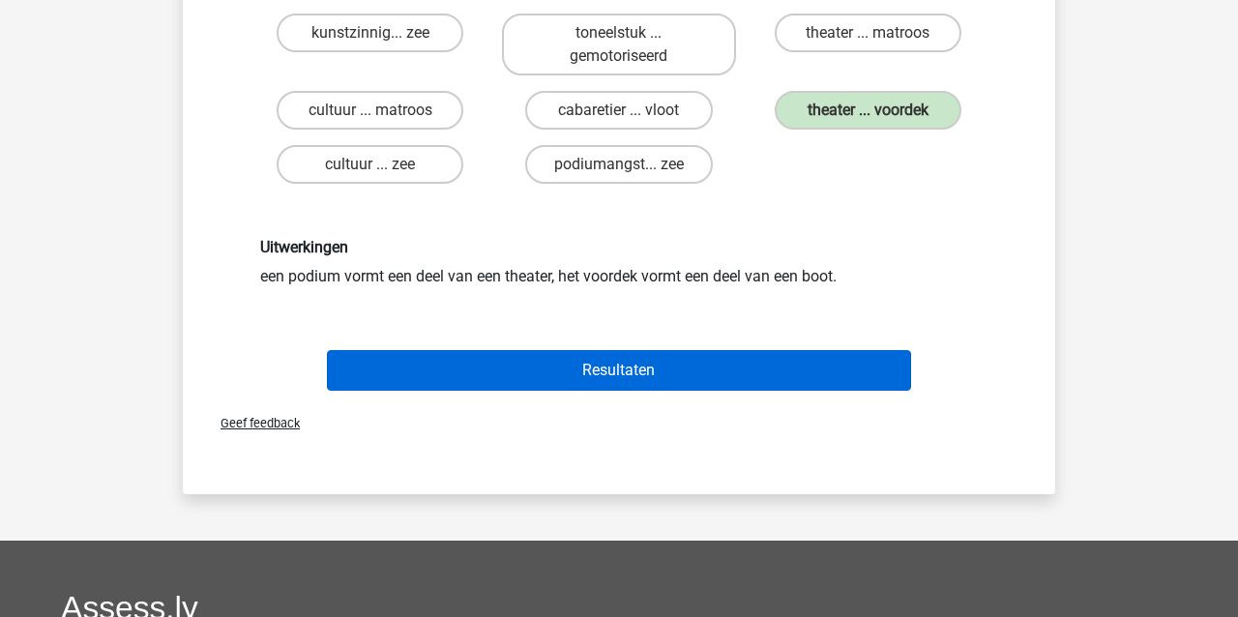
click at [770, 369] on button "Resultaten" at bounding box center [619, 370] width 585 height 41
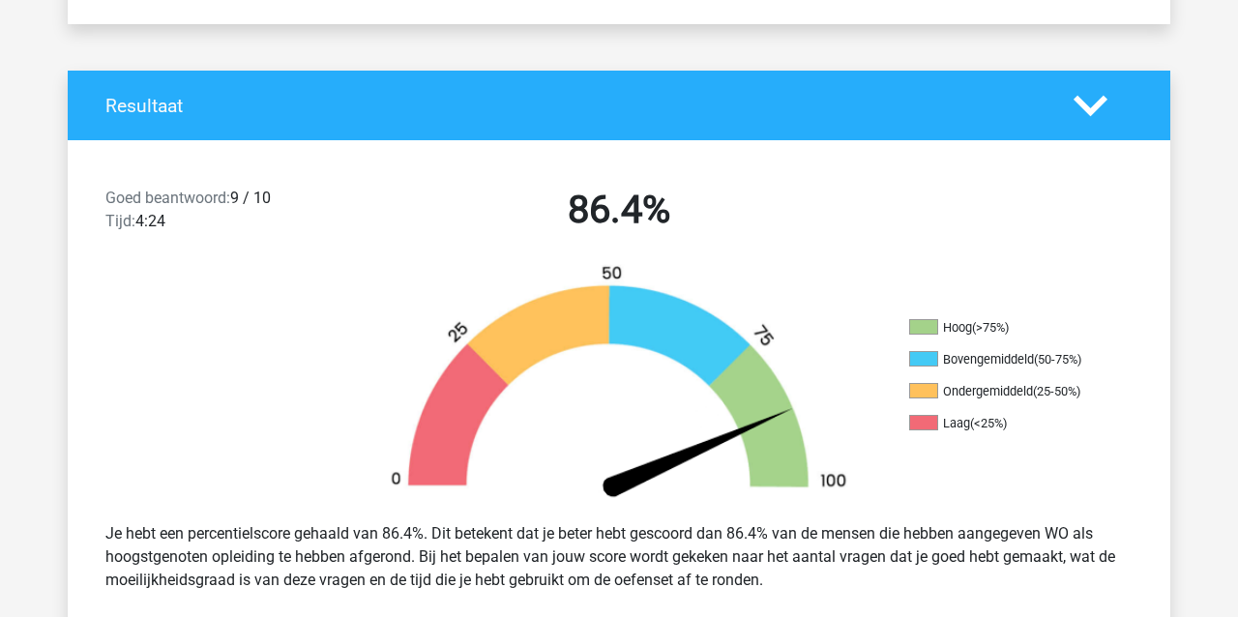
scroll to position [353, 0]
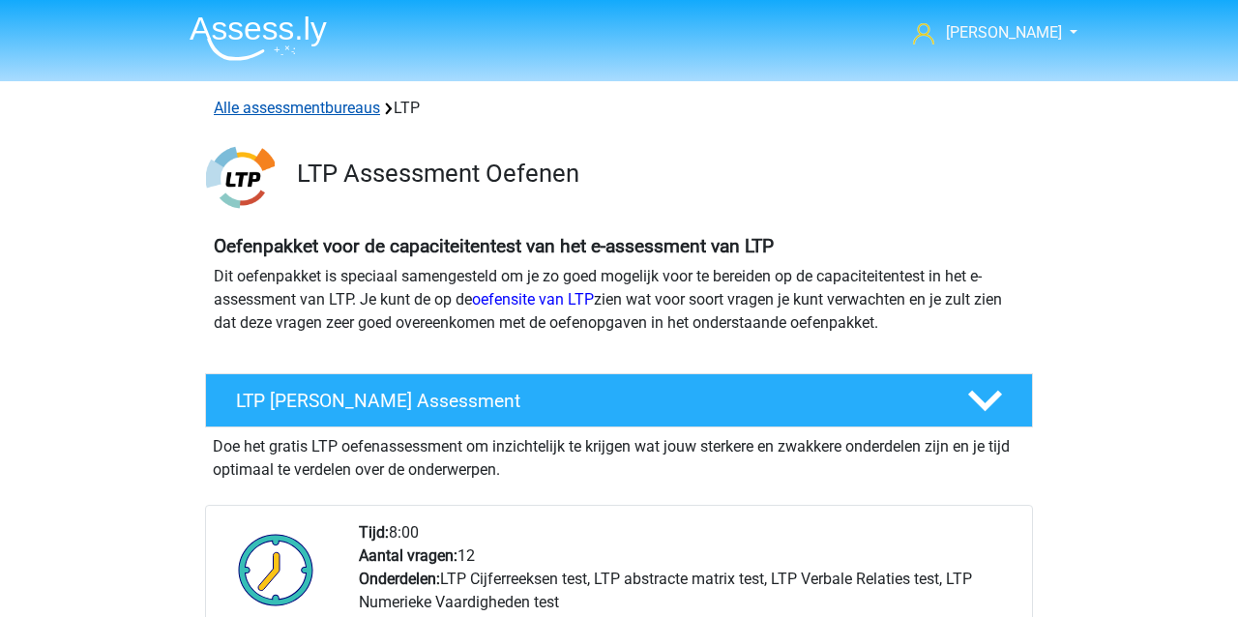
click at [270, 105] on link "Alle assessmentbureaus" at bounding box center [297, 108] width 166 height 18
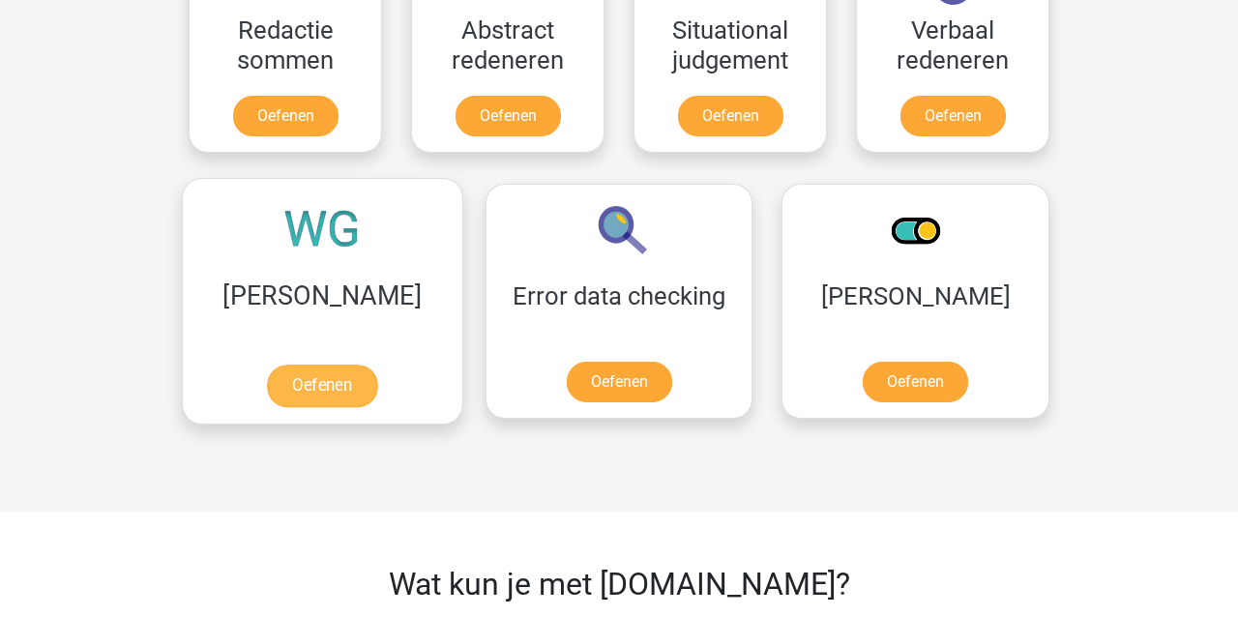
scroll to position [2522, 0]
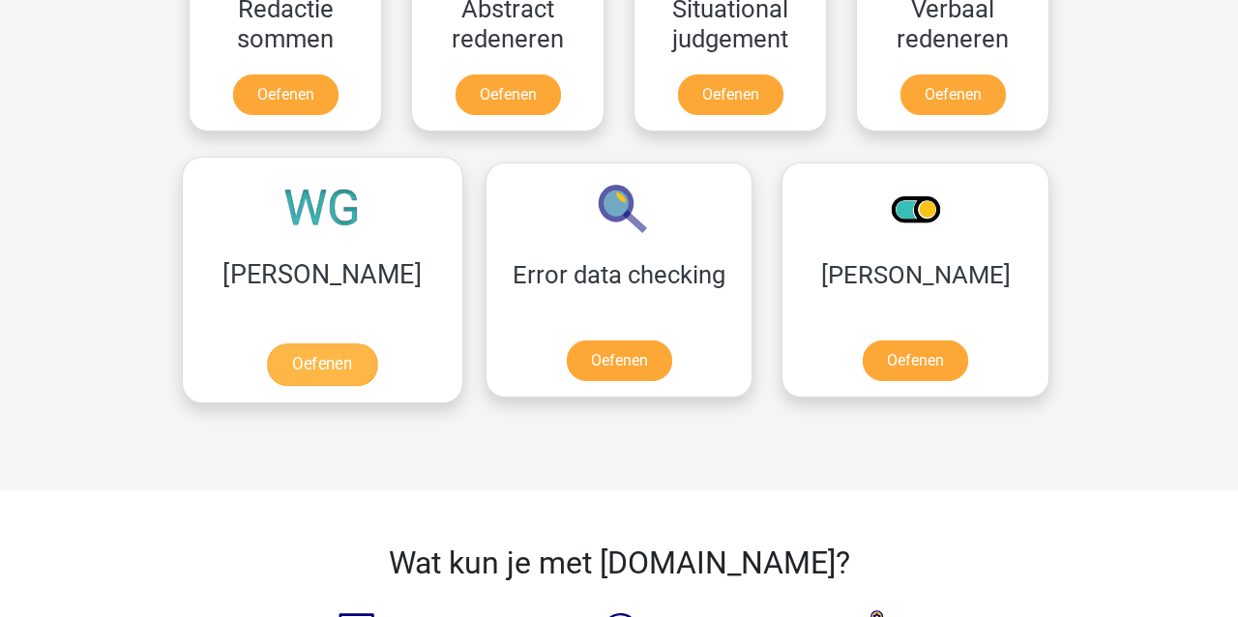
click at [293, 370] on link "Oefenen" at bounding box center [322, 364] width 110 height 43
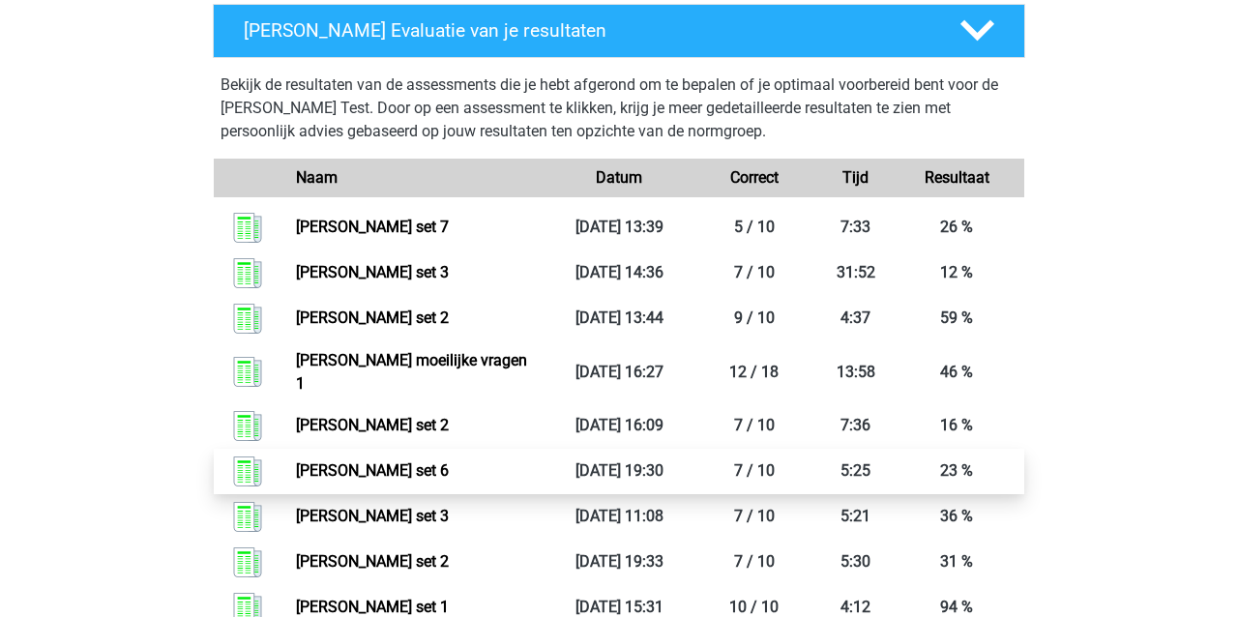
scroll to position [890, 0]
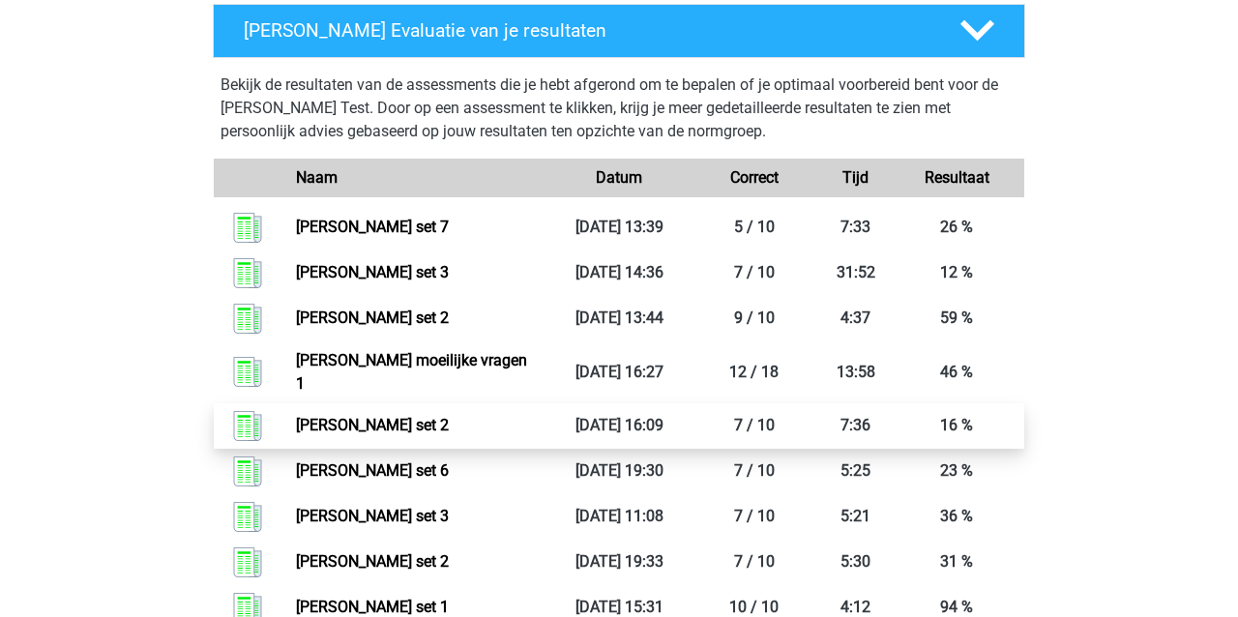
click at [341, 416] on link "[PERSON_NAME] set 2" at bounding box center [372, 425] width 153 height 18
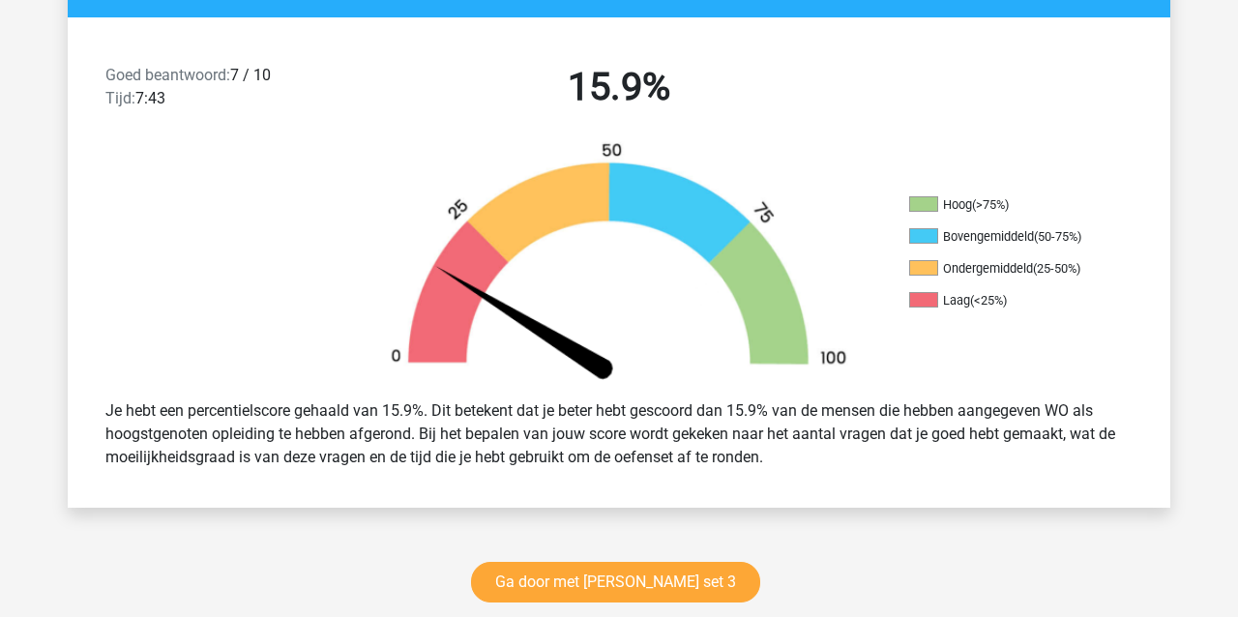
scroll to position [561, 0]
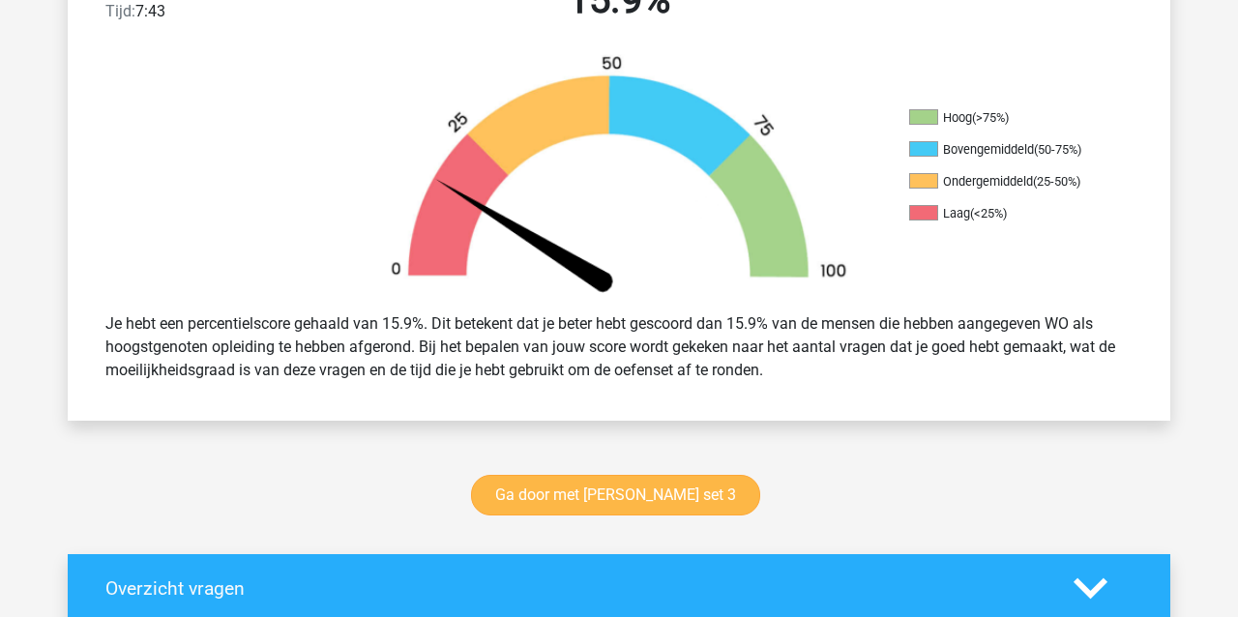
click at [543, 497] on link "Ga door met [PERSON_NAME] set 3" at bounding box center [615, 495] width 289 height 41
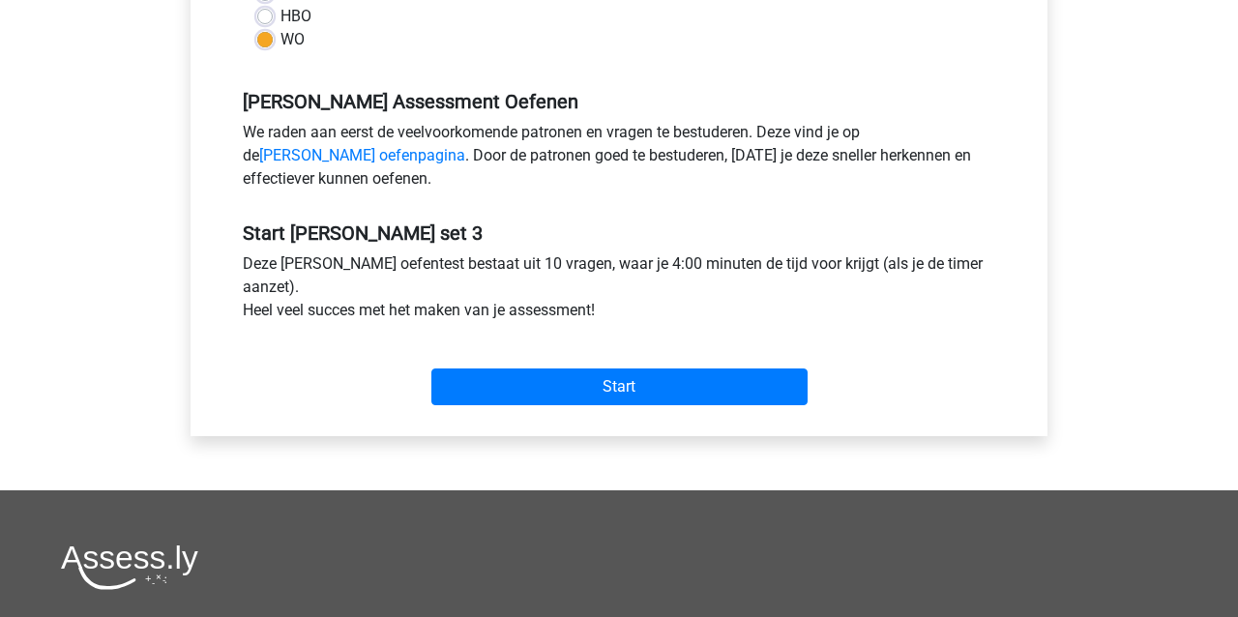
scroll to position [531, 0]
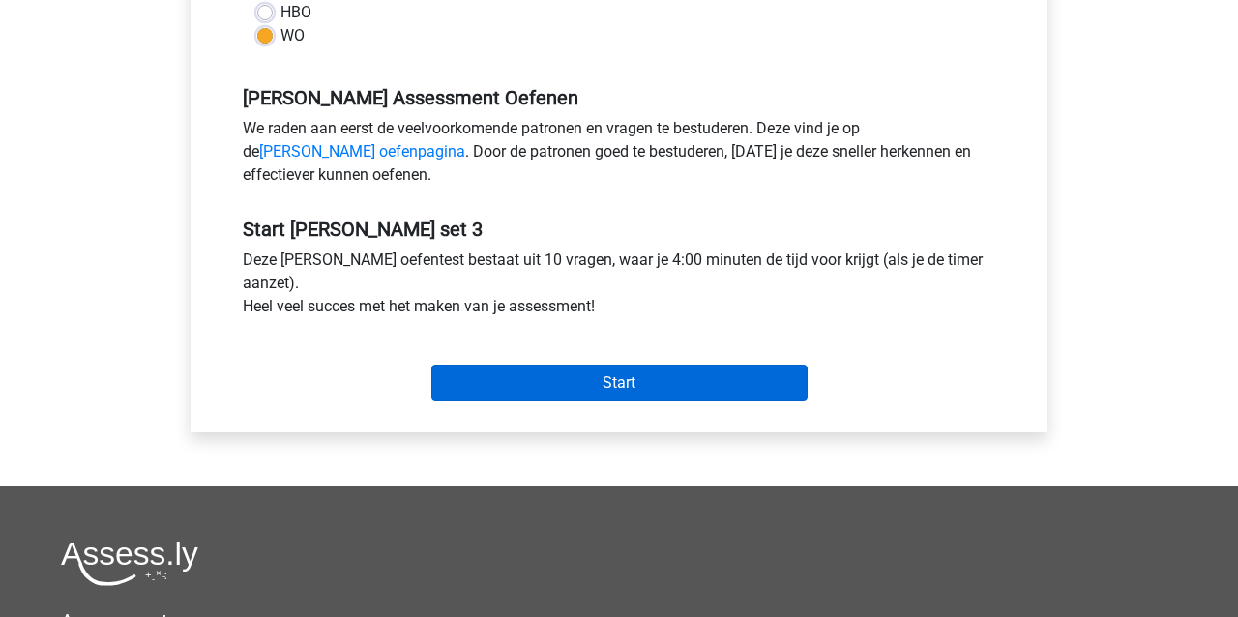
click at [510, 390] on input "Start" at bounding box center [619, 383] width 376 height 37
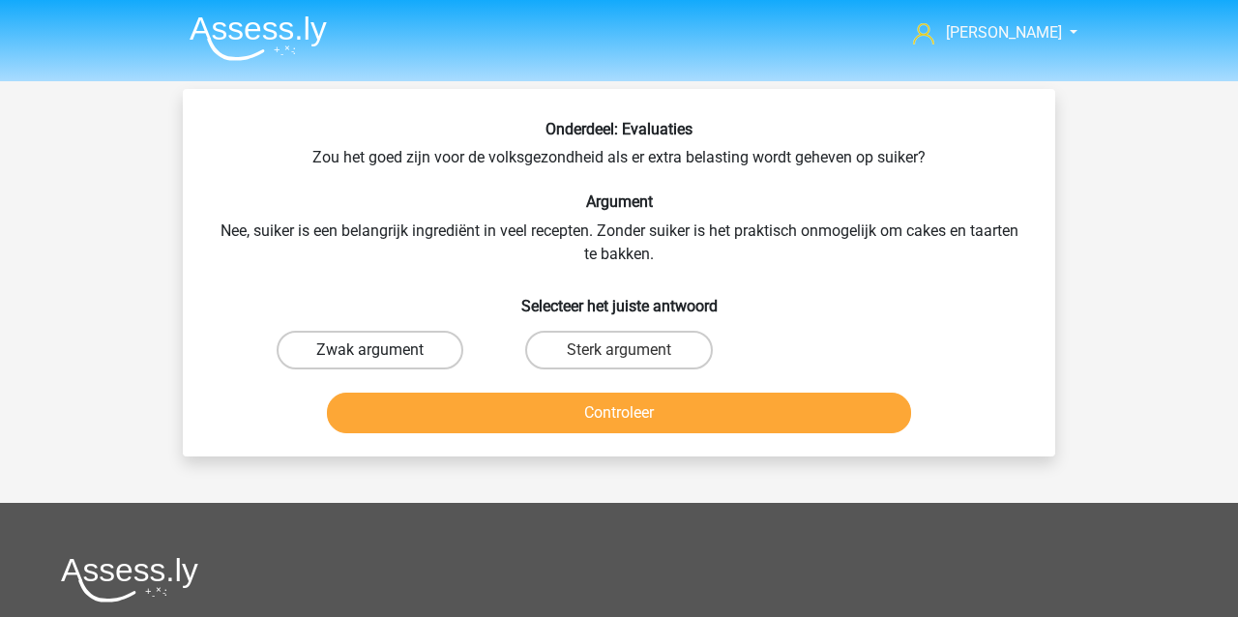
click at [418, 347] on label "Zwak argument" at bounding box center [370, 350] width 187 height 39
click at [383, 350] on input "Zwak argument" at bounding box center [376, 356] width 13 height 13
radio input "true"
click at [481, 405] on button "Controleer" at bounding box center [619, 413] width 585 height 41
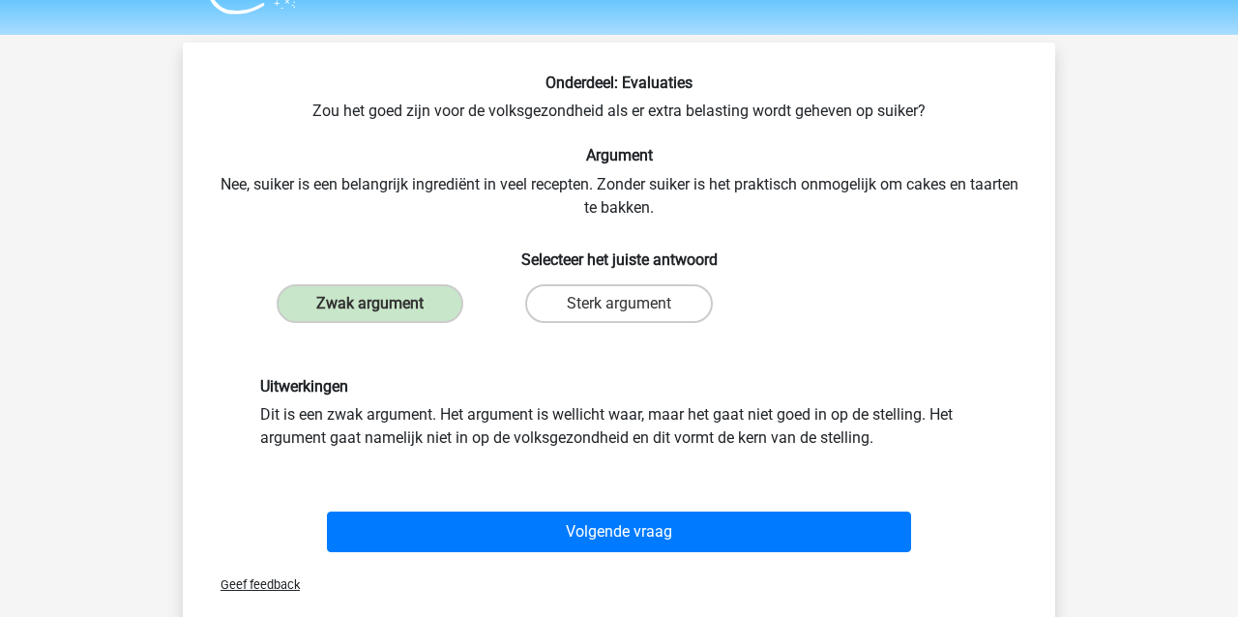
scroll to position [62, 0]
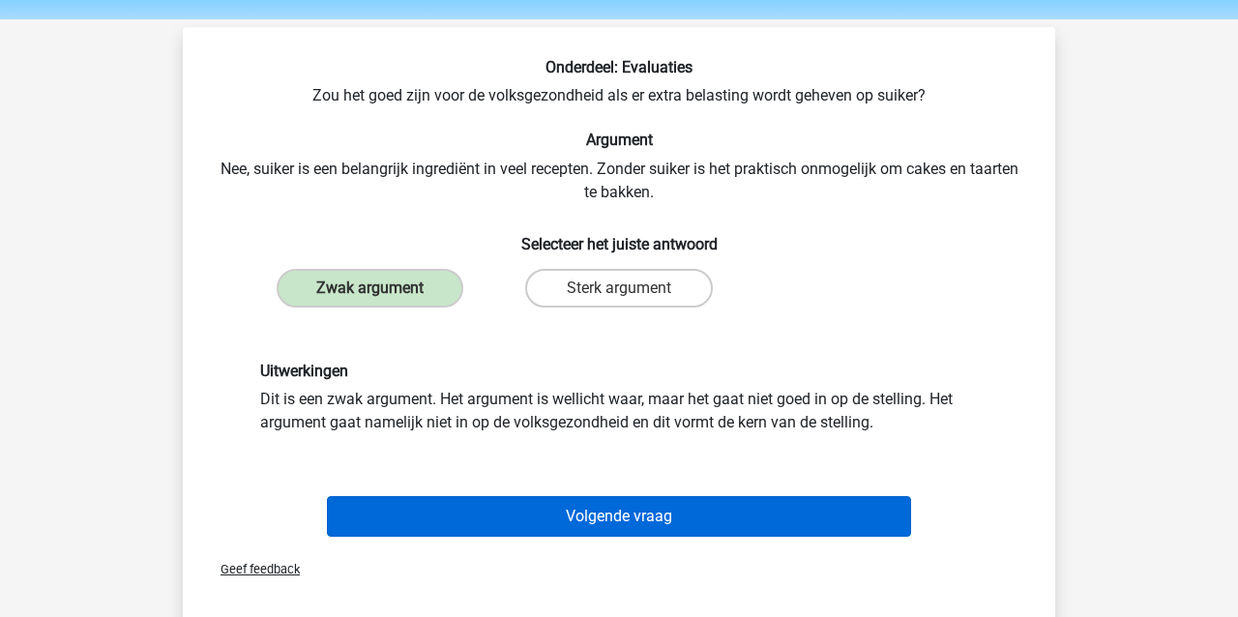
click at [556, 520] on button "Volgende vraag" at bounding box center [619, 516] width 585 height 41
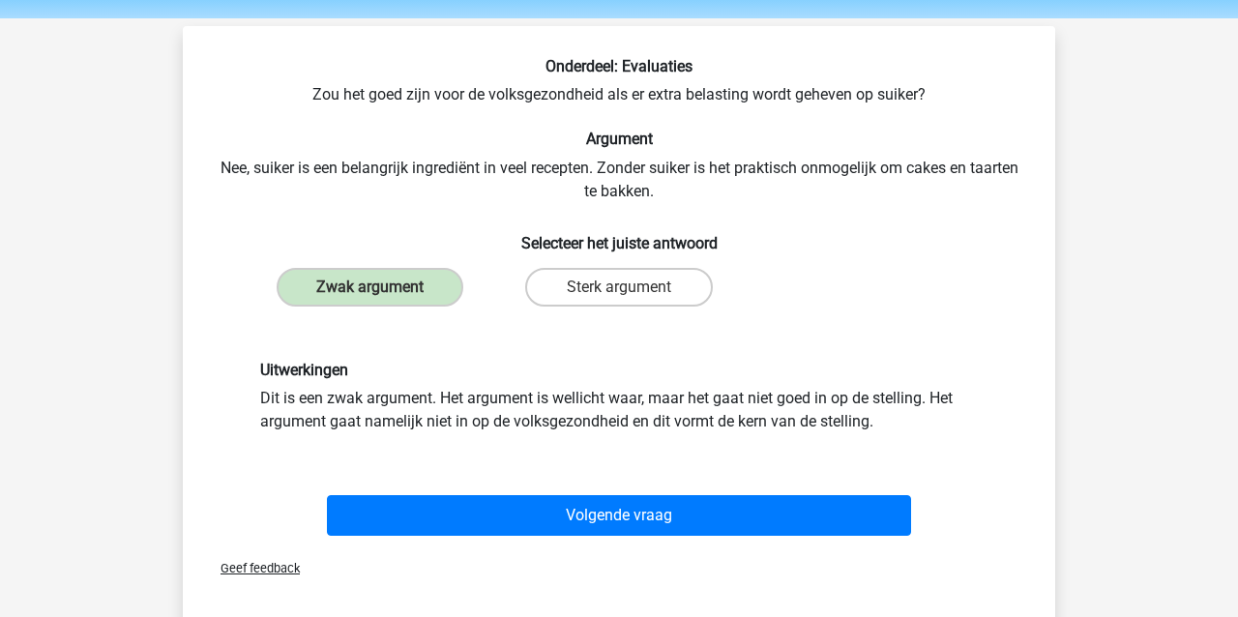
scroll to position [89, 0]
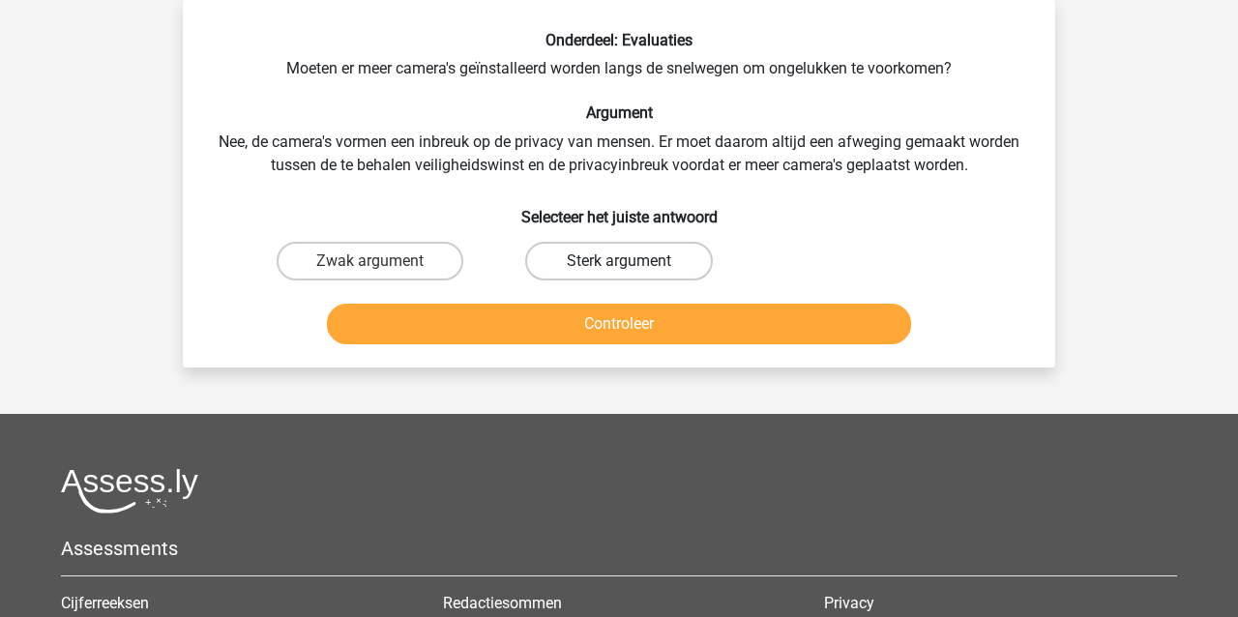
click at [587, 251] on label "Sterk argument" at bounding box center [618, 261] width 187 height 39
click at [619, 261] on input "Sterk argument" at bounding box center [625, 267] width 13 height 13
radio input "true"
click at [552, 315] on button "Controleer" at bounding box center [619, 324] width 585 height 41
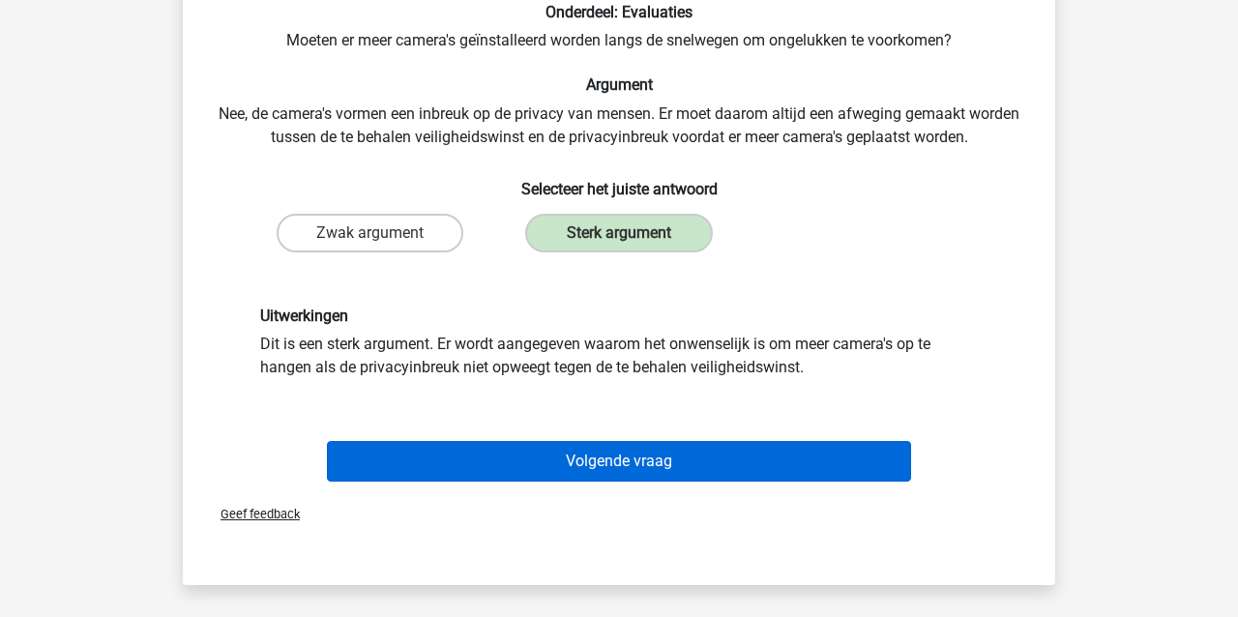
click at [641, 468] on button "Volgende vraag" at bounding box center [619, 461] width 585 height 41
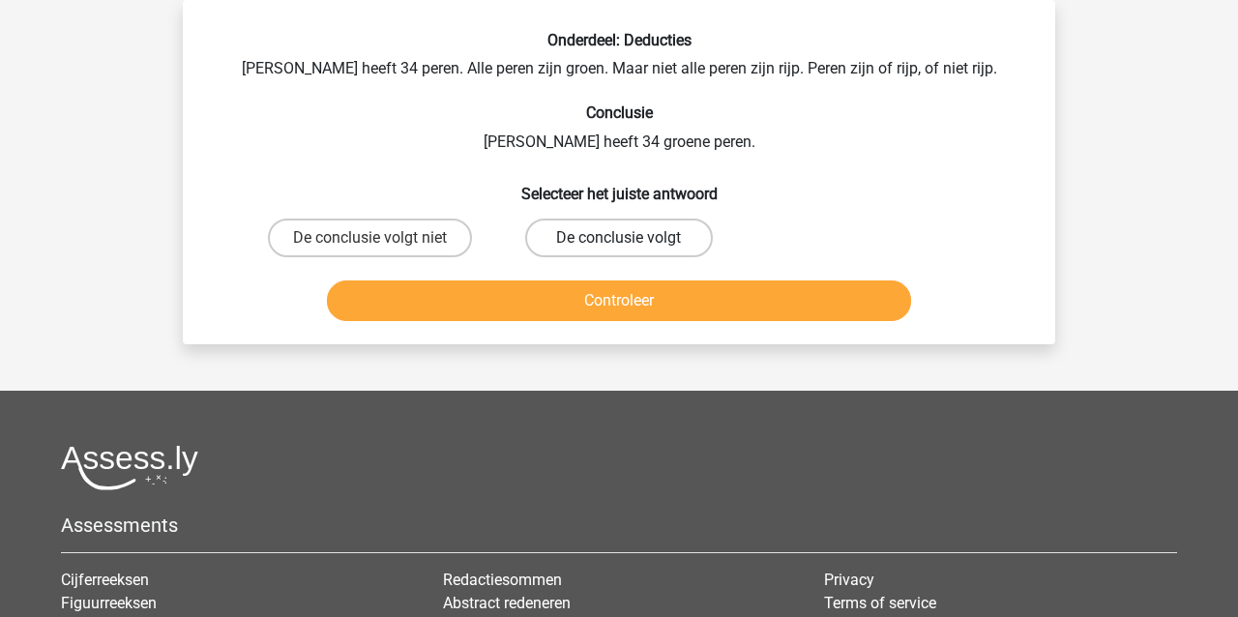
click at [681, 233] on label "De conclusie volgt" at bounding box center [618, 238] width 187 height 39
click at [631, 238] on input "De conclusie volgt" at bounding box center [625, 244] width 13 height 13
radio input "true"
click at [674, 298] on button "Controleer" at bounding box center [619, 300] width 585 height 41
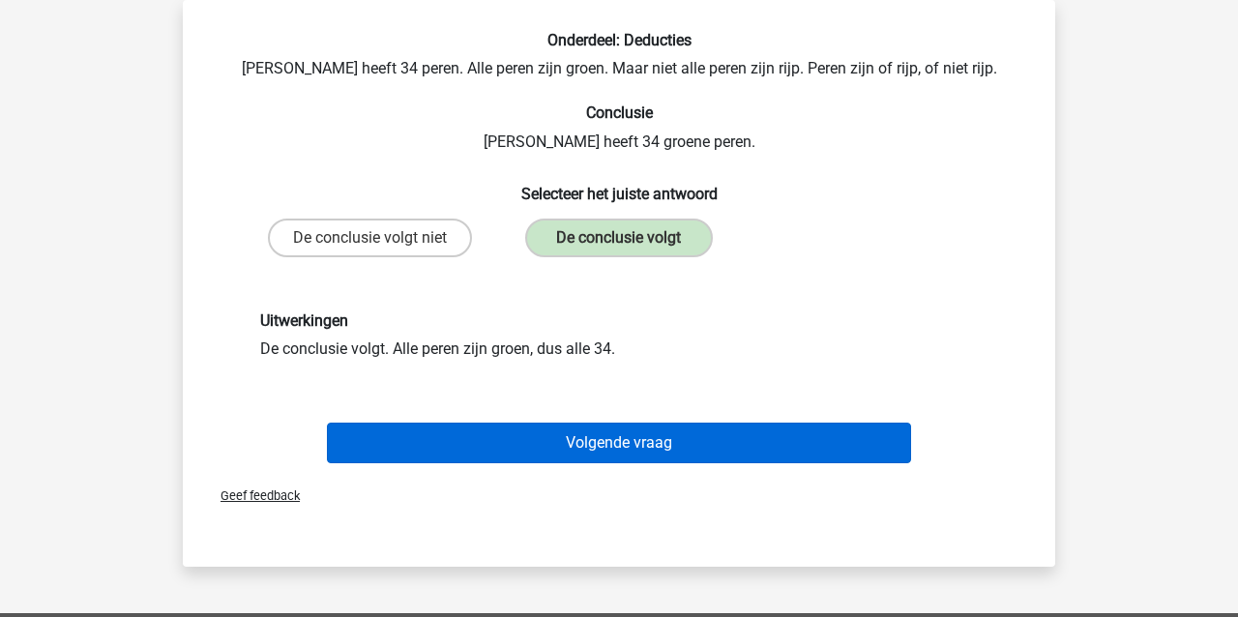
click at [701, 436] on button "Volgende vraag" at bounding box center [619, 443] width 585 height 41
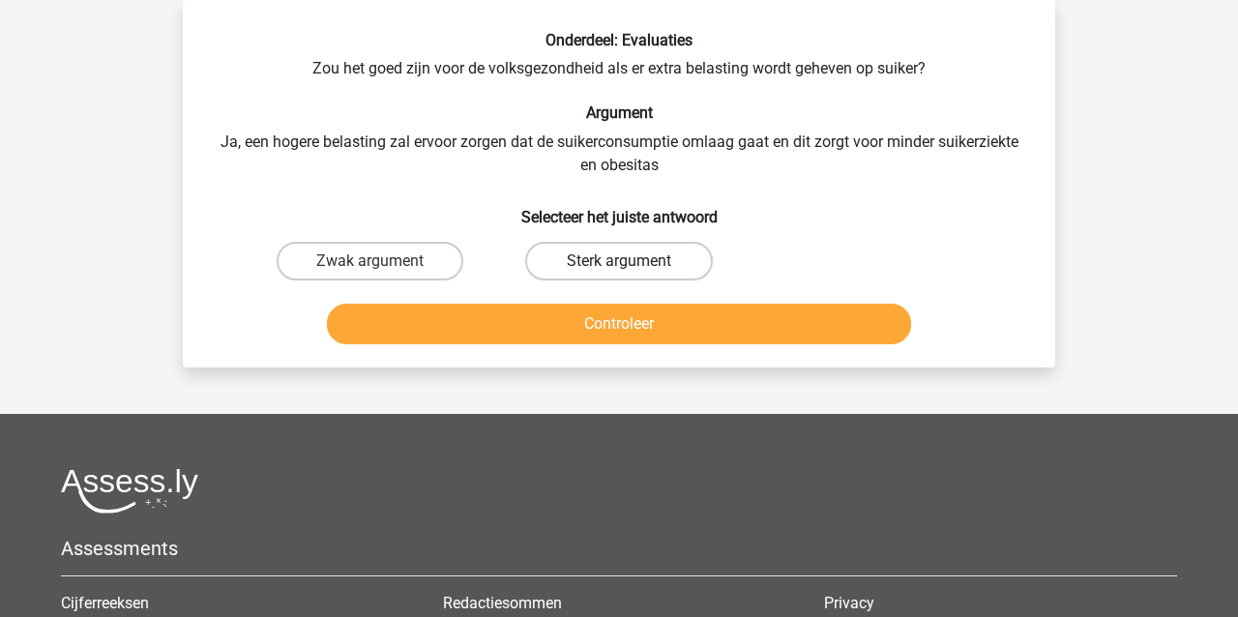
click at [653, 270] on label "Sterk argument" at bounding box center [618, 261] width 187 height 39
click at [631, 270] on input "Sterk argument" at bounding box center [625, 267] width 13 height 13
radio input "true"
click at [649, 314] on button "Controleer" at bounding box center [619, 324] width 585 height 41
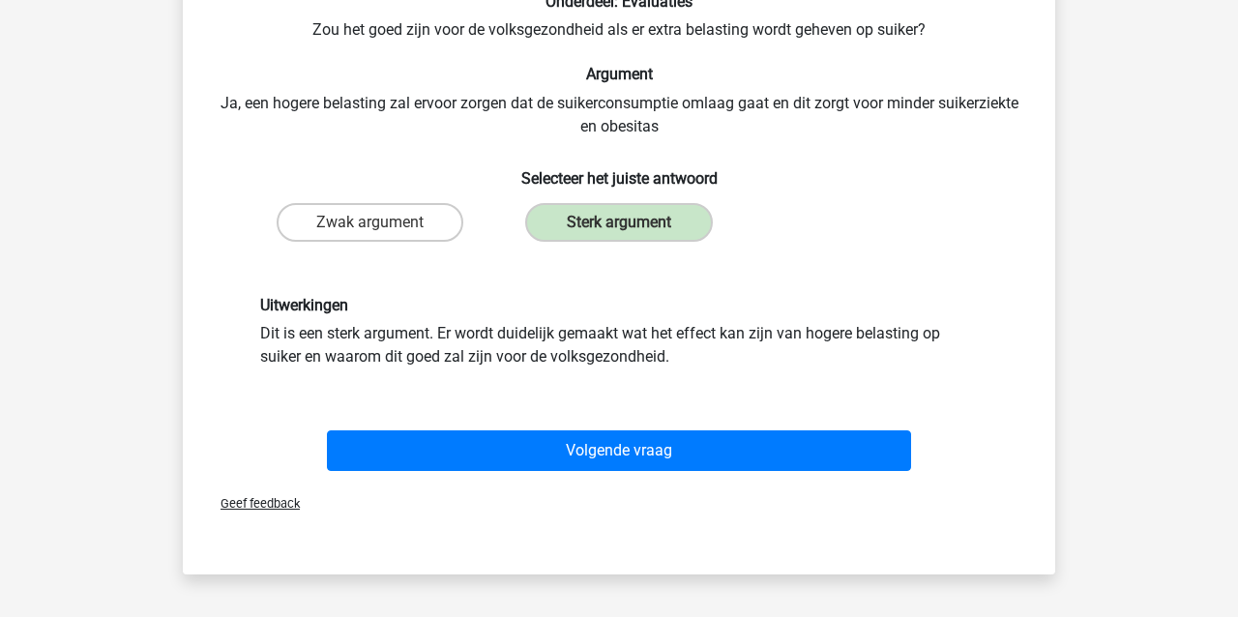
scroll to position [147, 0]
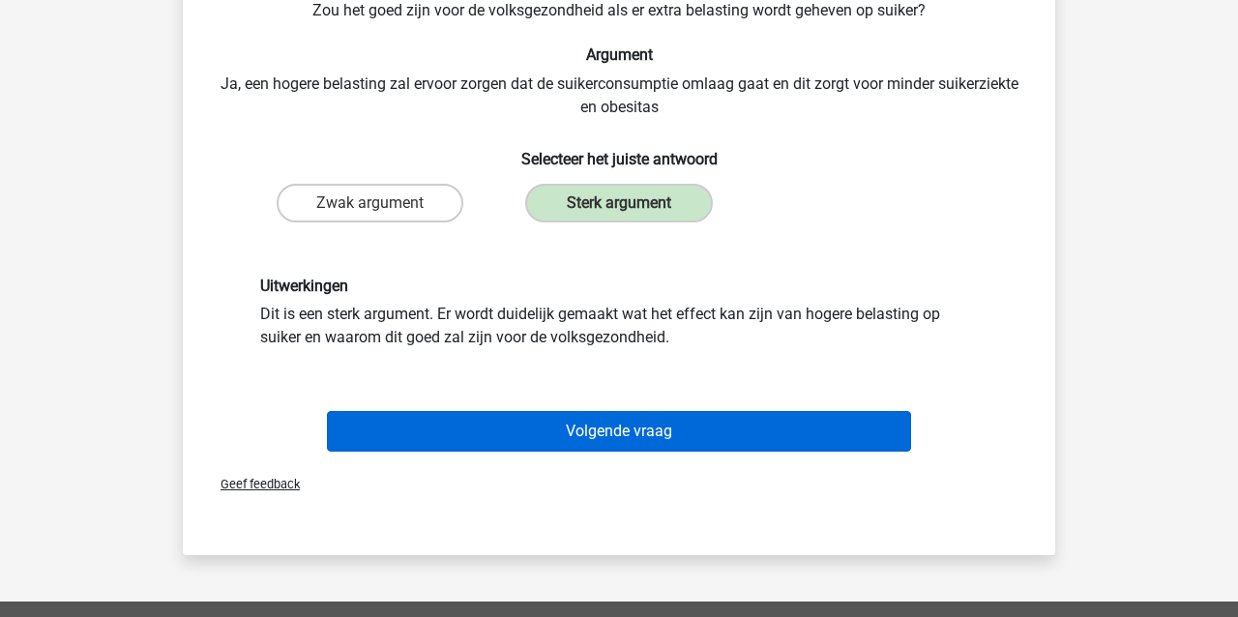
click at [778, 435] on button "Volgende vraag" at bounding box center [619, 431] width 585 height 41
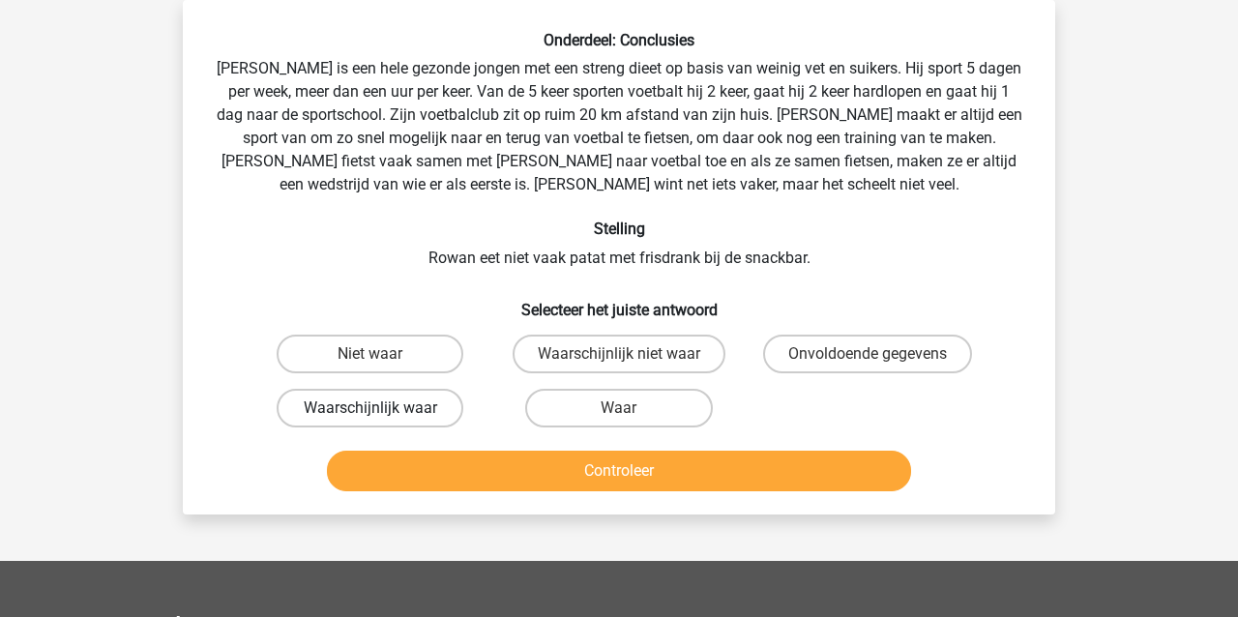
click at [308, 408] on label "Waarschijnlijk waar" at bounding box center [370, 408] width 187 height 39
click at [370, 408] on input "Waarschijnlijk waar" at bounding box center [376, 414] width 13 height 13
radio input "true"
click at [391, 465] on button "Controleer" at bounding box center [619, 471] width 585 height 41
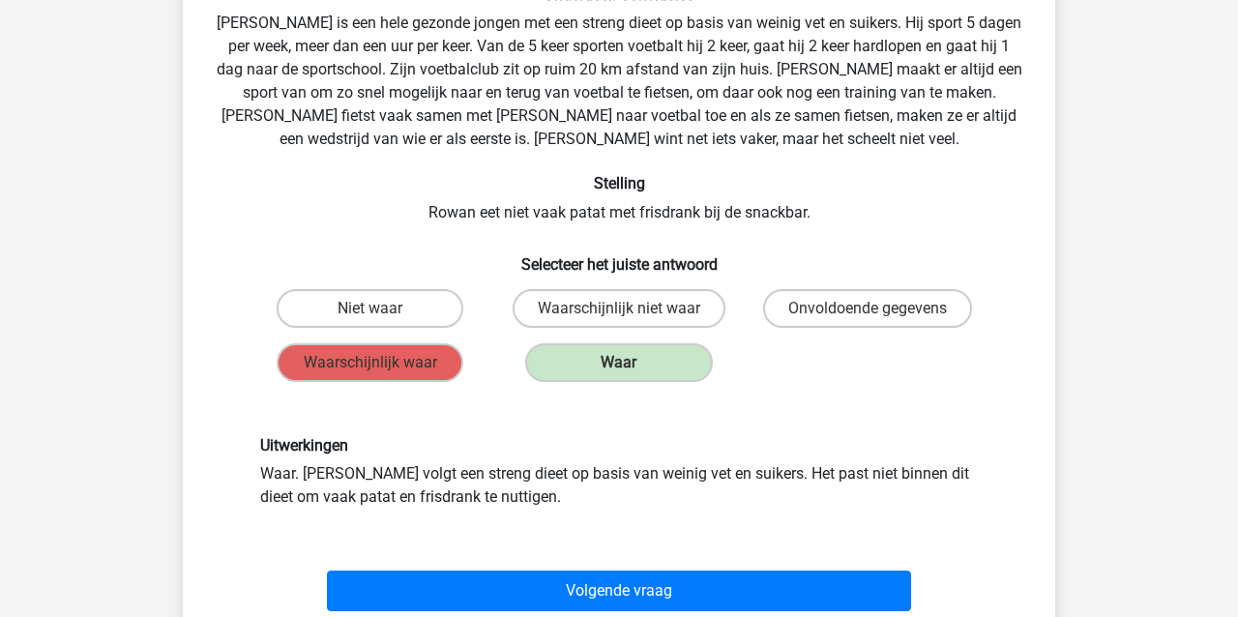
scroll to position [158, 0]
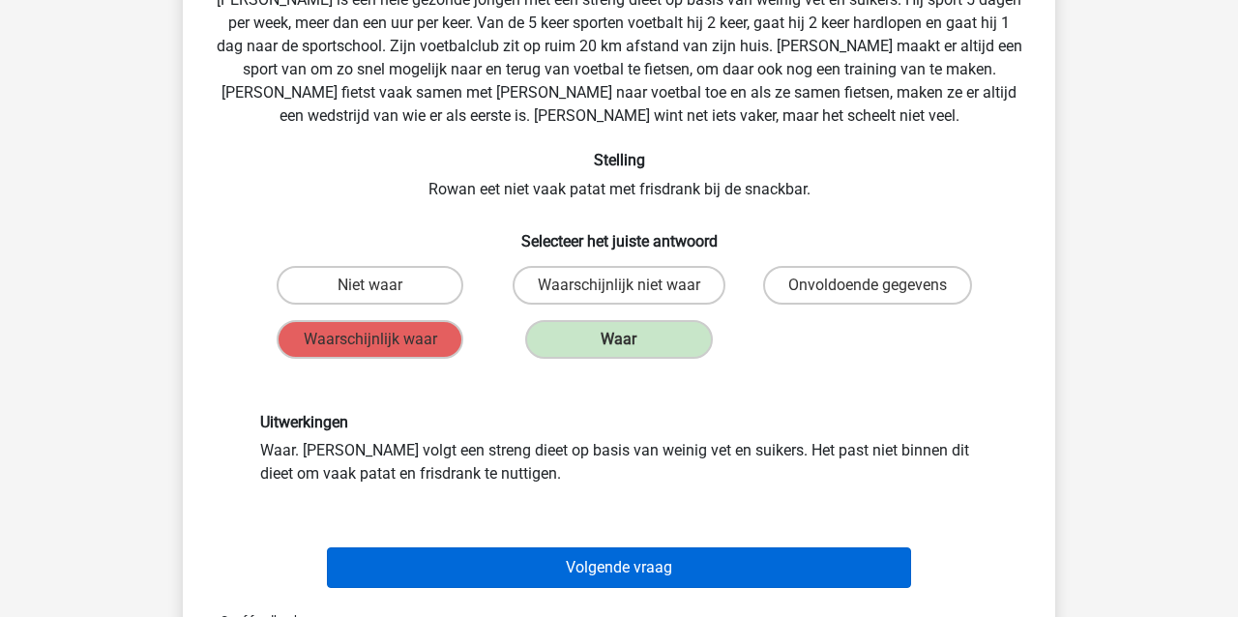
click at [656, 570] on button "Volgende vraag" at bounding box center [619, 567] width 585 height 41
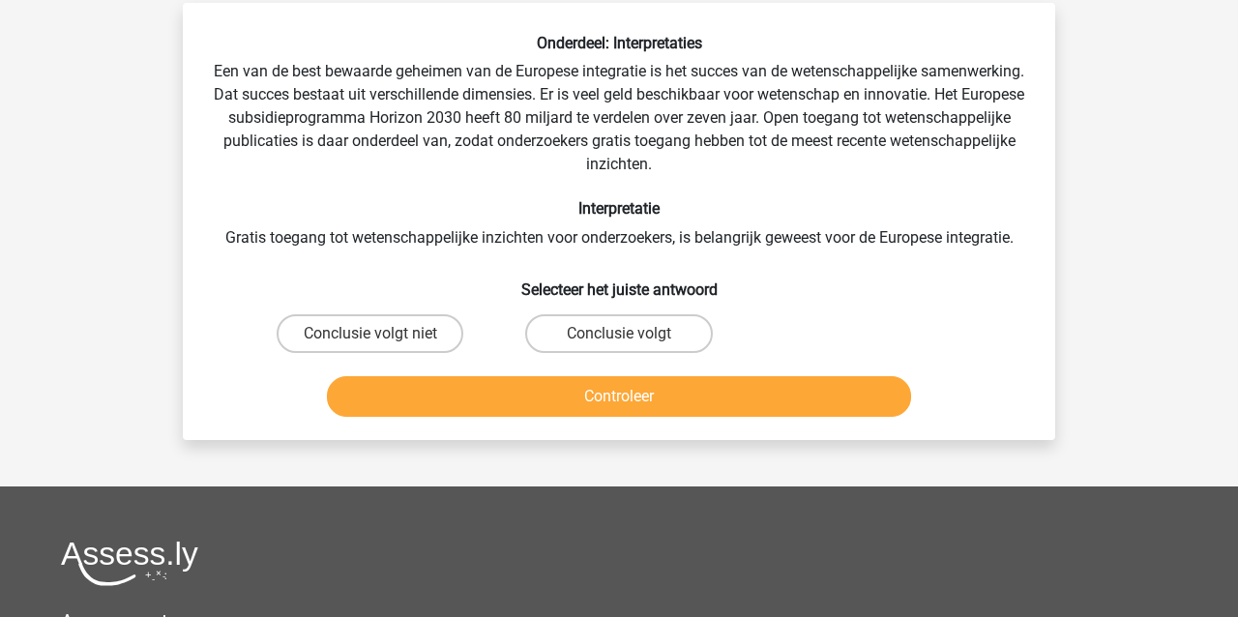
scroll to position [86, 2]
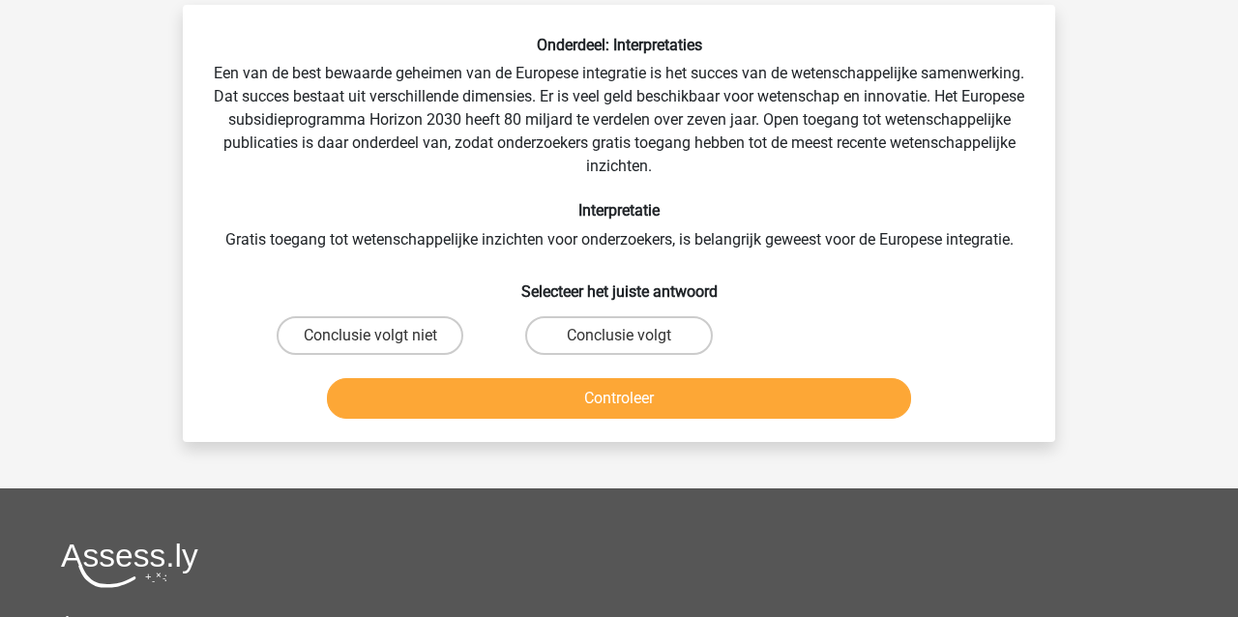
drag, startPoint x: 413, startPoint y: 332, endPoint x: 448, endPoint y: 373, distance: 54.2
click at [414, 333] on label "Conclusie volgt niet" at bounding box center [370, 335] width 187 height 39
click at [383, 336] on input "Conclusie volgt niet" at bounding box center [376, 342] width 13 height 13
radio input "true"
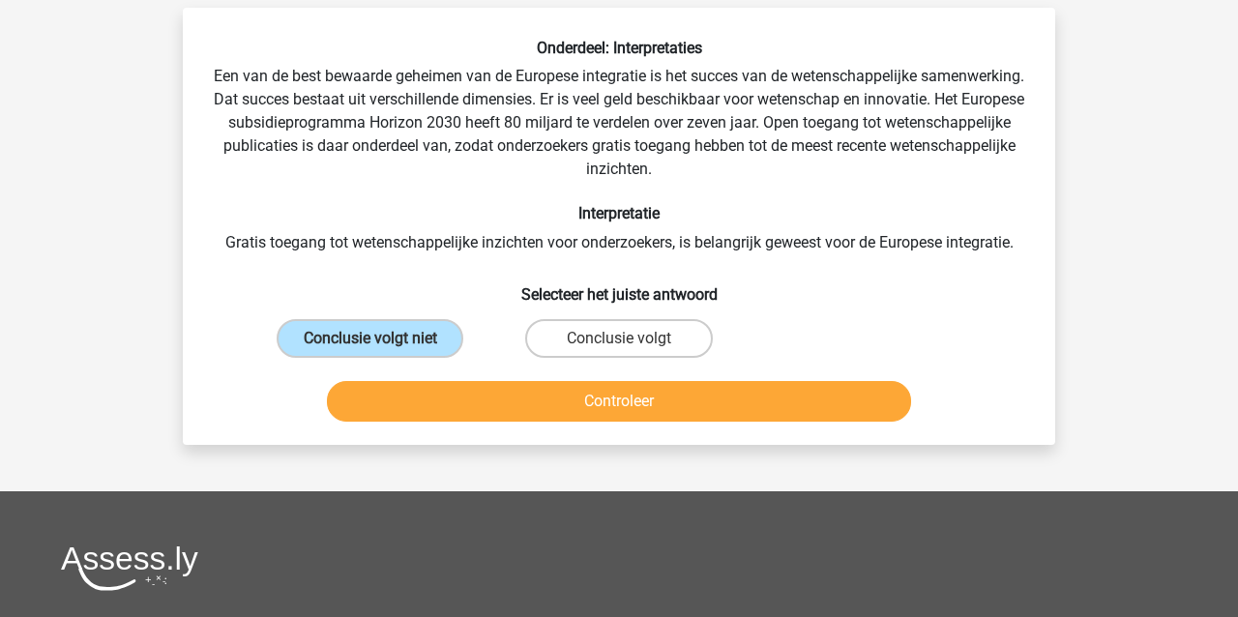
scroll to position [83, 2]
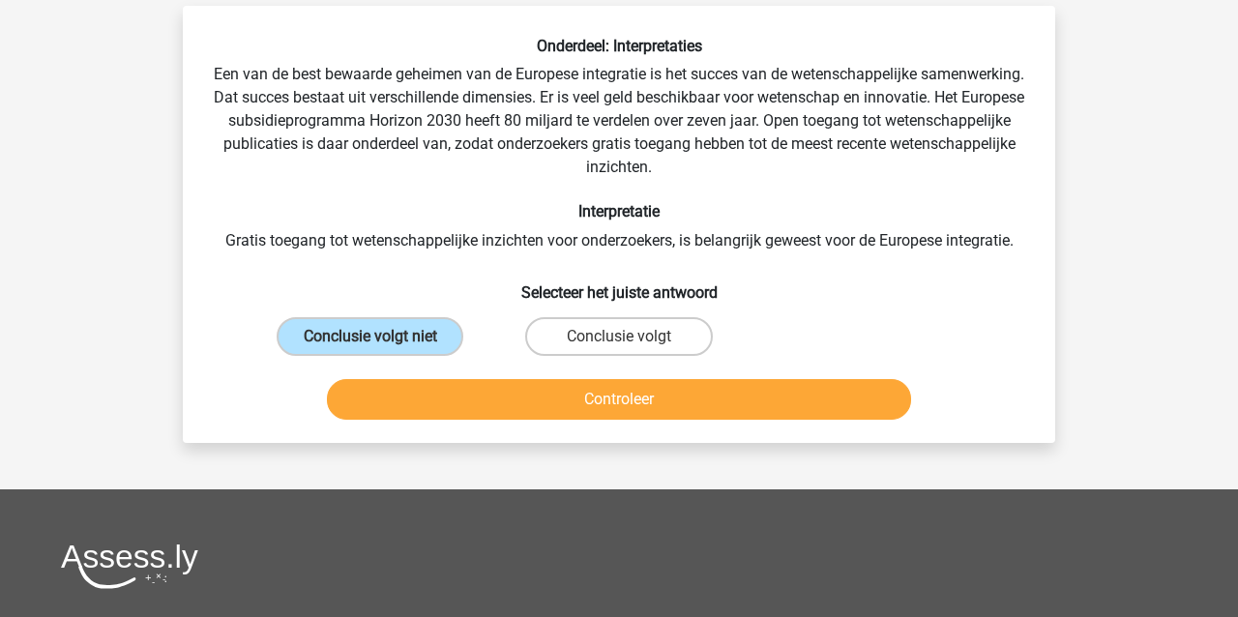
click at [495, 401] on button "Controleer" at bounding box center [619, 399] width 585 height 41
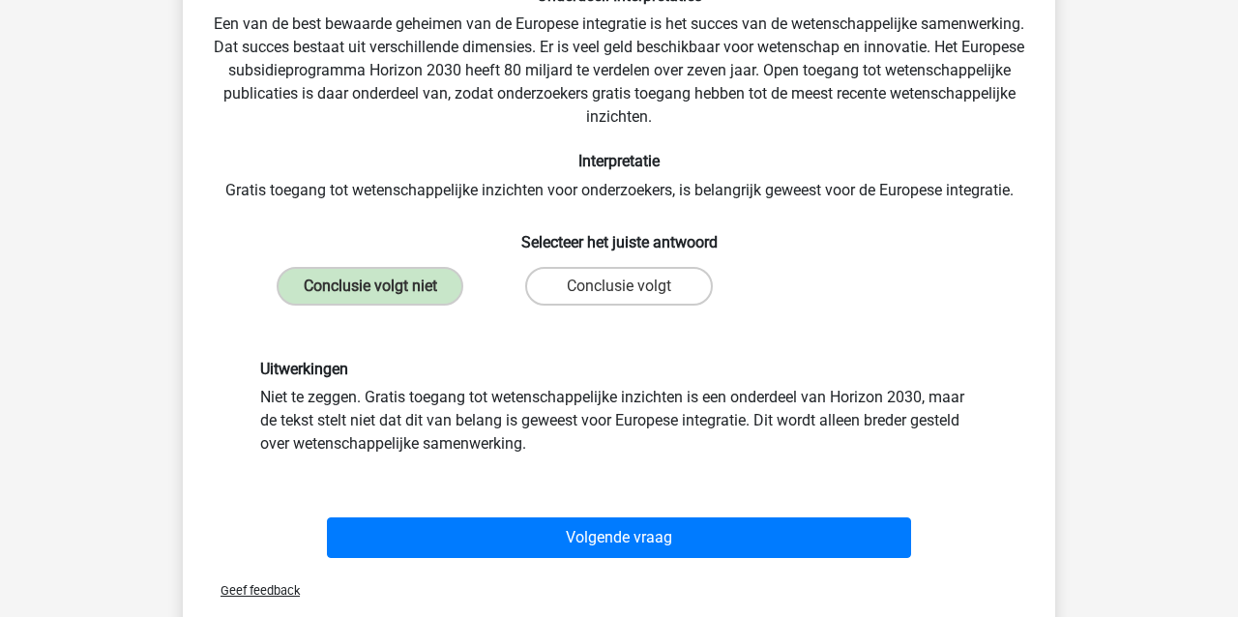
scroll to position [133, 0]
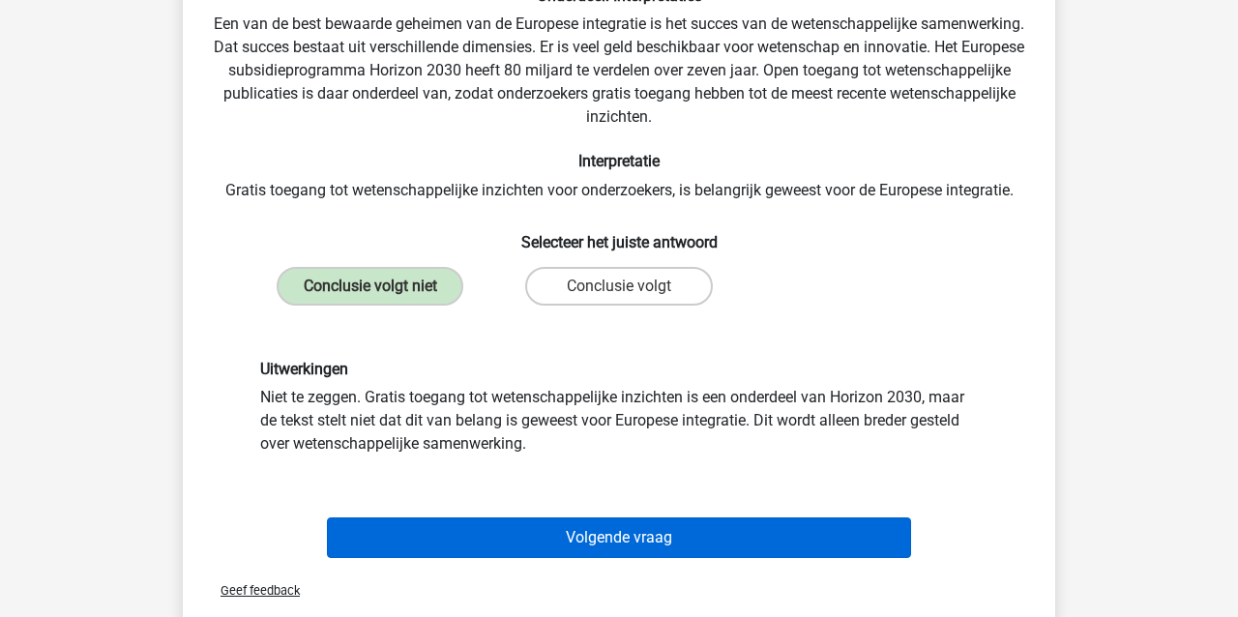
click at [519, 543] on button "Volgende vraag" at bounding box center [619, 537] width 585 height 41
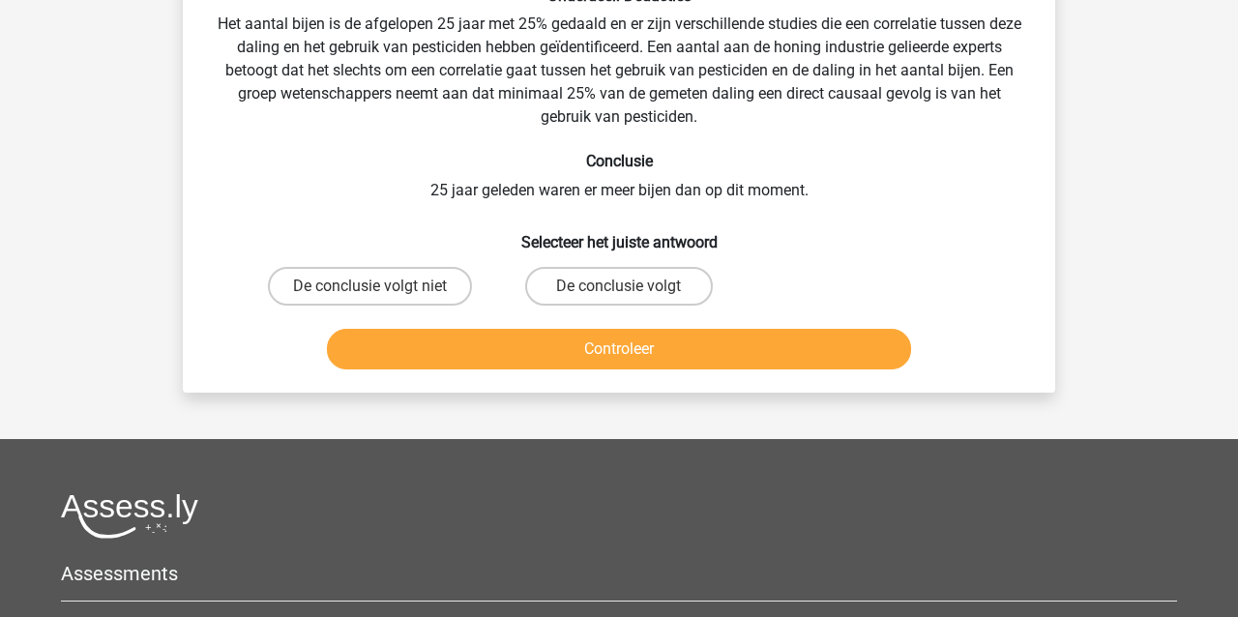
scroll to position [89, 0]
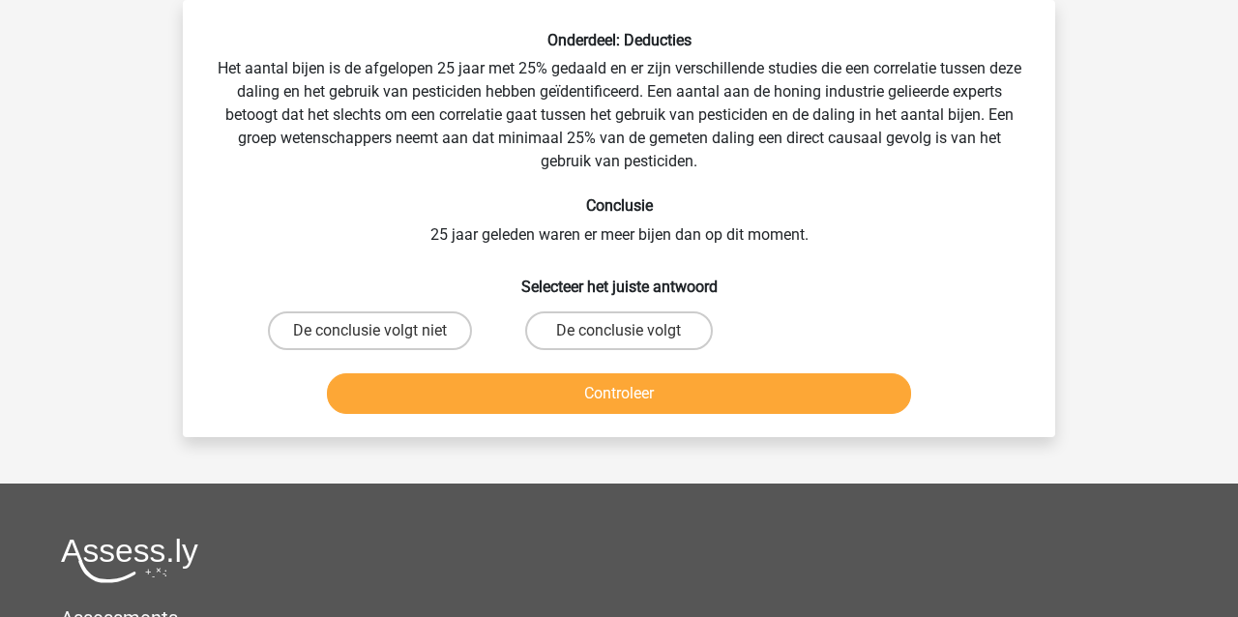
click at [625, 335] on input "De conclusie volgt" at bounding box center [625, 337] width 13 height 13
radio input "true"
click at [629, 386] on button "Controleer" at bounding box center [619, 393] width 585 height 41
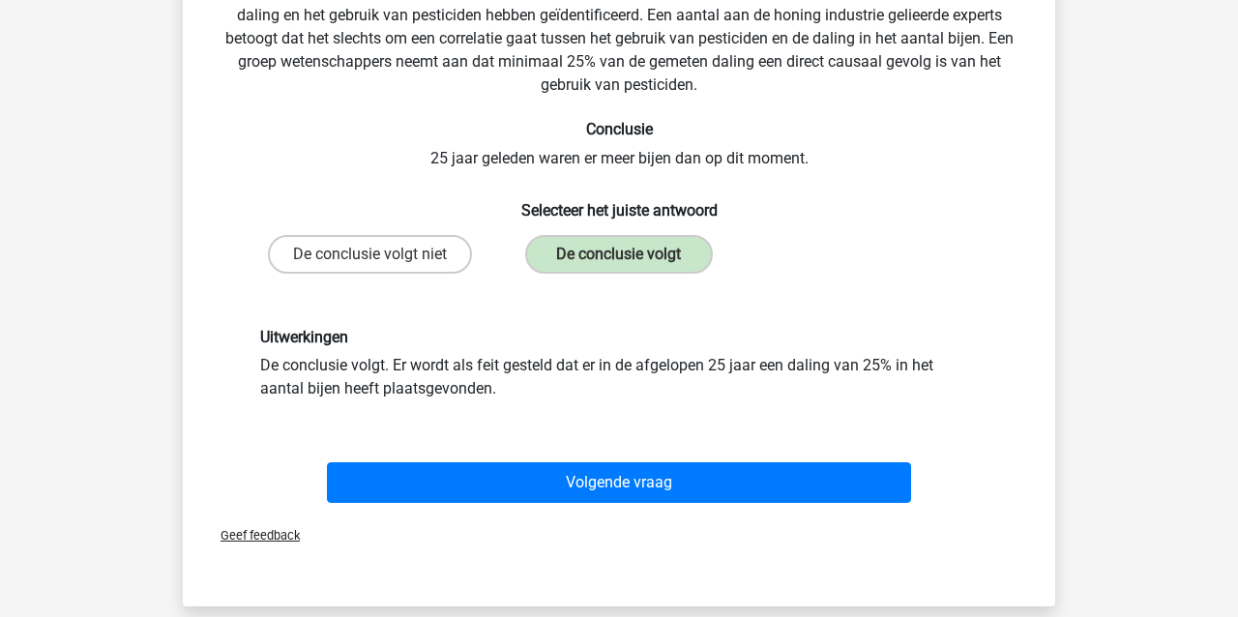
scroll to position [174, 0]
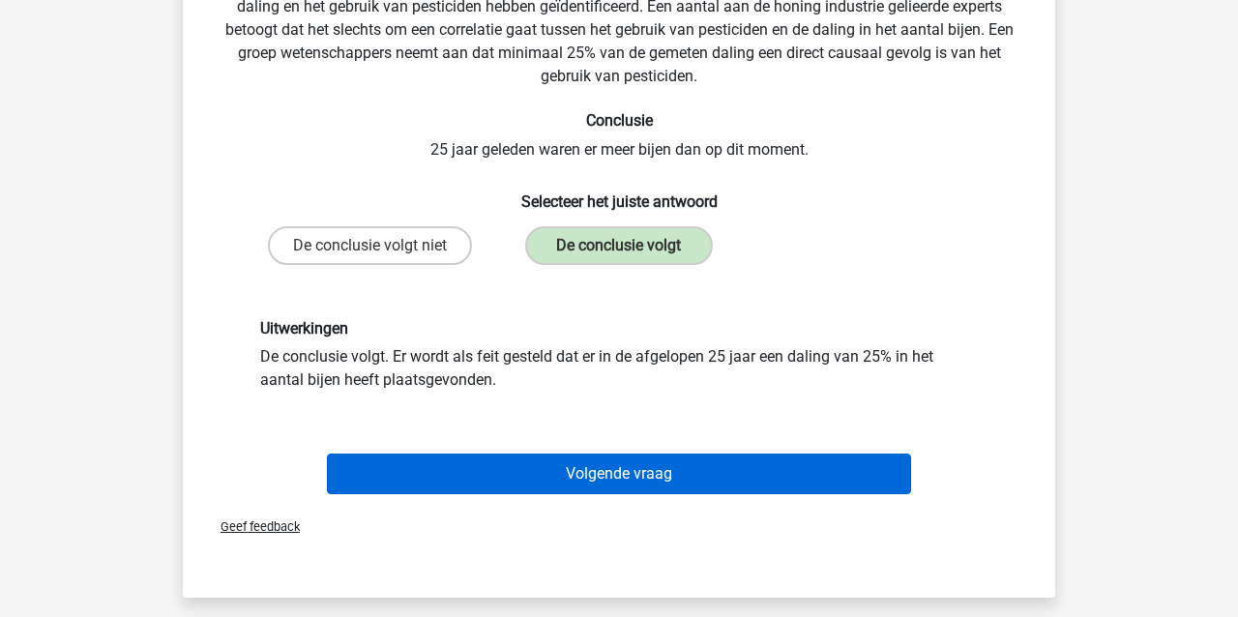
click at [601, 469] on button "Volgende vraag" at bounding box center [619, 473] width 585 height 41
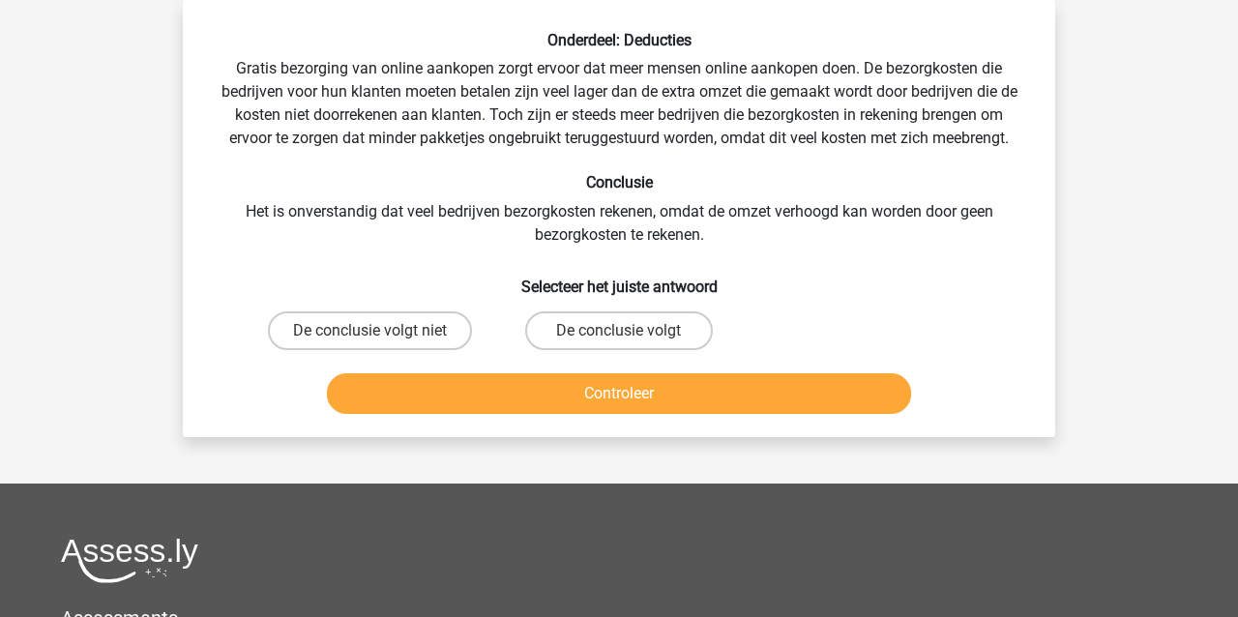
drag, startPoint x: 379, startPoint y: 328, endPoint x: 402, endPoint y: 352, distance: 33.5
click at [379, 328] on label "De conclusie volgt niet" at bounding box center [370, 330] width 204 height 39
click at [379, 331] on input "De conclusie volgt niet" at bounding box center [376, 337] width 13 height 13
radio input "true"
click at [434, 390] on button "Controleer" at bounding box center [619, 393] width 585 height 41
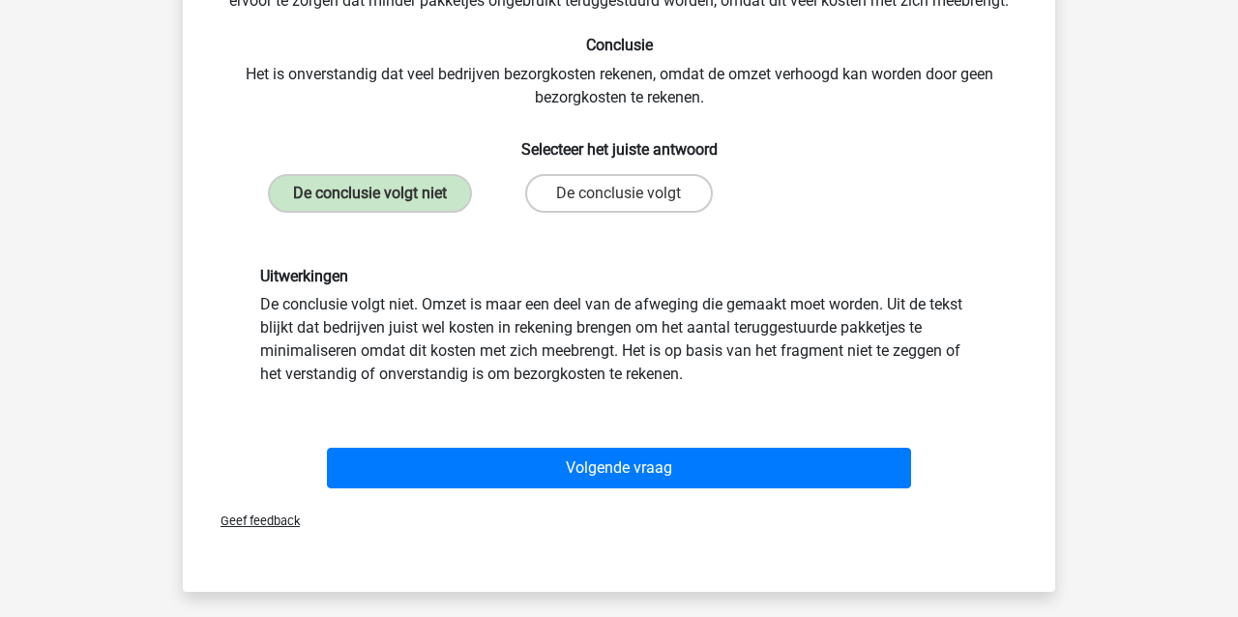
scroll to position [226, 0]
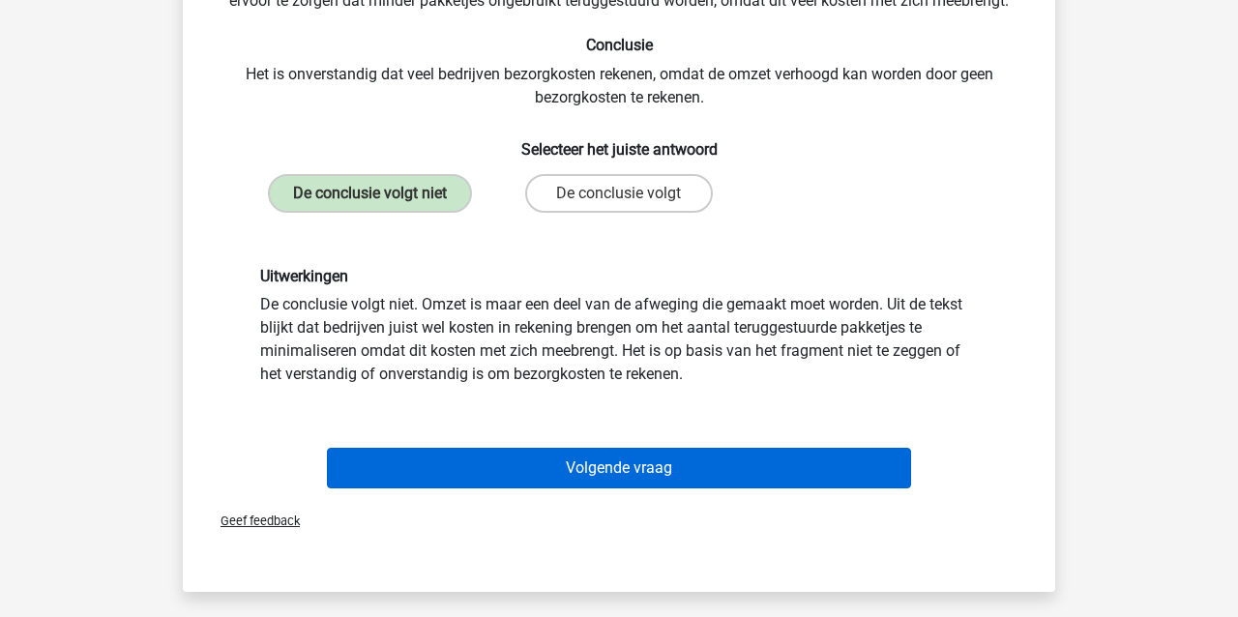
click at [589, 471] on button "Volgende vraag" at bounding box center [619, 468] width 585 height 41
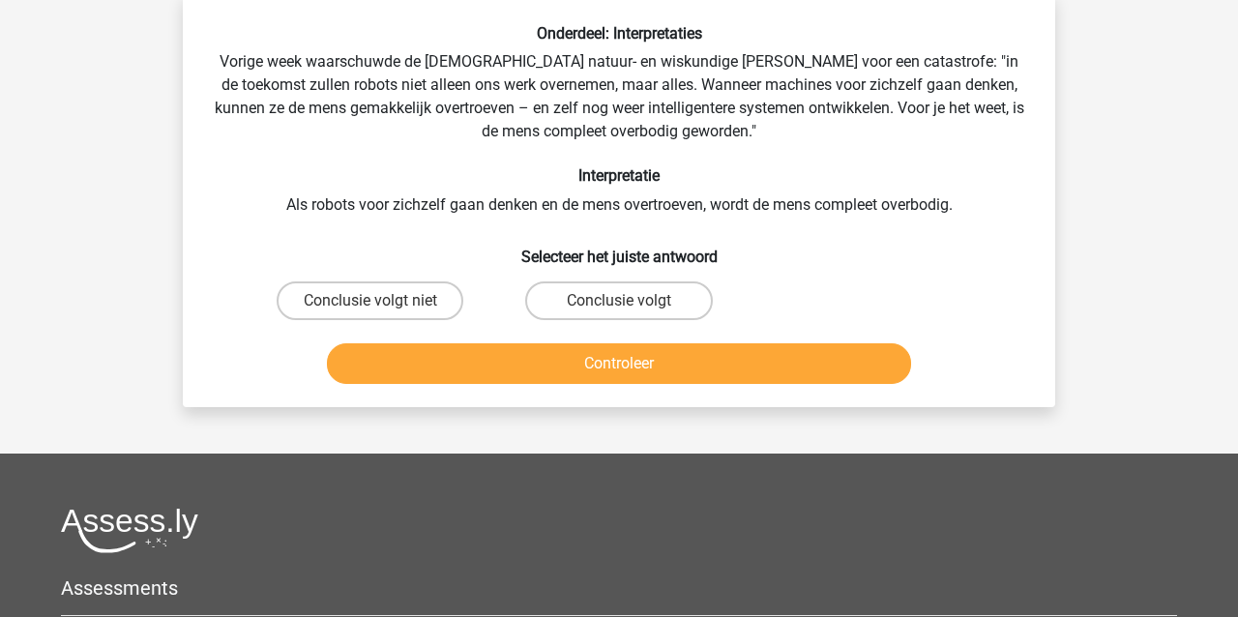
scroll to position [89, 0]
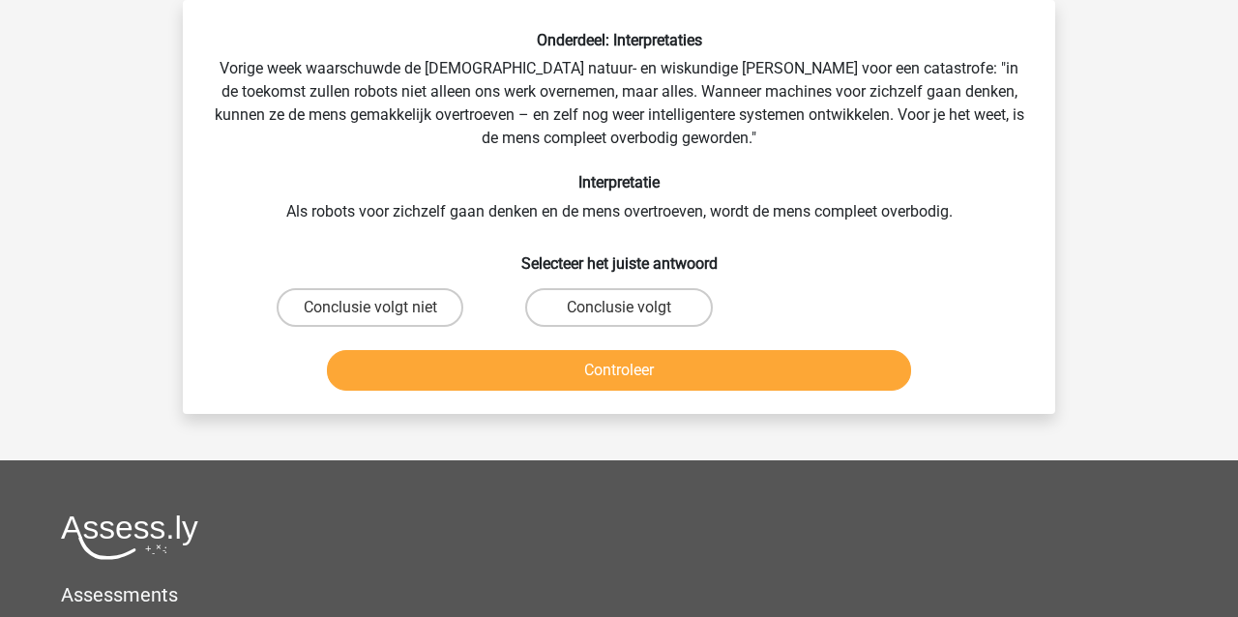
drag, startPoint x: 316, startPoint y: 307, endPoint x: 321, endPoint y: 337, distance: 31.3
click at [316, 307] on label "Conclusie volgt niet" at bounding box center [370, 307] width 187 height 39
click at [370, 307] on input "Conclusie volgt niet" at bounding box center [376, 313] width 13 height 13
radio input "true"
click at [407, 376] on button "Controleer" at bounding box center [619, 370] width 585 height 41
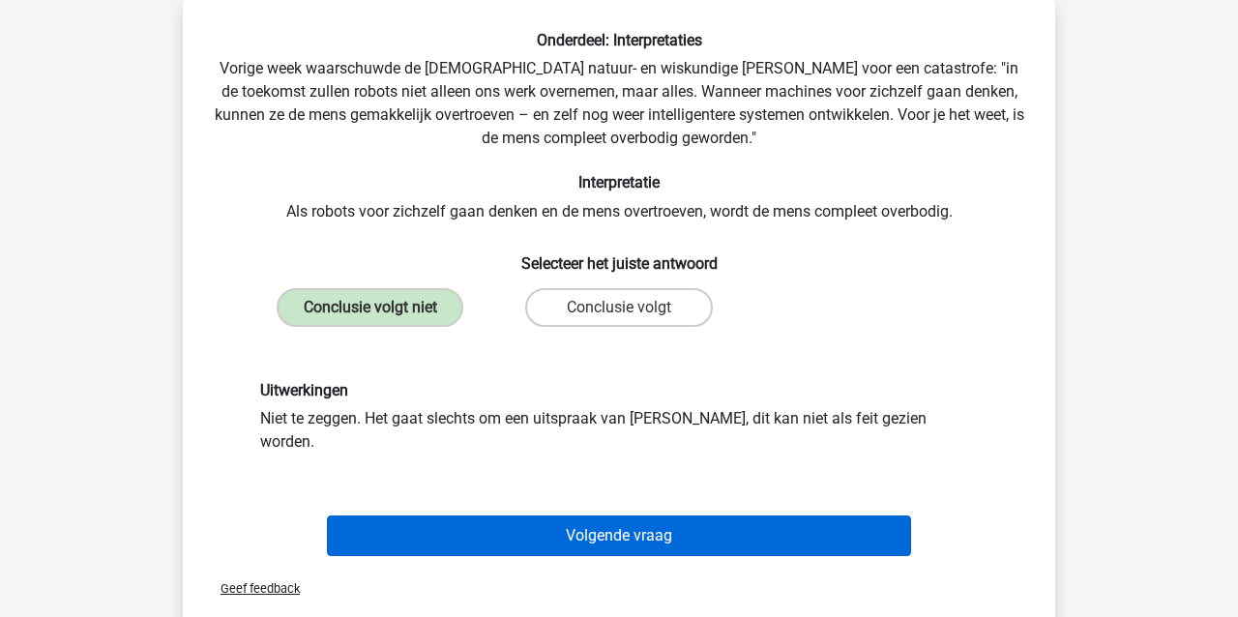
click at [580, 515] on button "Volgende vraag" at bounding box center [619, 535] width 585 height 41
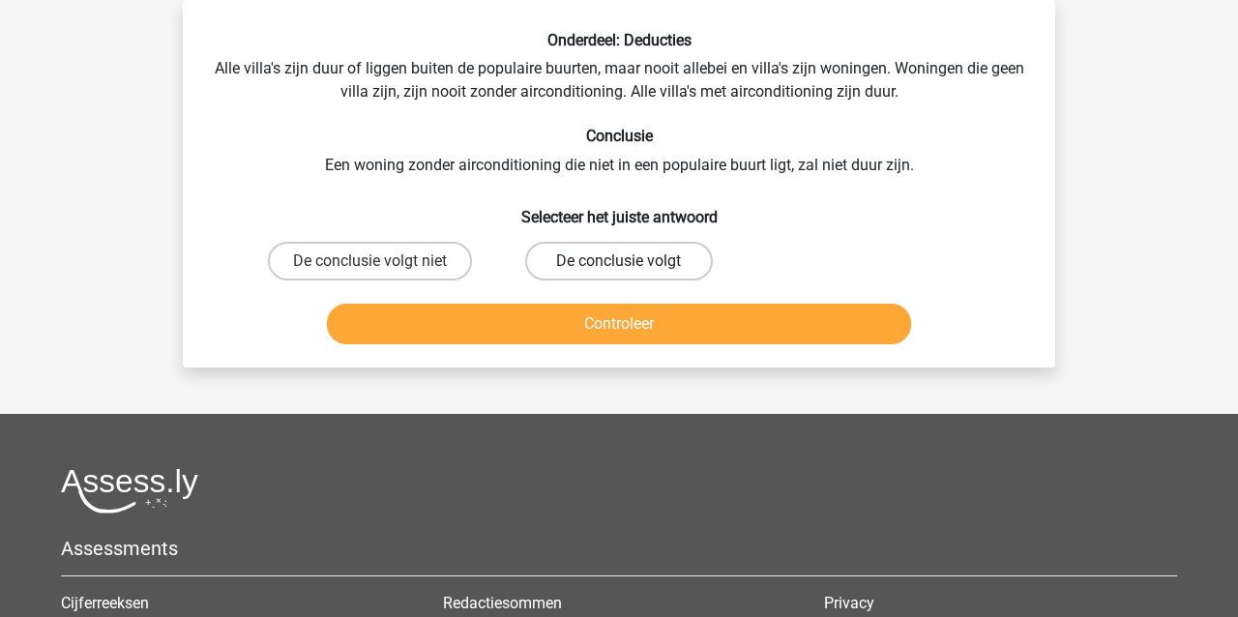
click at [571, 260] on label "De conclusie volgt" at bounding box center [618, 261] width 187 height 39
click at [619, 261] on input "De conclusie volgt" at bounding box center [625, 267] width 13 height 13
radio input "true"
click at [555, 323] on button "Controleer" at bounding box center [619, 324] width 585 height 41
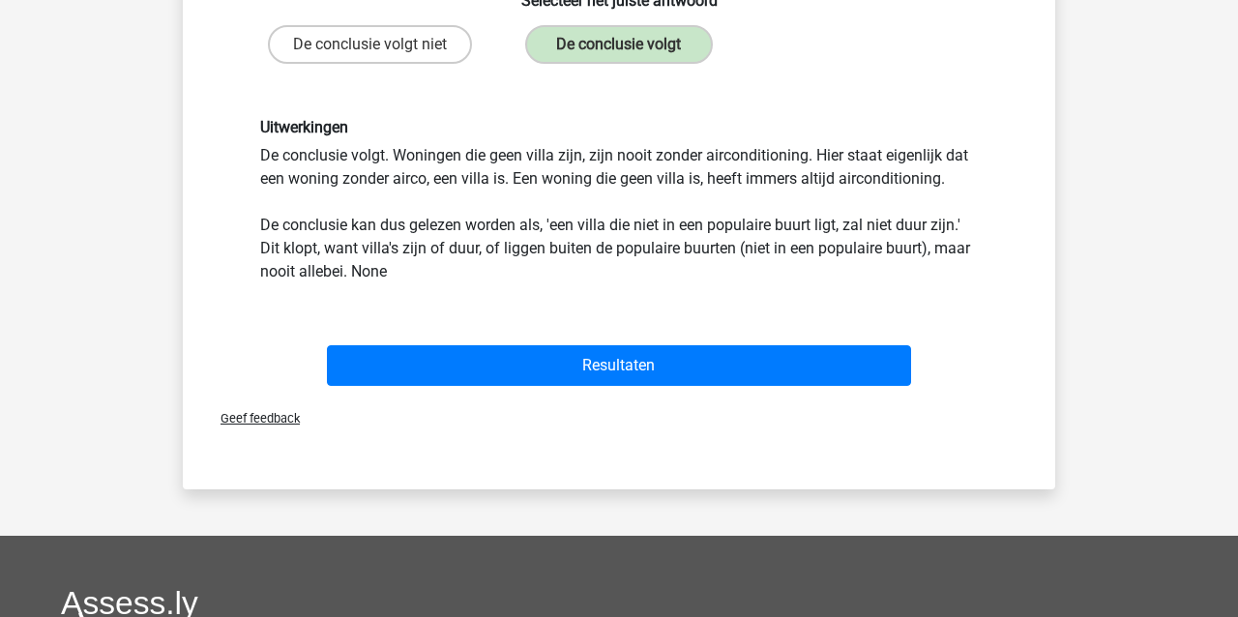
scroll to position [302, 0]
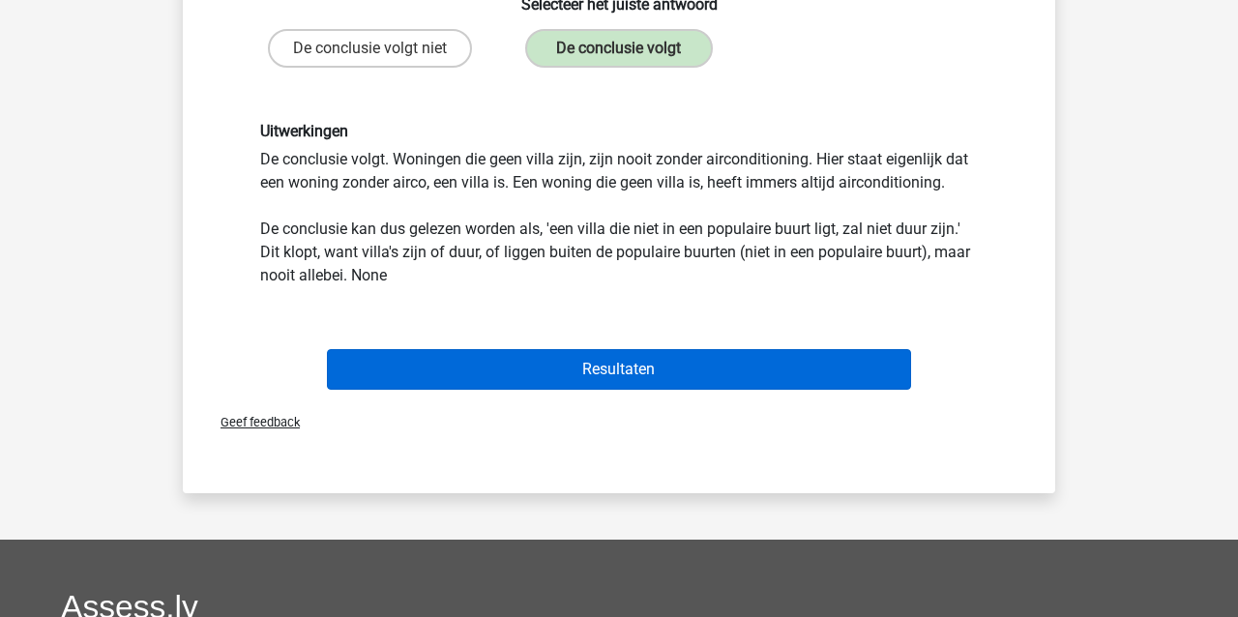
click at [557, 378] on button "Resultaten" at bounding box center [619, 369] width 585 height 41
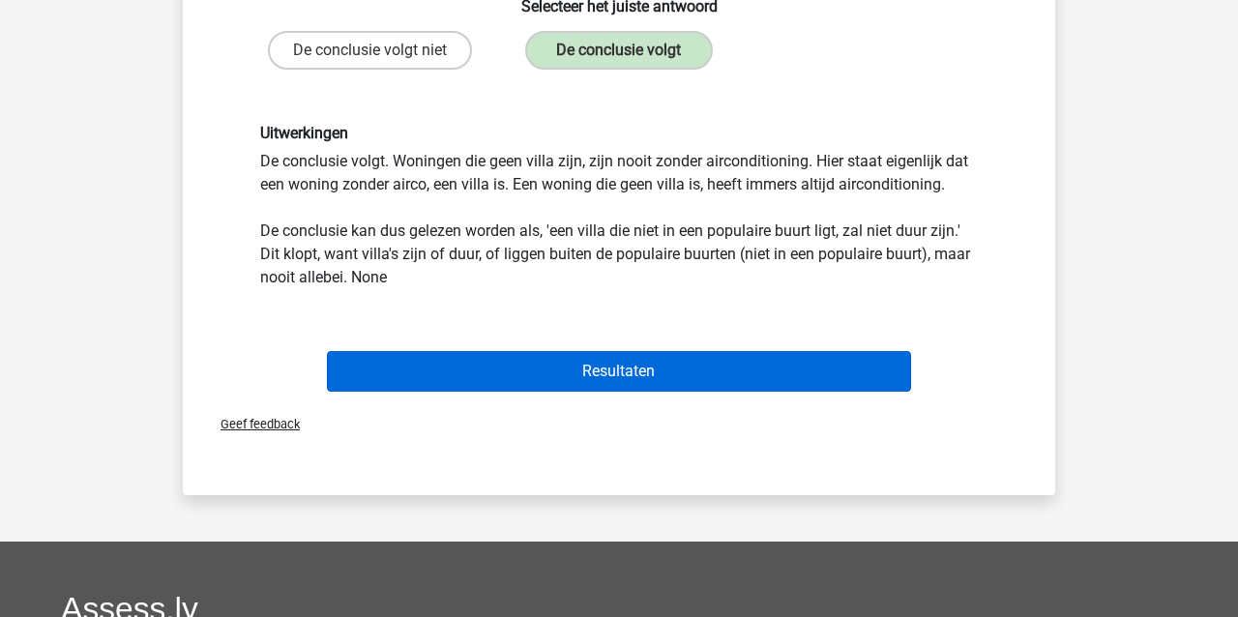
scroll to position [304, 0]
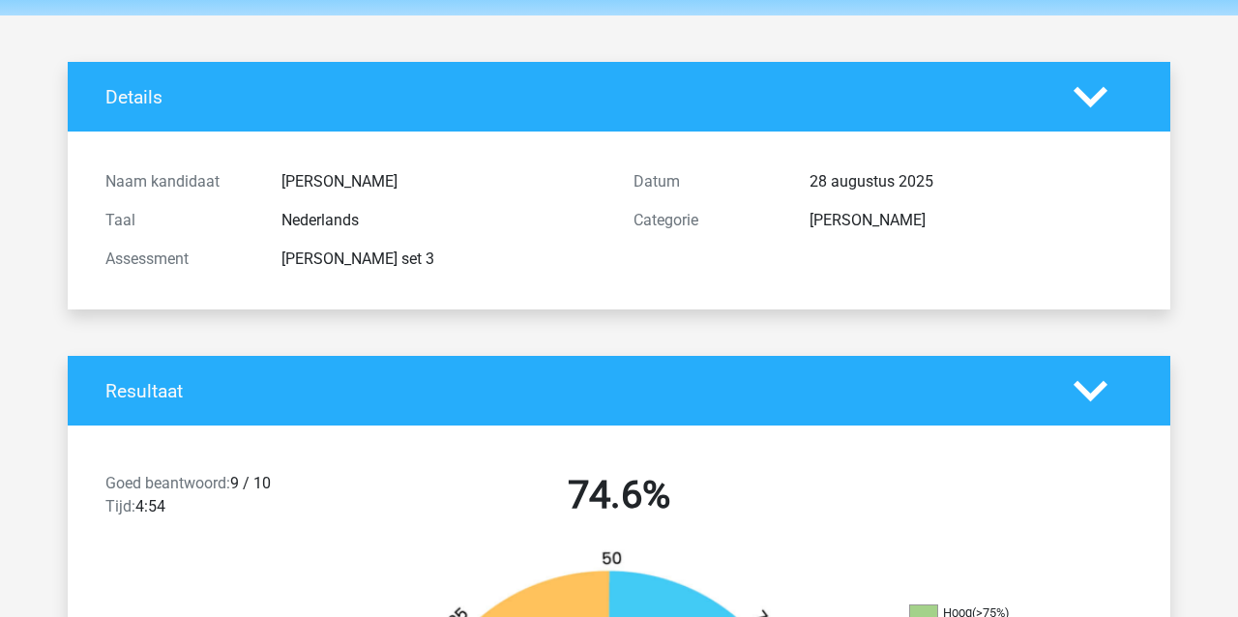
scroll to position [66, 0]
